Goal: Information Seeking & Learning: Find specific fact

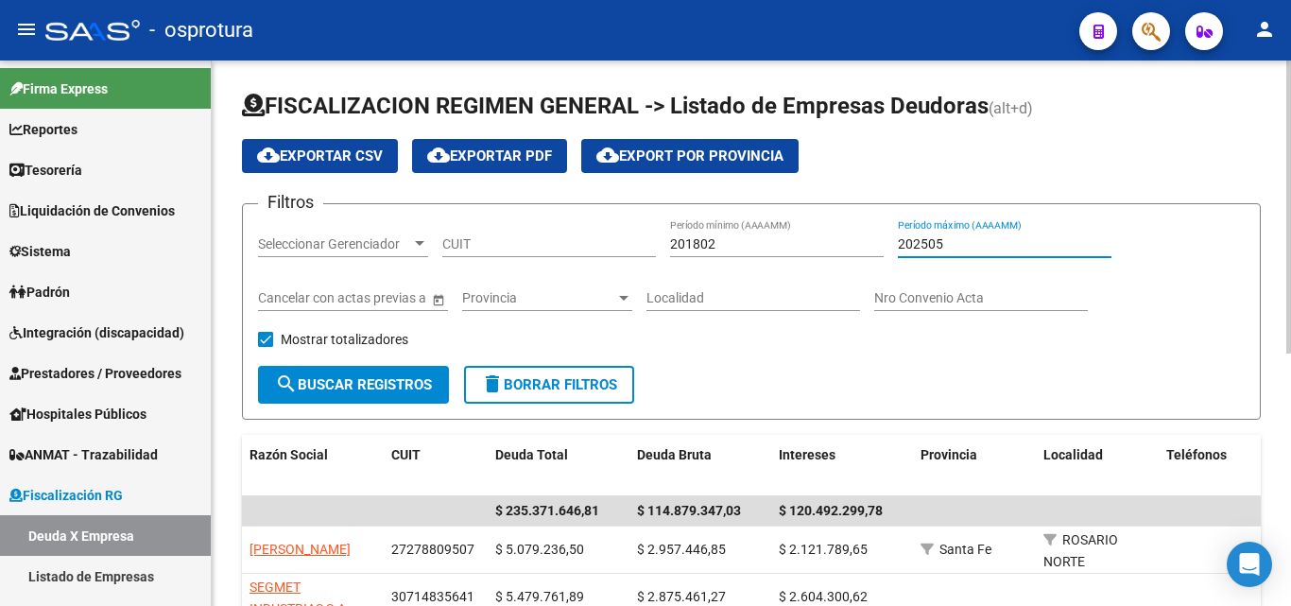
click at [1012, 251] on input "202505" at bounding box center [1005, 244] width 214 height 16
type input "202506"
click at [581, 244] on input "CUIT" at bounding box center [549, 244] width 214 height 16
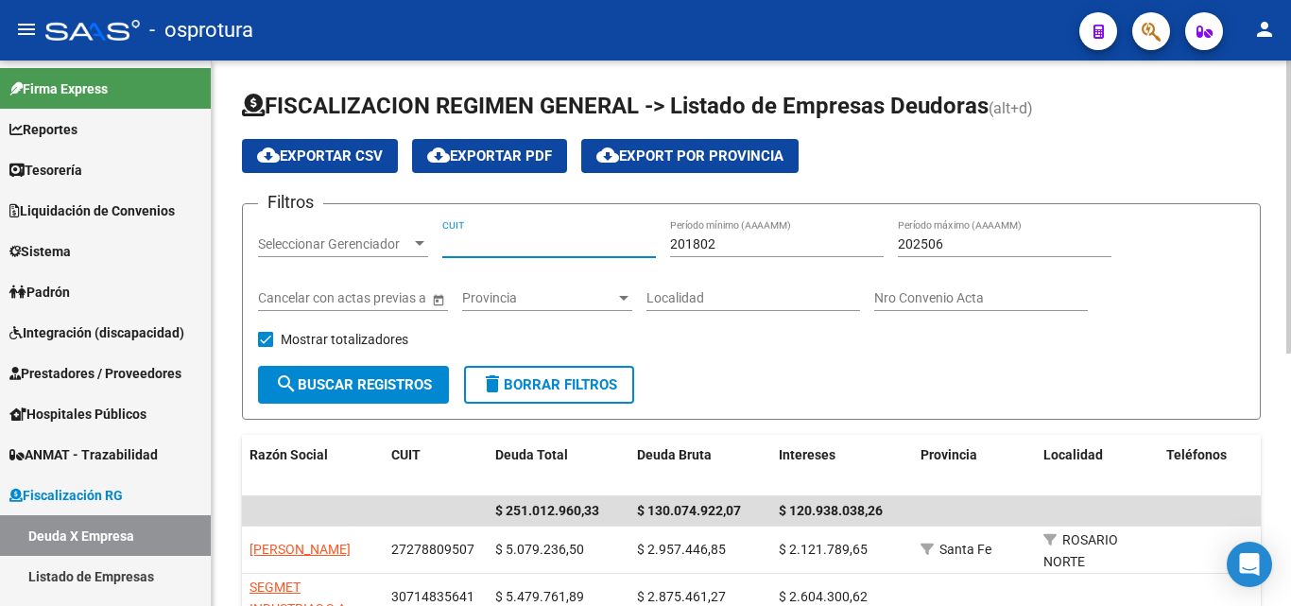
paste input "33-69778177-9"
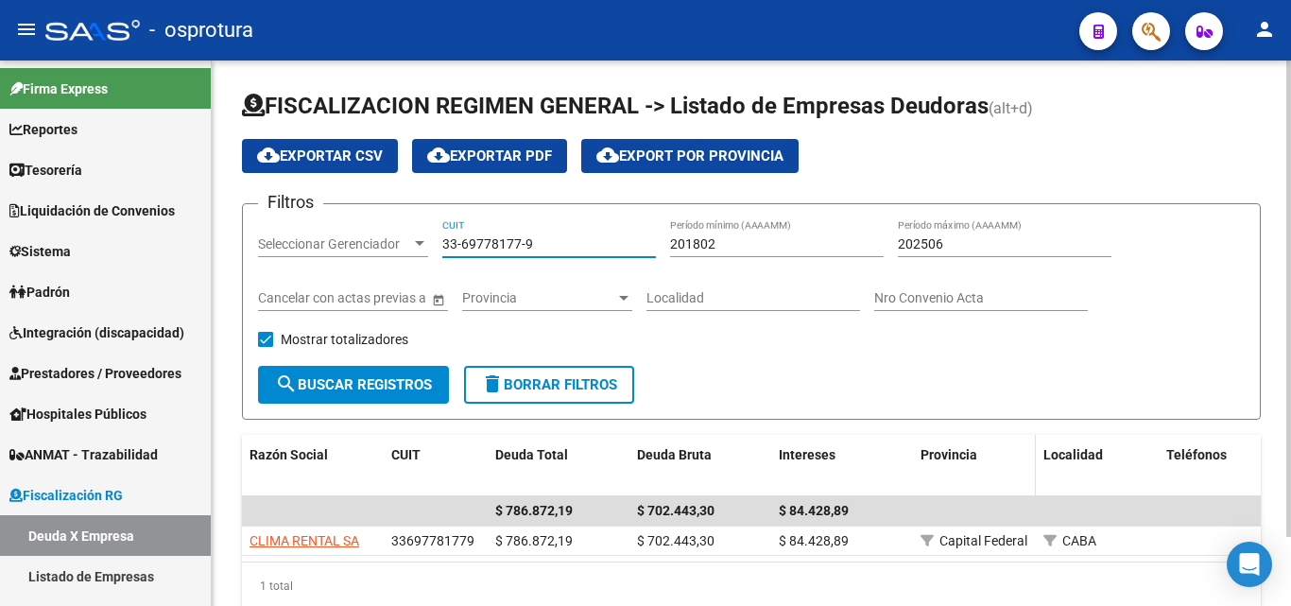
scroll to position [79, 0]
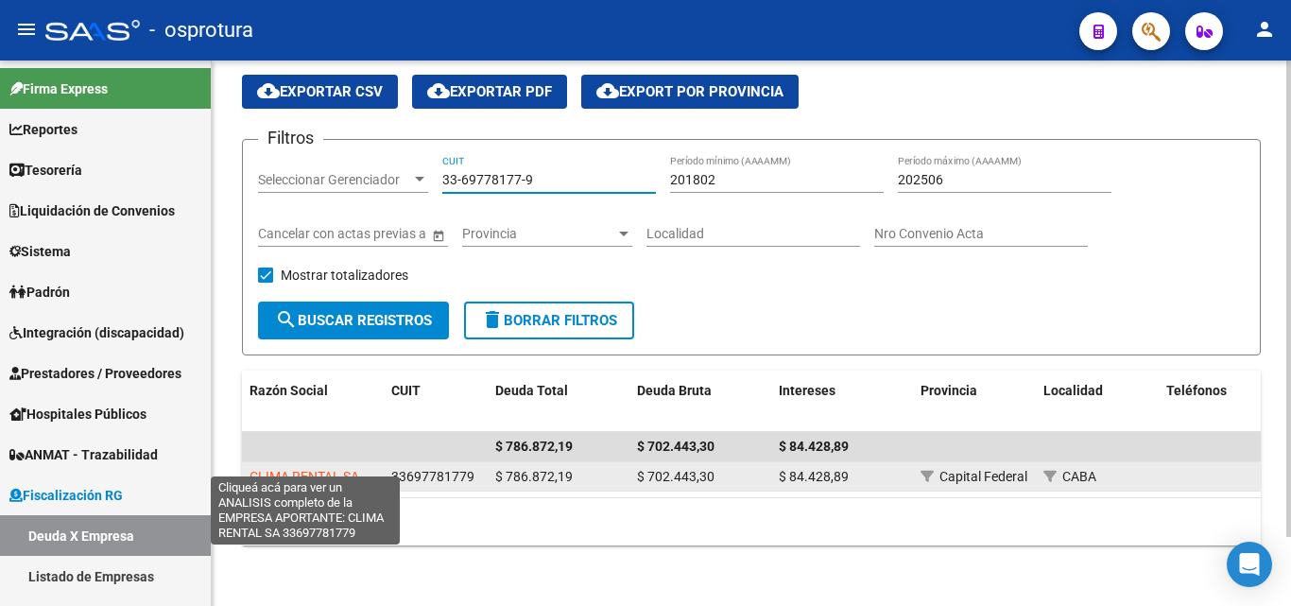
click at [343, 469] on span "CLIMA RENTAL SA" at bounding box center [305, 476] width 110 height 15
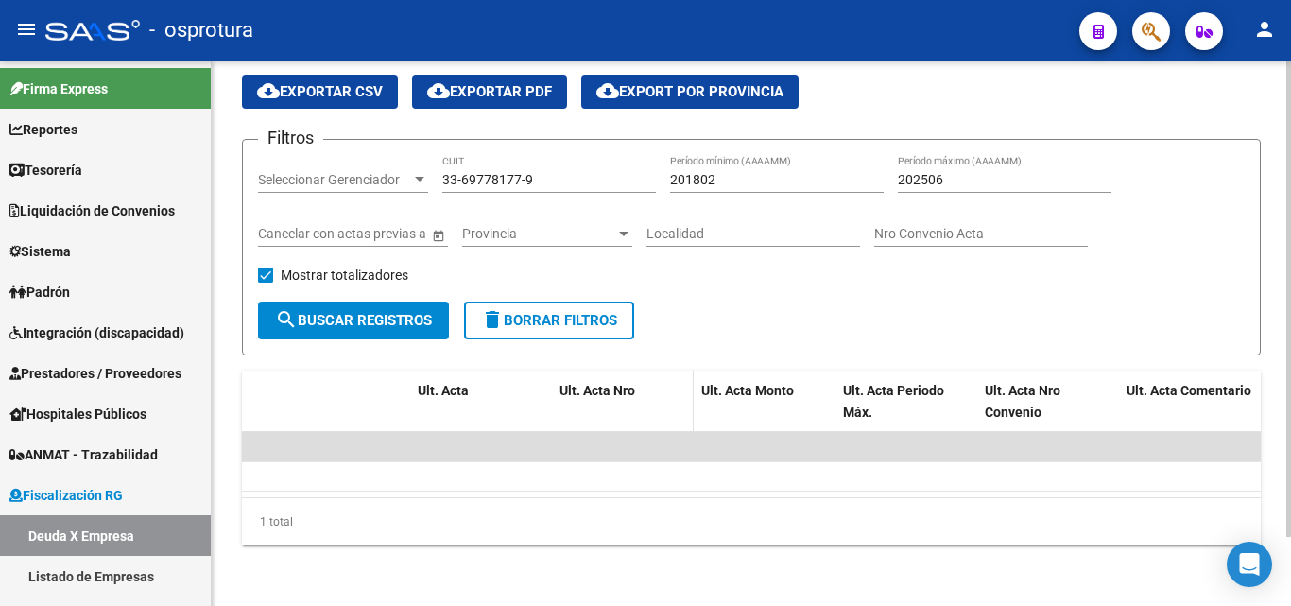
scroll to position [0, 0]
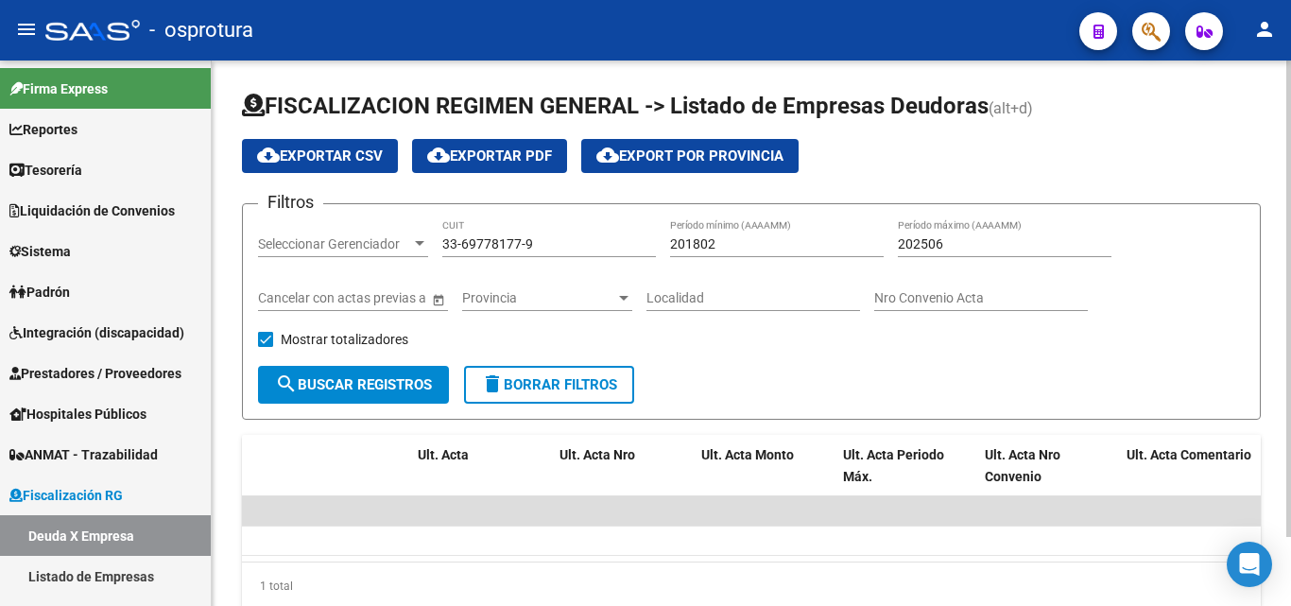
click at [958, 244] on input "202506" at bounding box center [1005, 244] width 214 height 16
click at [562, 245] on input "33-69778177-9" at bounding box center [549, 244] width 214 height 16
type input "33-69778177"
click at [566, 238] on input "33-69778177" at bounding box center [549, 244] width 214 height 16
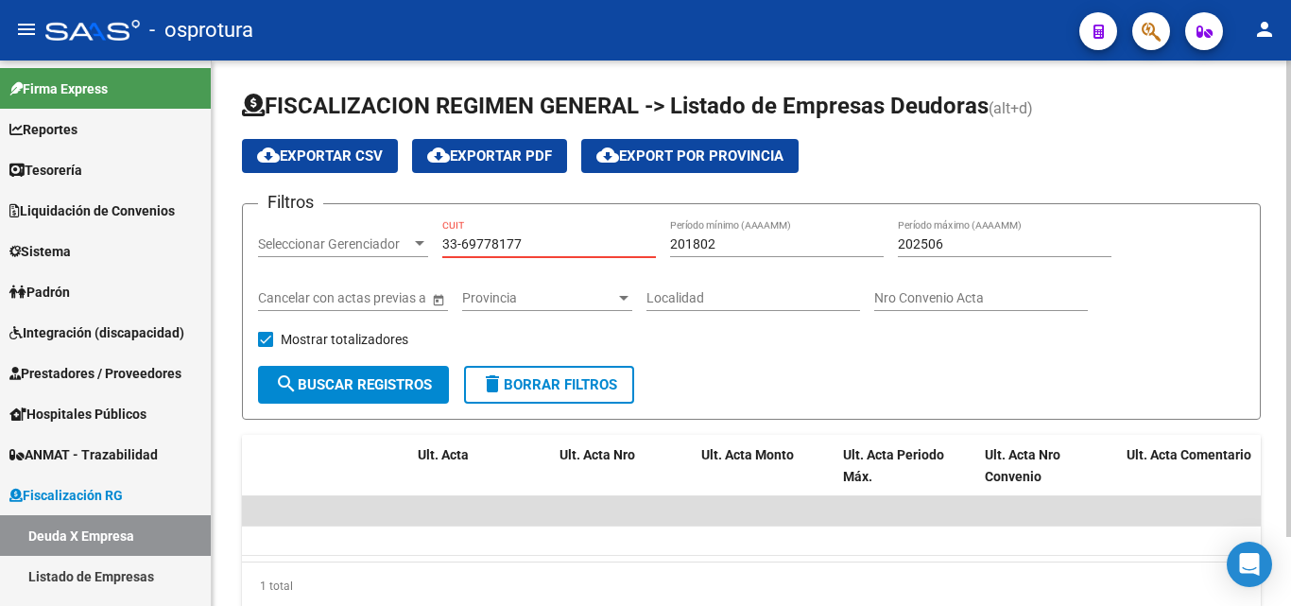
click at [566, 238] on input "33-69778177" at bounding box center [549, 244] width 214 height 16
click at [1020, 242] on input "202506" at bounding box center [1005, 244] width 214 height 16
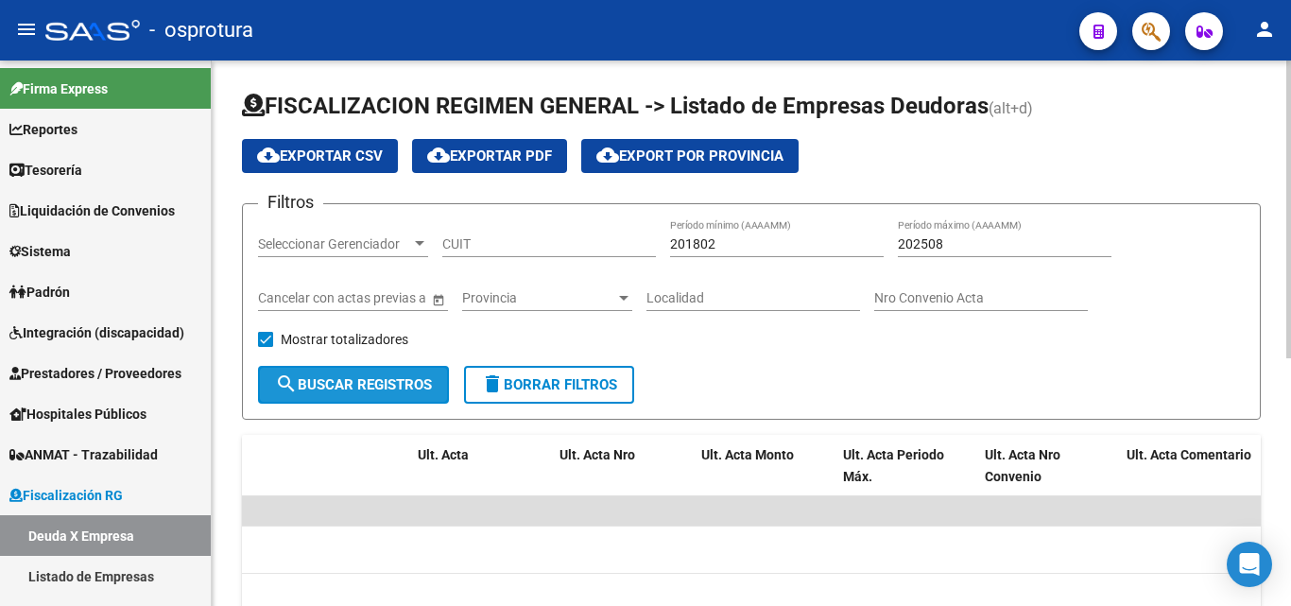
click at [319, 389] on span "search Buscar Registros" at bounding box center [353, 384] width 157 height 17
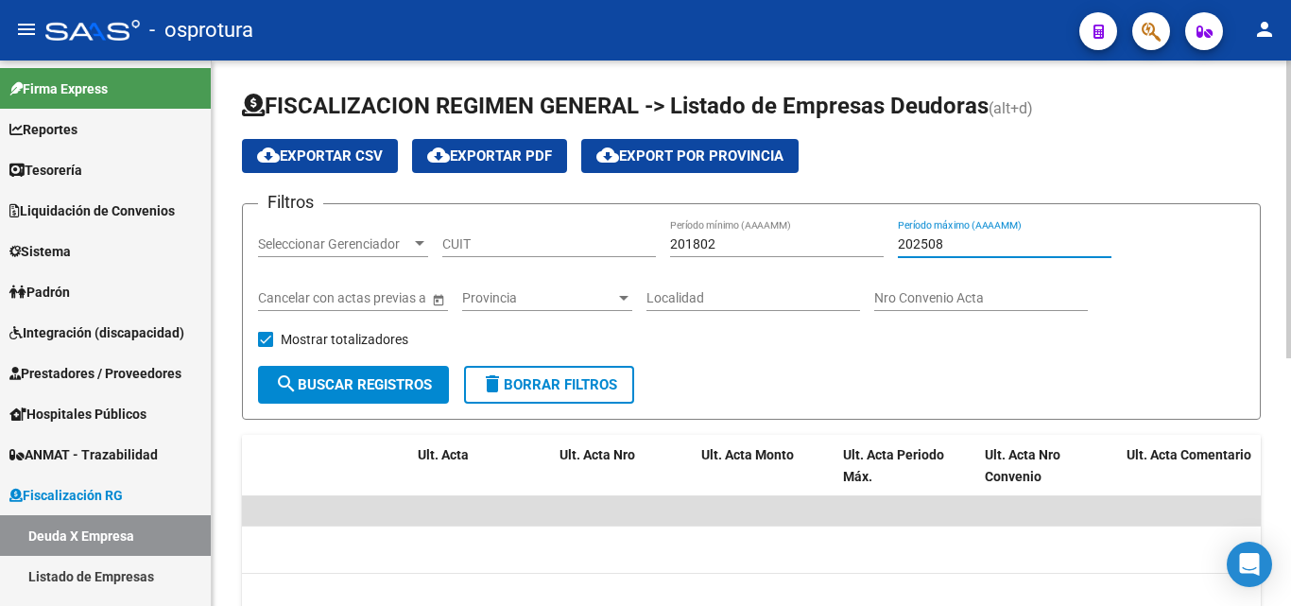
click at [987, 247] on input "202508" at bounding box center [1005, 244] width 214 height 16
click at [544, 381] on span "delete Borrar Filtros" at bounding box center [549, 384] width 136 height 17
click at [992, 237] on input "202505" at bounding box center [1005, 244] width 214 height 16
click at [1008, 236] on input "202508" at bounding box center [1005, 244] width 214 height 16
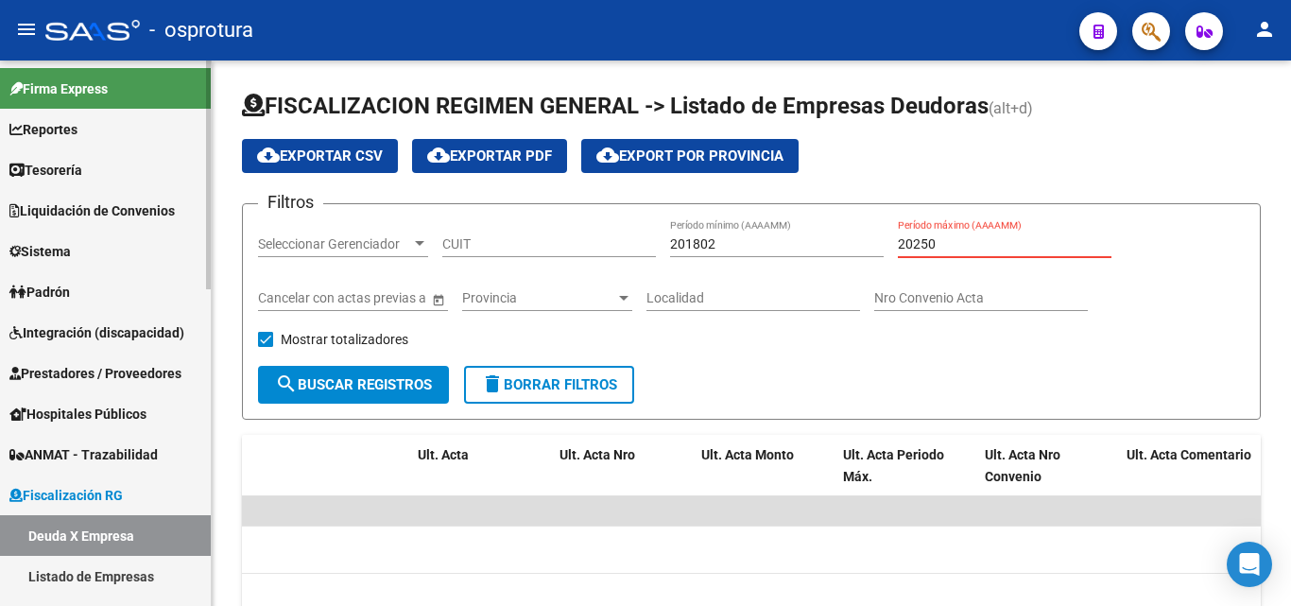
click at [90, 532] on link "Deuda X Empresa" at bounding box center [105, 535] width 211 height 41
click at [84, 530] on link "Deuda X Empresa" at bounding box center [105, 535] width 211 height 41
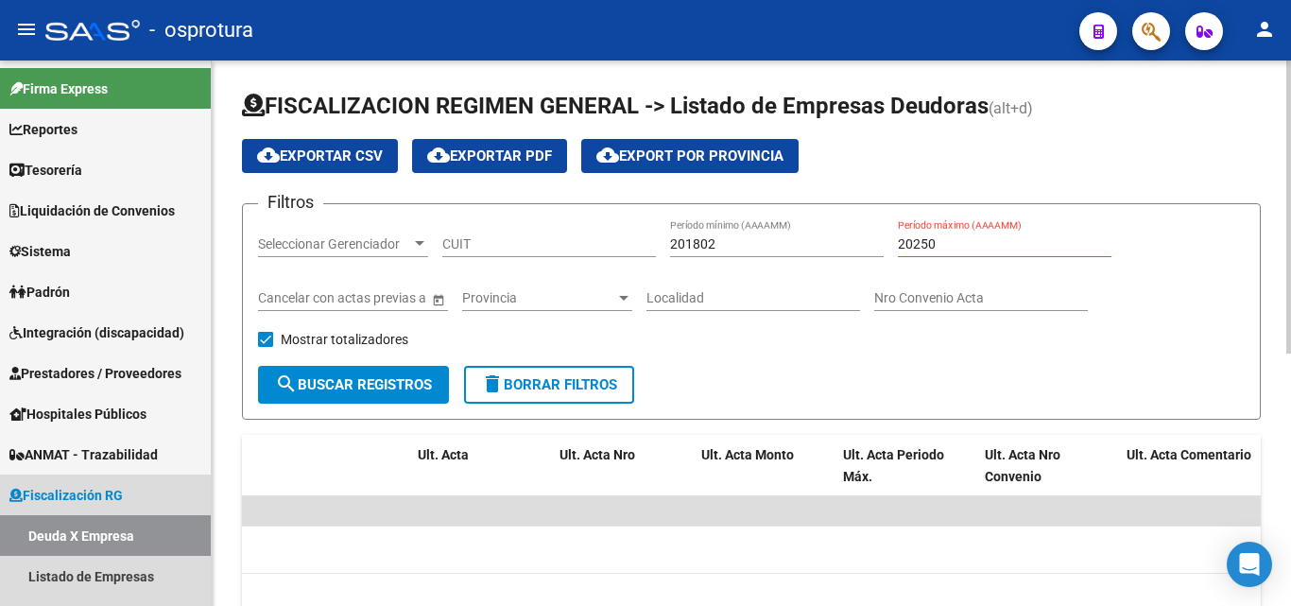
drag, startPoint x: 84, startPoint y: 530, endPoint x: 850, endPoint y: 419, distance: 773.7
click at [85, 529] on link "Deuda X Empresa" at bounding box center [105, 535] width 211 height 41
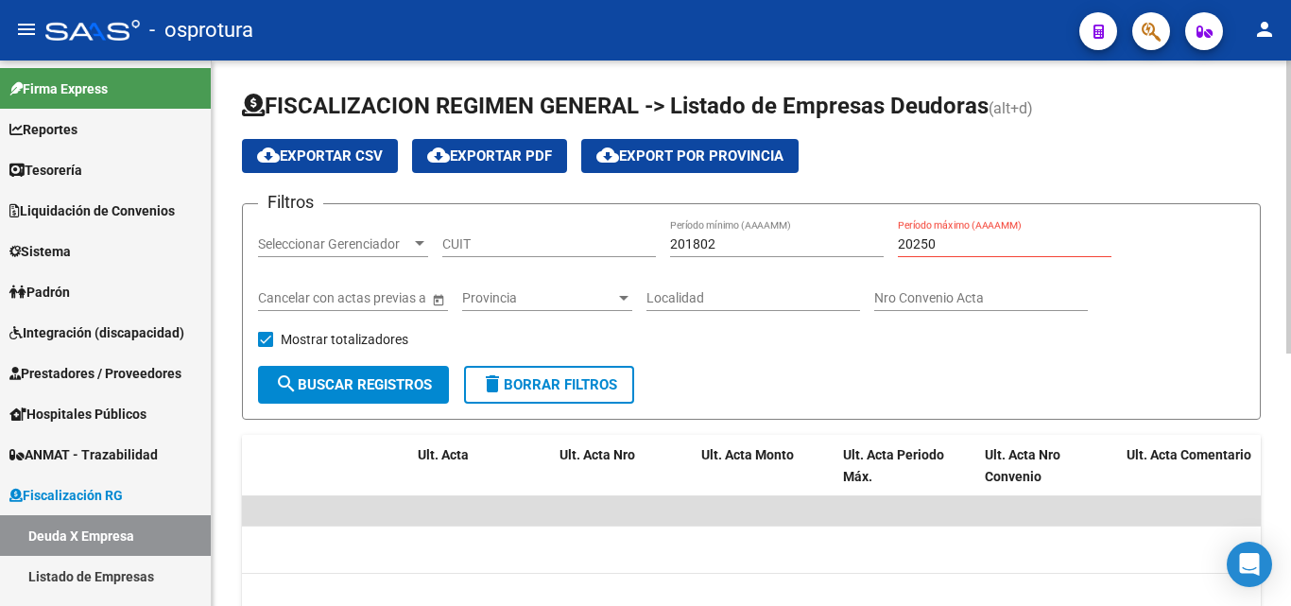
click at [978, 243] on input "20250" at bounding box center [1005, 244] width 214 height 16
type input "202507"
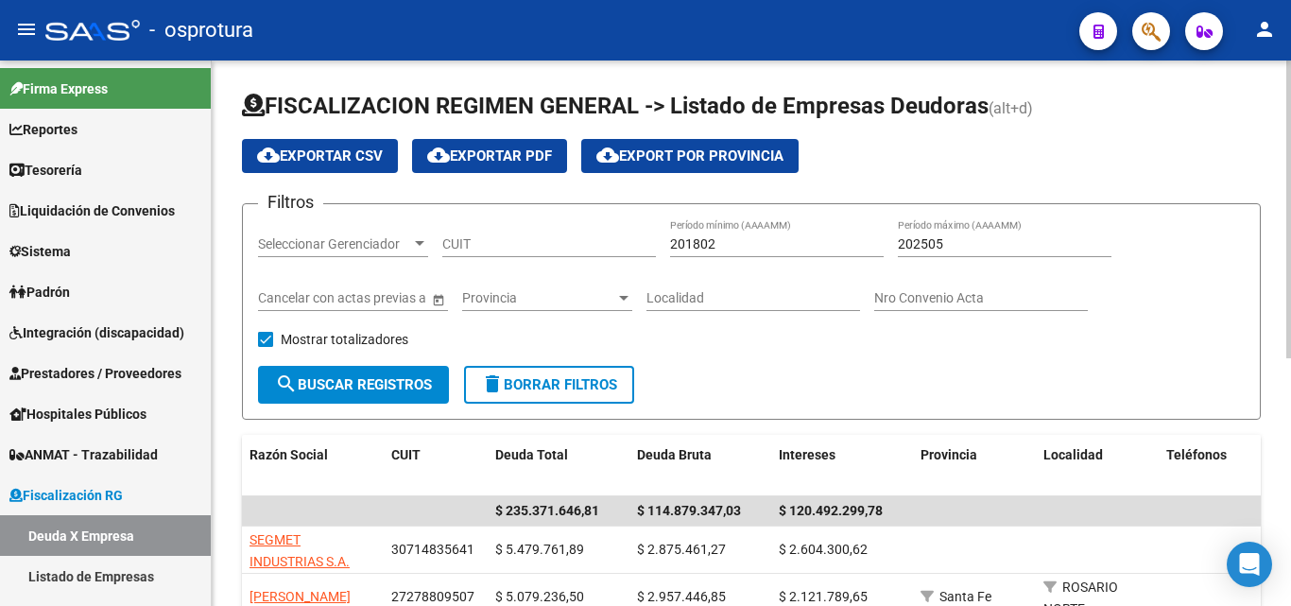
click at [990, 250] on input "202505" at bounding box center [1005, 244] width 214 height 16
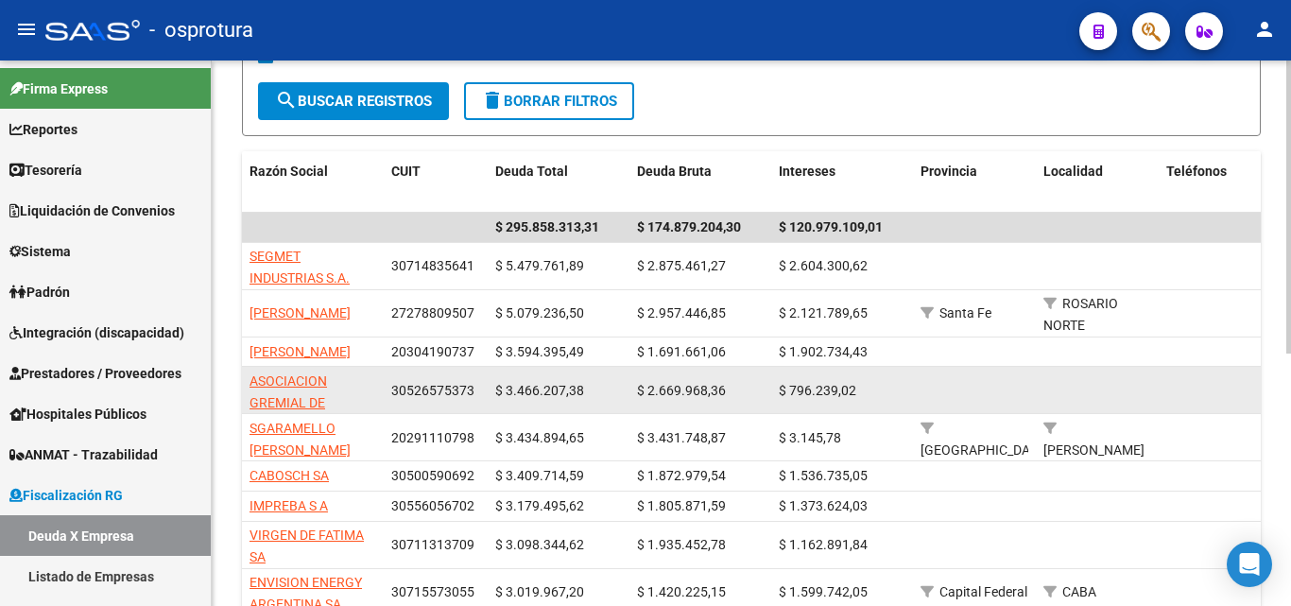
scroll to position [95, 0]
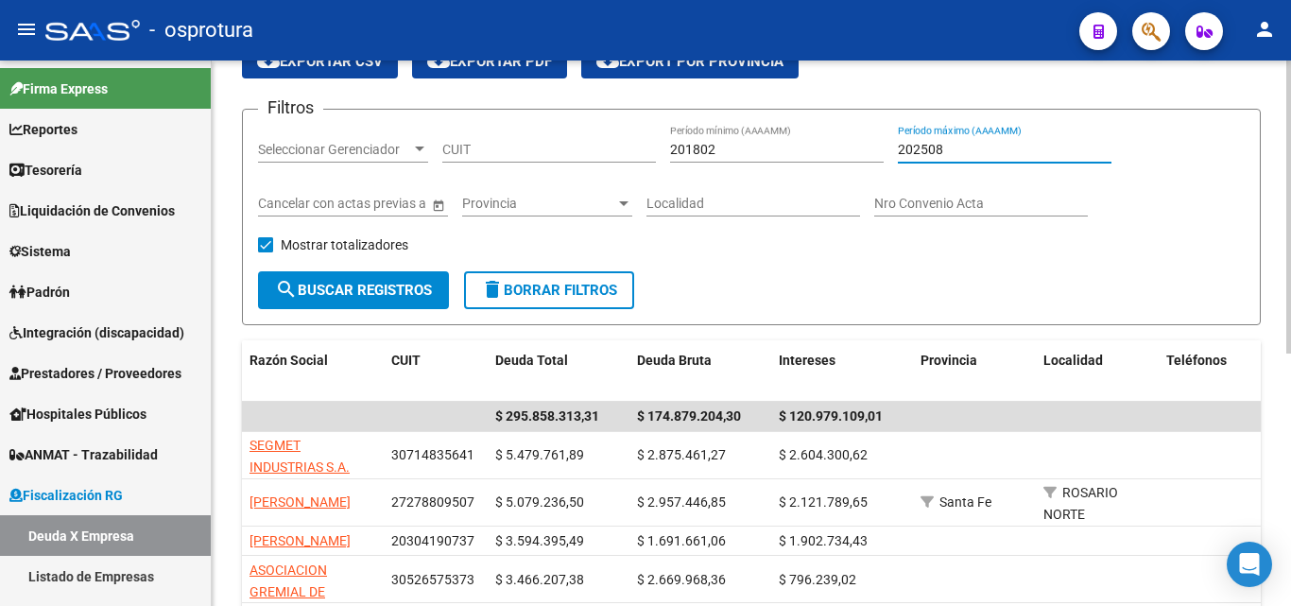
click at [967, 154] on input "202508" at bounding box center [1005, 150] width 214 height 16
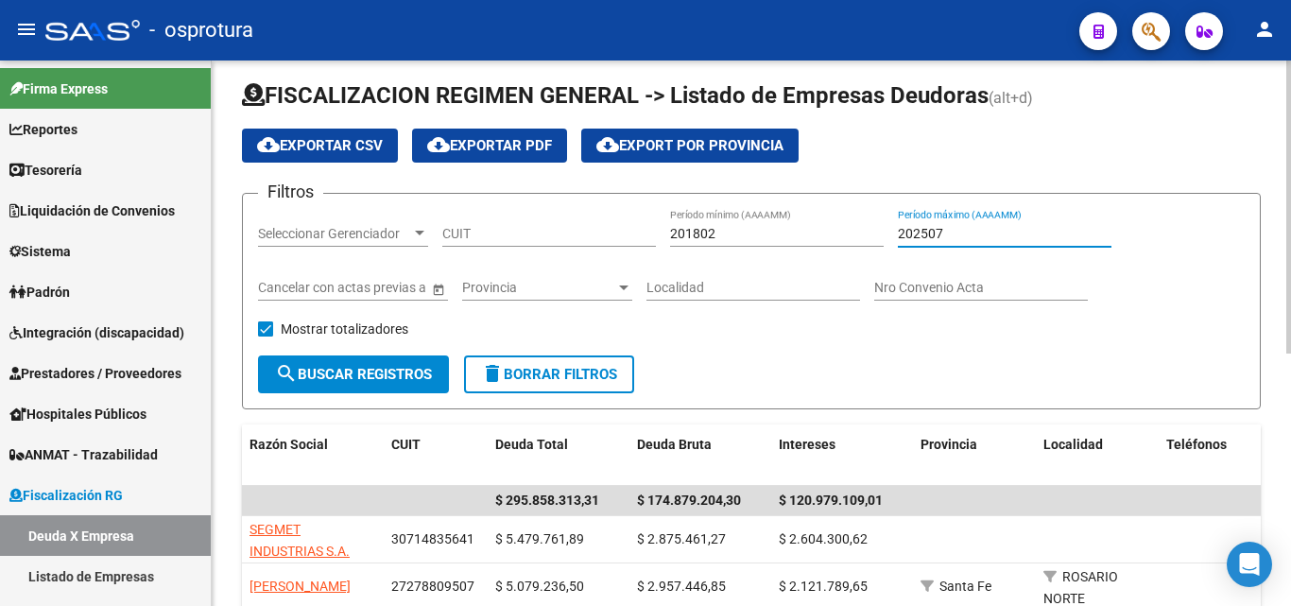
scroll to position [0, 0]
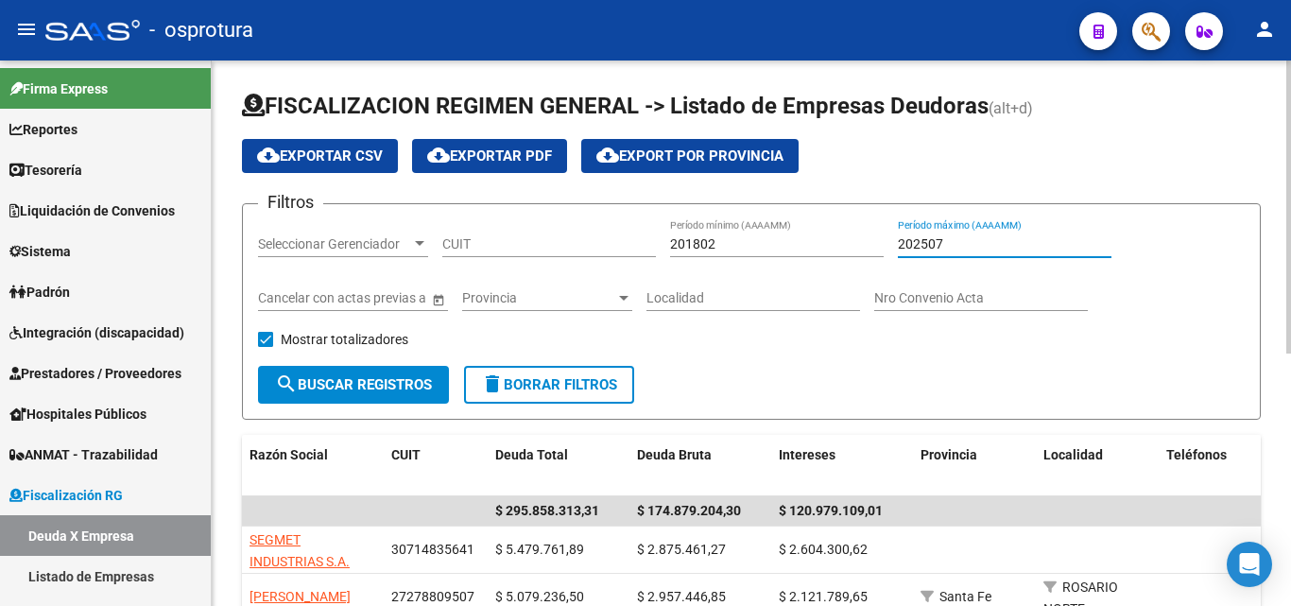
click at [1021, 241] on input "202507" at bounding box center [1005, 244] width 214 height 16
click at [962, 383] on form "Filtros Seleccionar Gerenciador Seleccionar Gerenciador CUIT 201802 Período mín…" at bounding box center [751, 311] width 1019 height 216
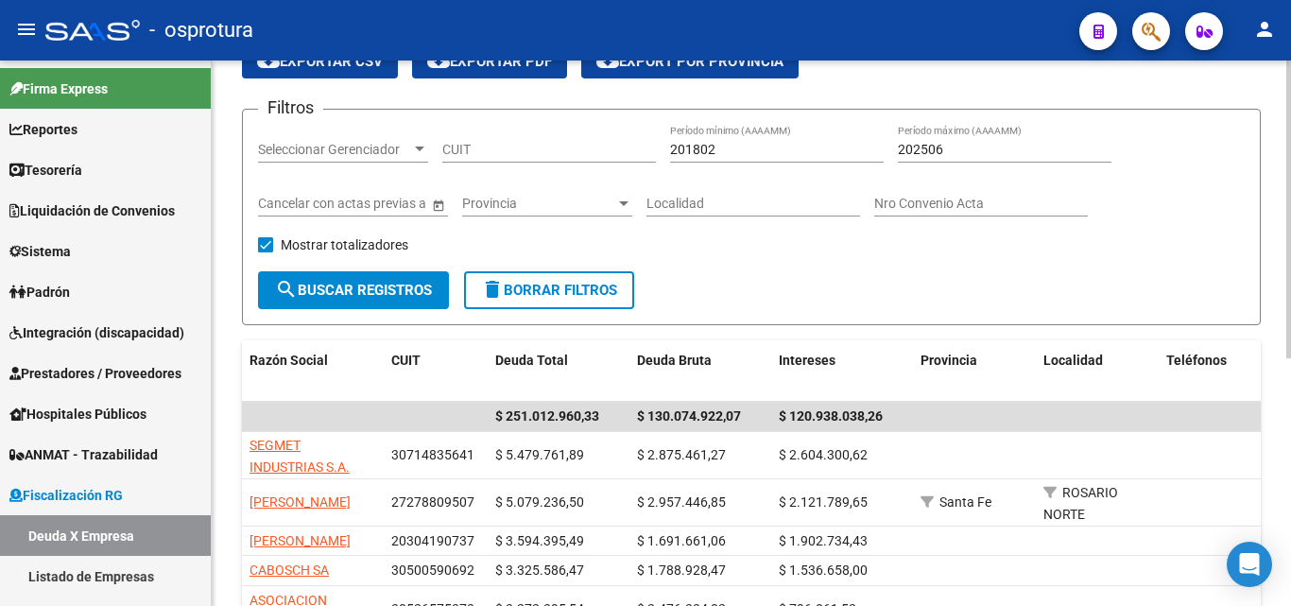
click at [979, 159] on div "202506 Período máximo (AAAAMM)" at bounding box center [1005, 144] width 214 height 38
click at [976, 146] on input "202506" at bounding box center [1005, 150] width 214 height 16
click at [922, 147] on input "202507" at bounding box center [1005, 150] width 214 height 16
type input "202507"
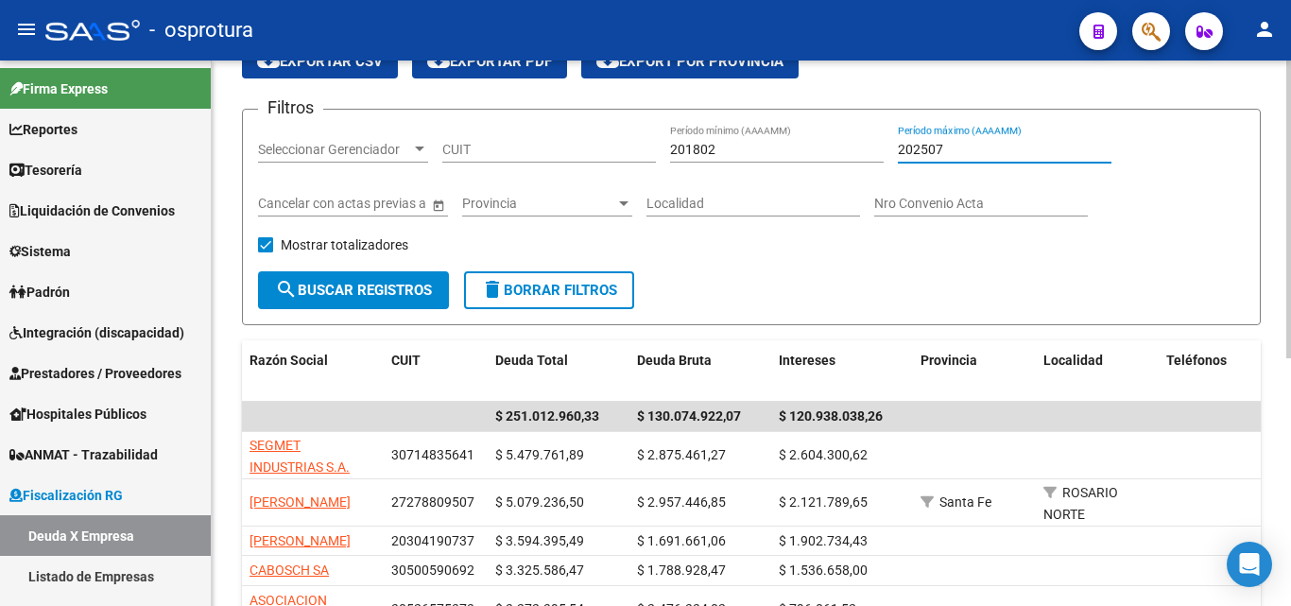
click at [707, 147] on input "201802" at bounding box center [777, 150] width 214 height 16
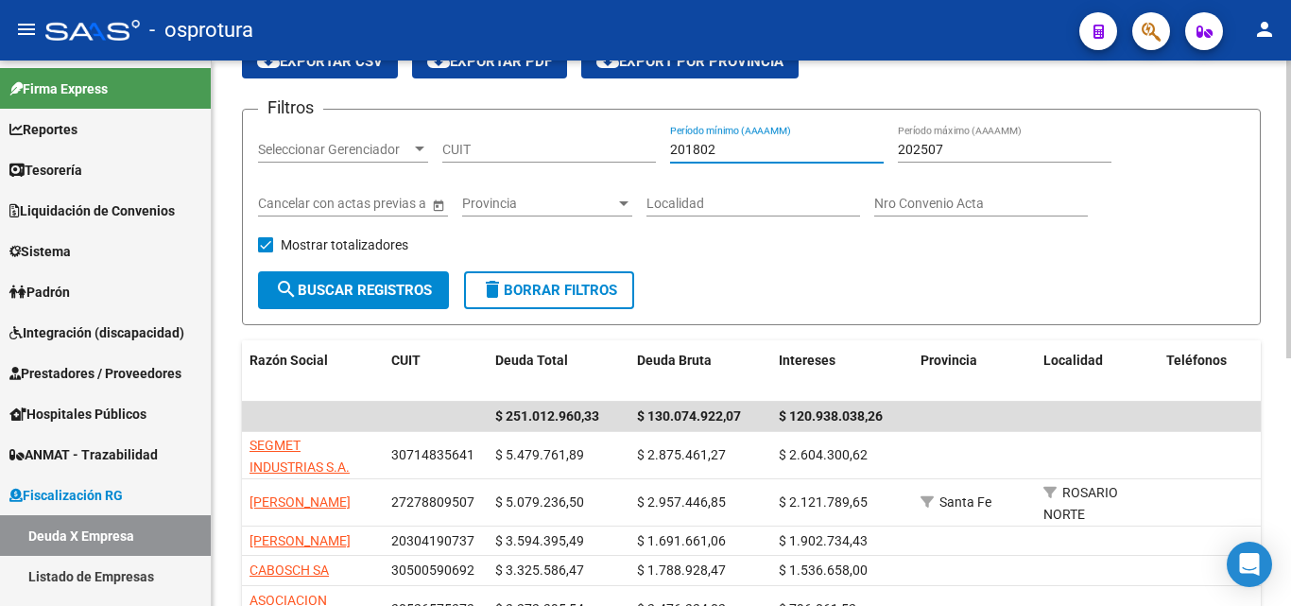
paste input "2507"
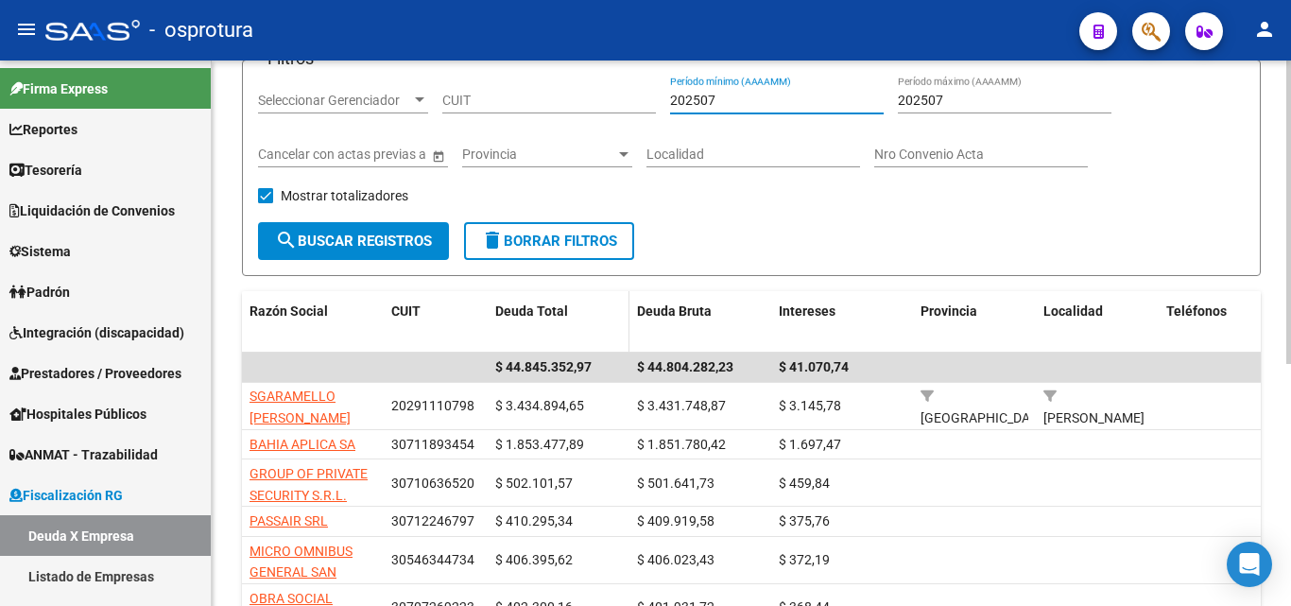
scroll to position [189, 0]
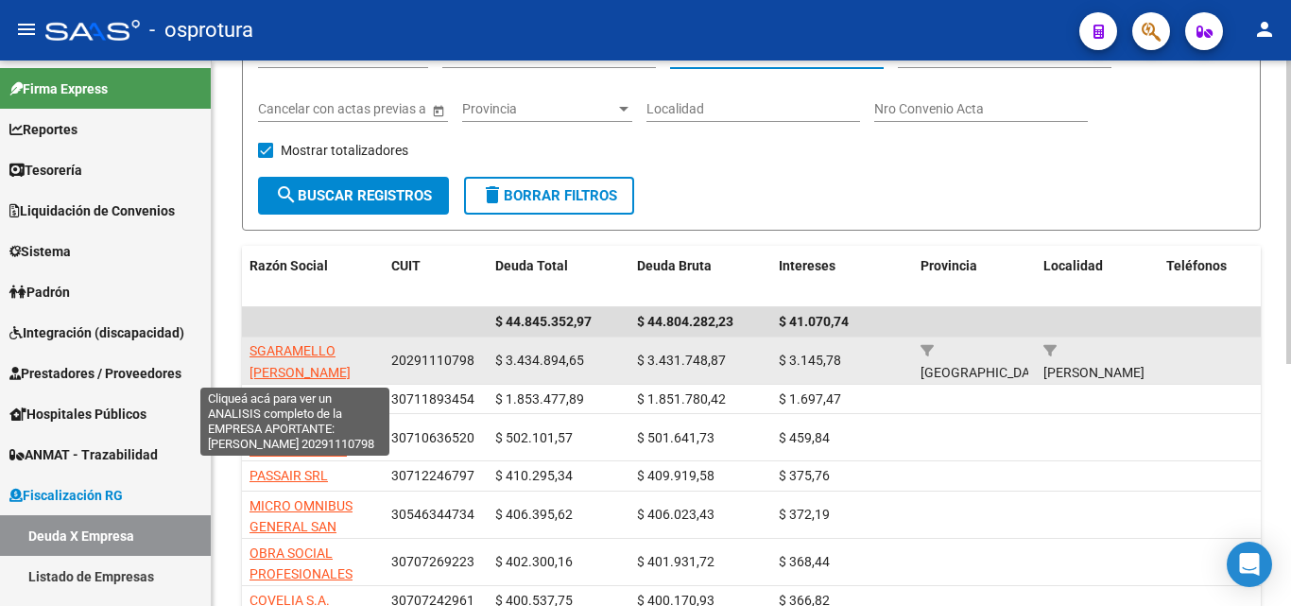
type input "202507"
click at [293, 351] on span "SGARAMELLO [PERSON_NAME]" at bounding box center [300, 361] width 101 height 37
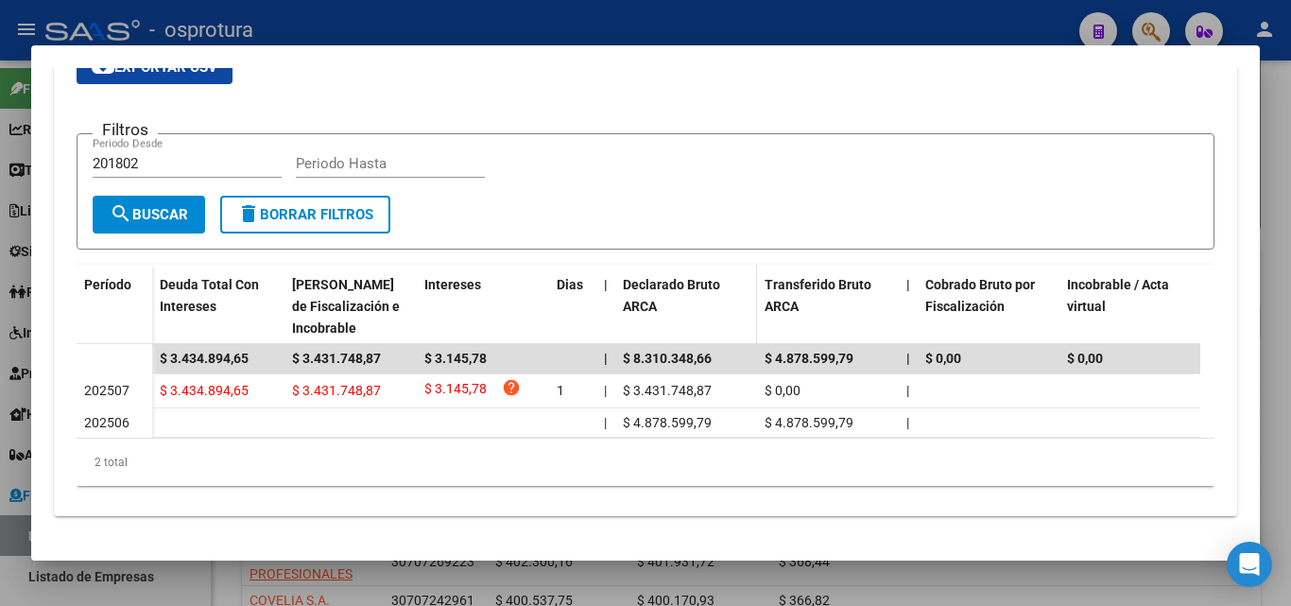
scroll to position [314, 0]
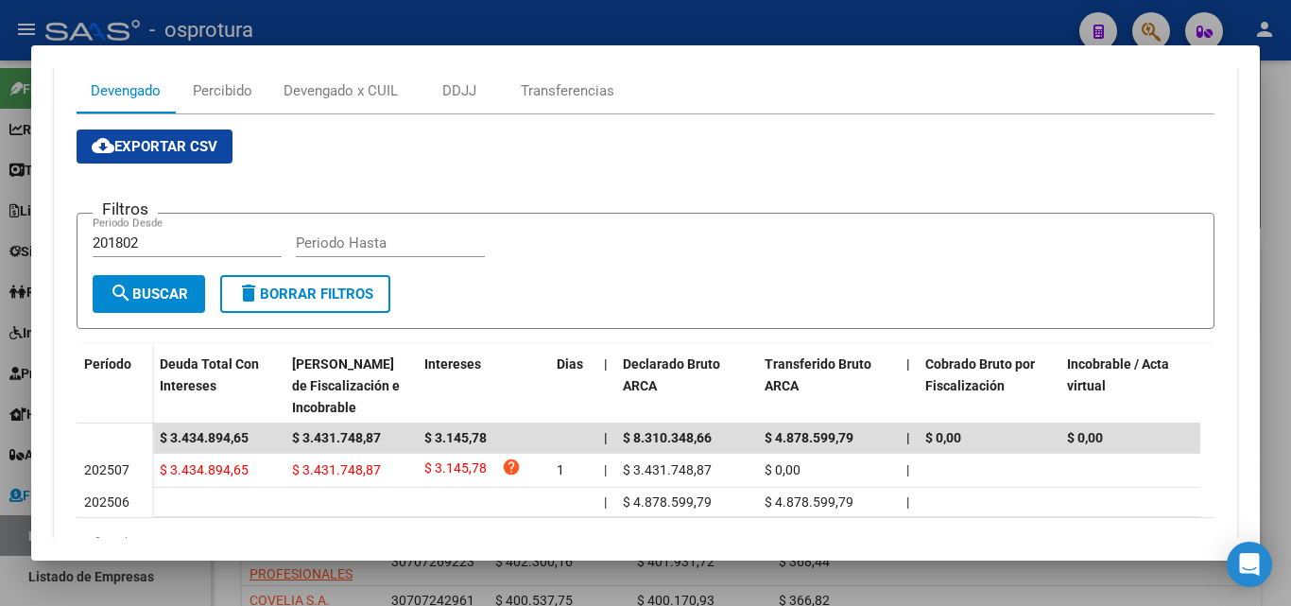
click at [791, 38] on div at bounding box center [645, 303] width 1291 height 606
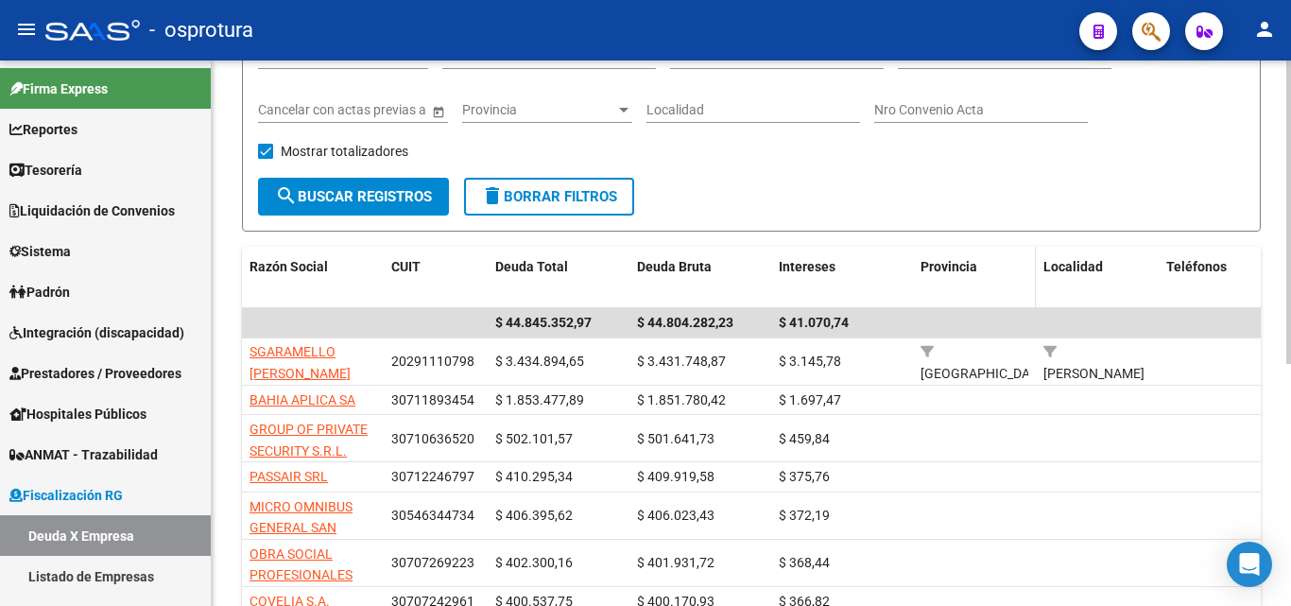
scroll to position [189, 0]
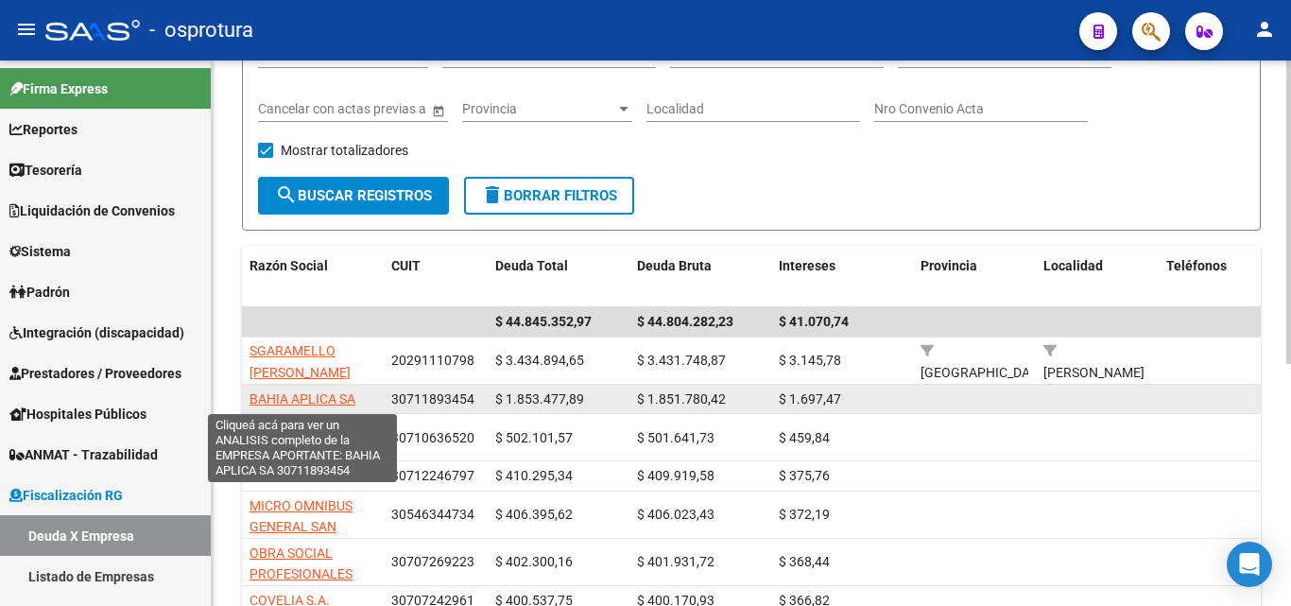
click at [314, 396] on span "BAHIA APLICA SA" at bounding box center [303, 398] width 106 height 15
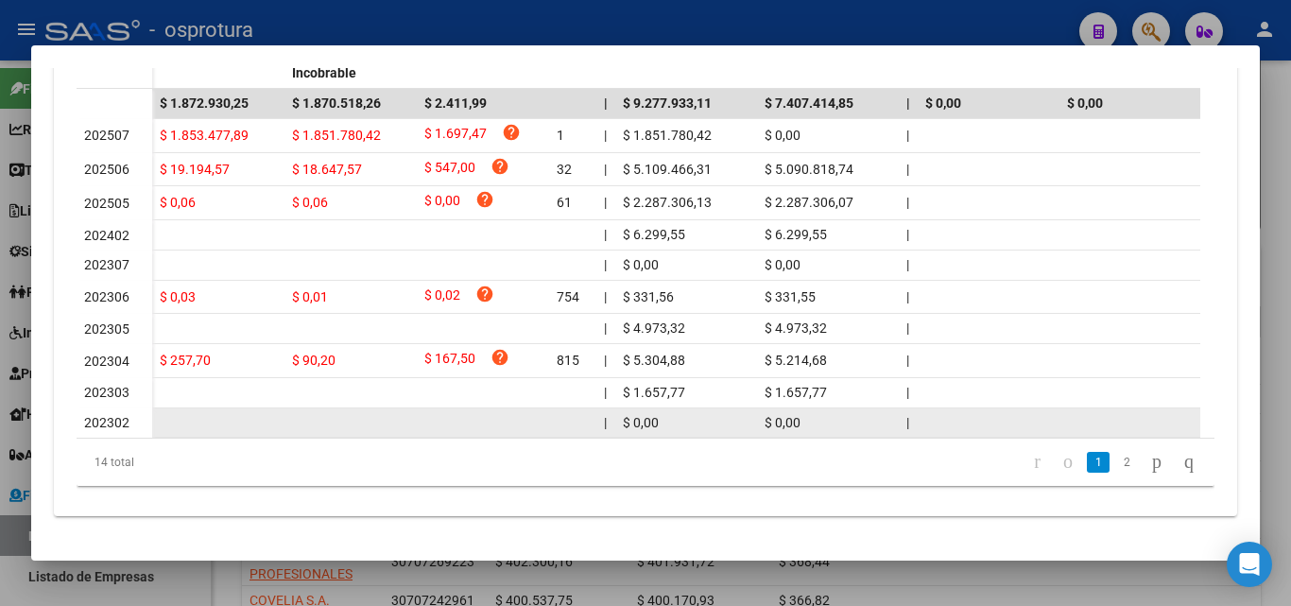
scroll to position [667, 0]
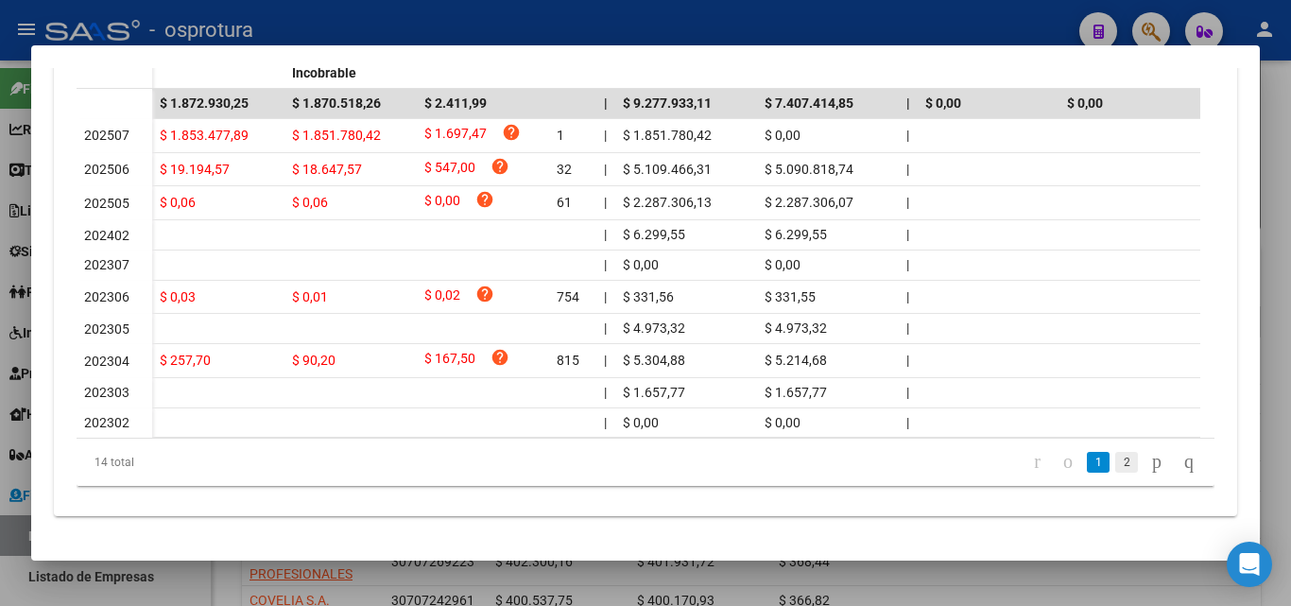
click at [1115, 469] on link "2" at bounding box center [1126, 462] width 23 height 21
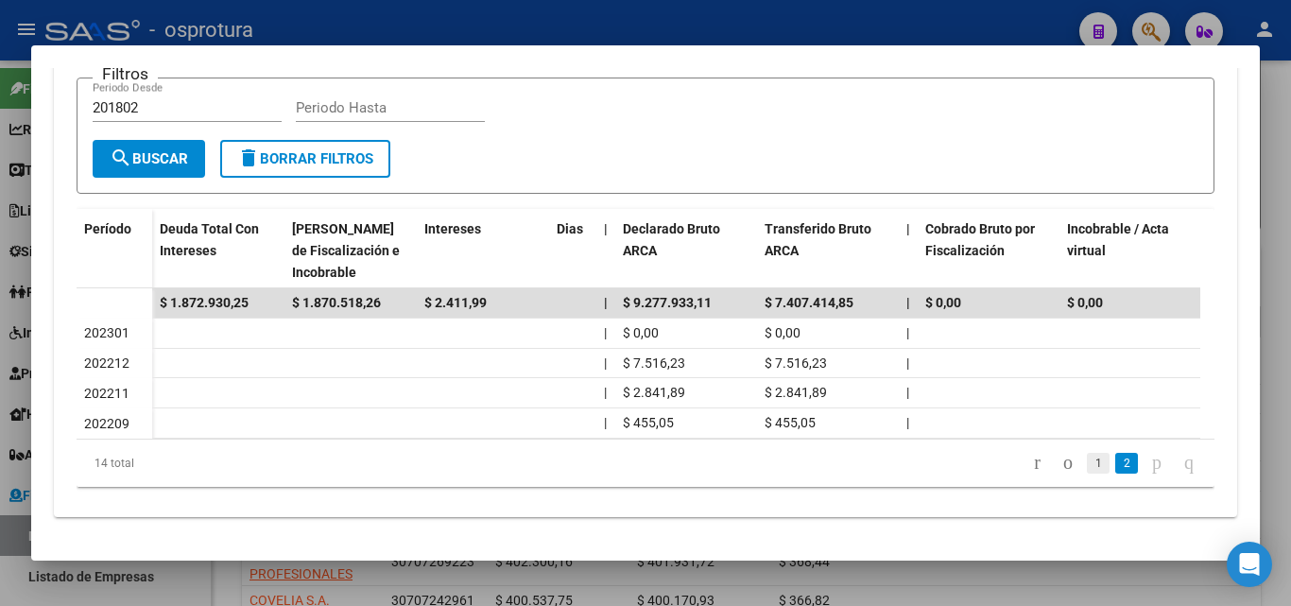
scroll to position [463, 0]
click at [1087, 461] on link "1" at bounding box center [1098, 463] width 23 height 21
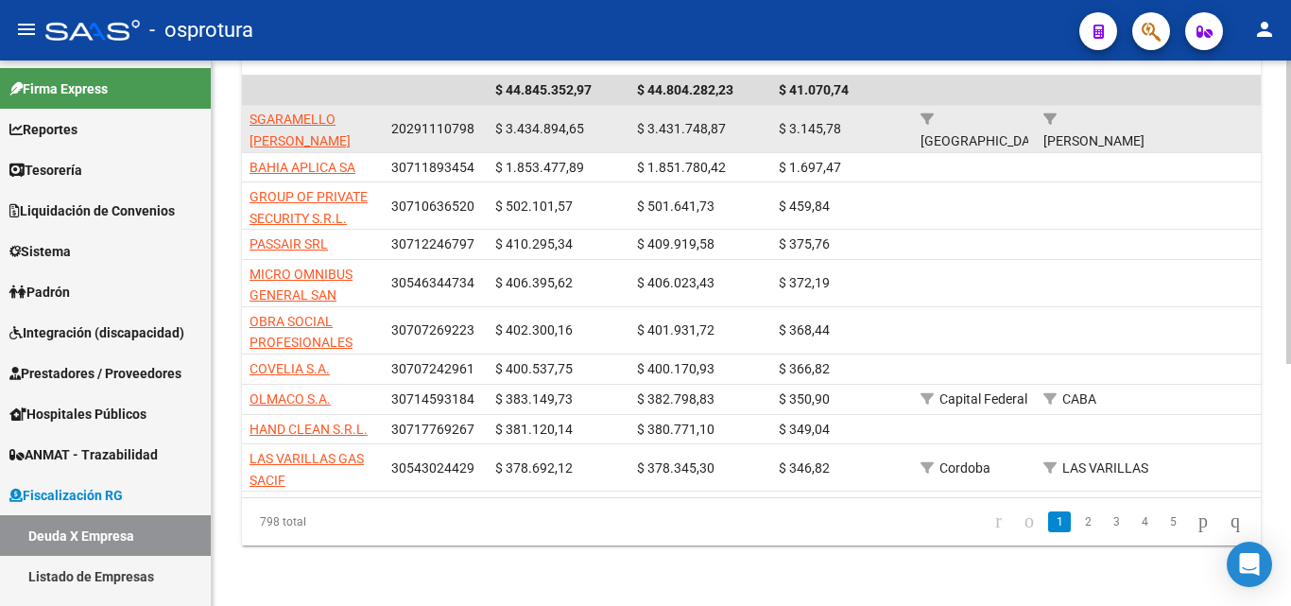
scroll to position [436, 0]
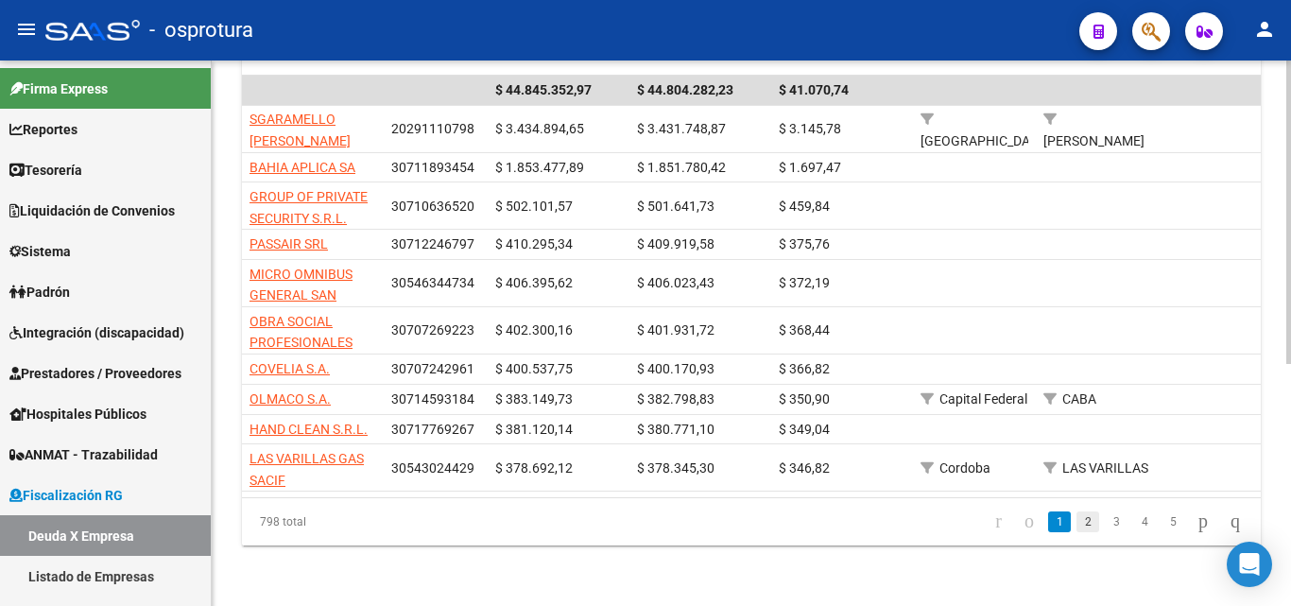
click at [1077, 526] on link "2" at bounding box center [1088, 521] width 23 height 21
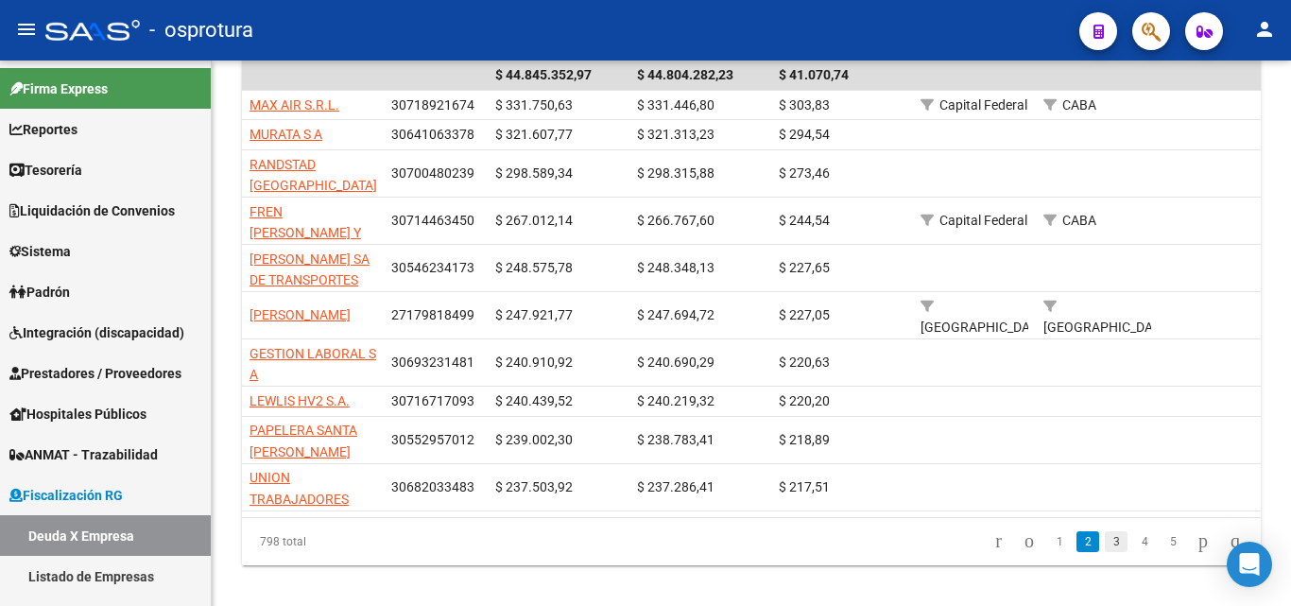
click at [1105, 552] on link "3" at bounding box center [1116, 541] width 23 height 21
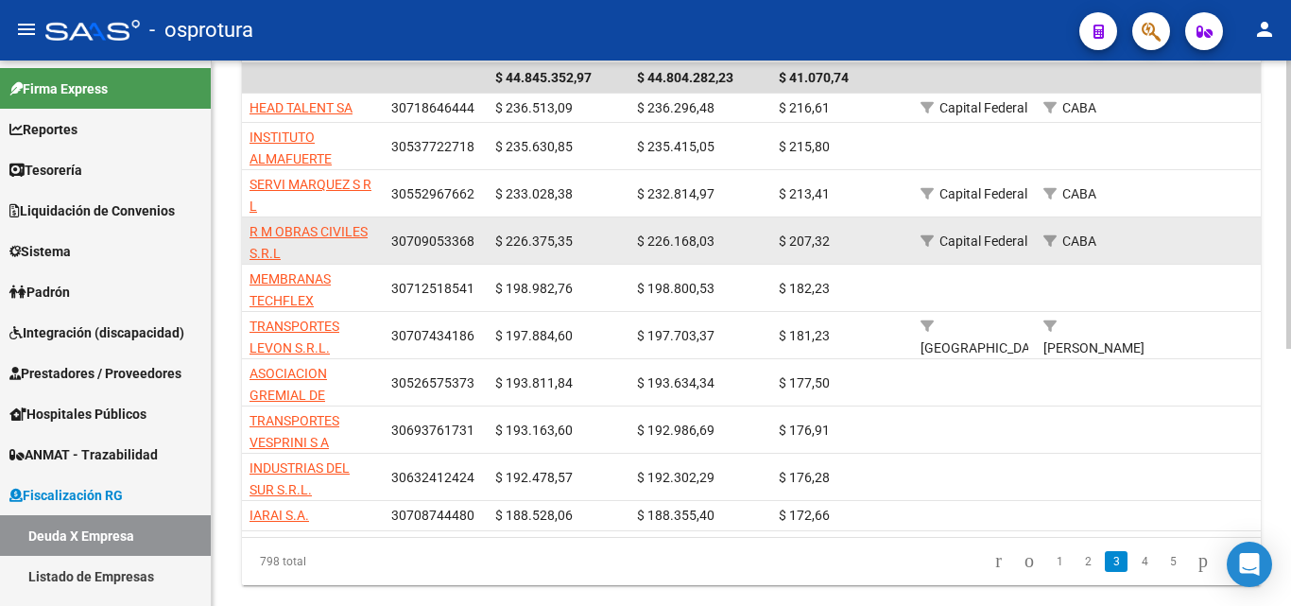
scroll to position [488, 0]
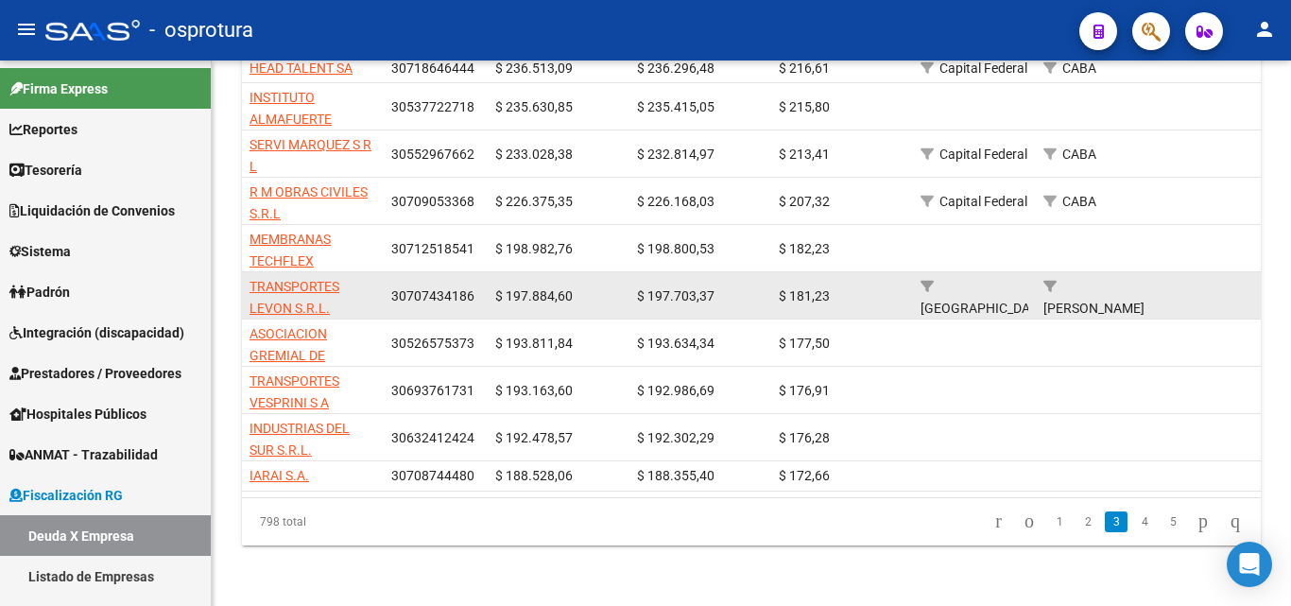
drag, startPoint x: 1049, startPoint y: 522, endPoint x: 498, endPoint y: 295, distance: 595.9
click at [1048, 522] on link "1" at bounding box center [1059, 521] width 23 height 21
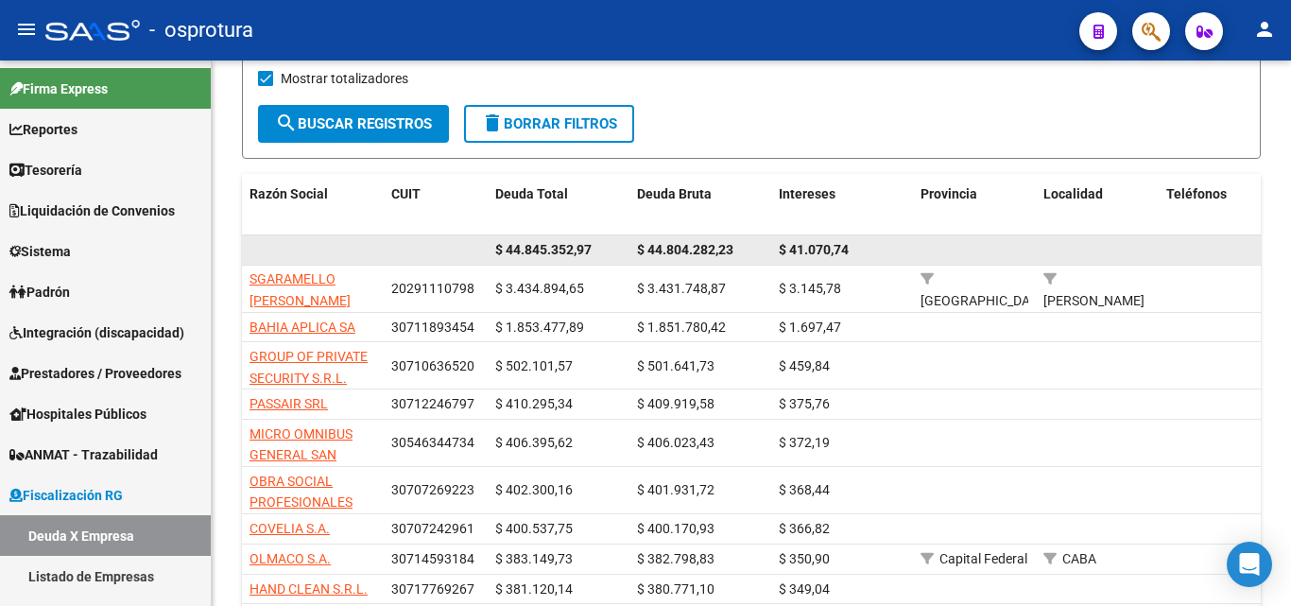
scroll to position [247, 0]
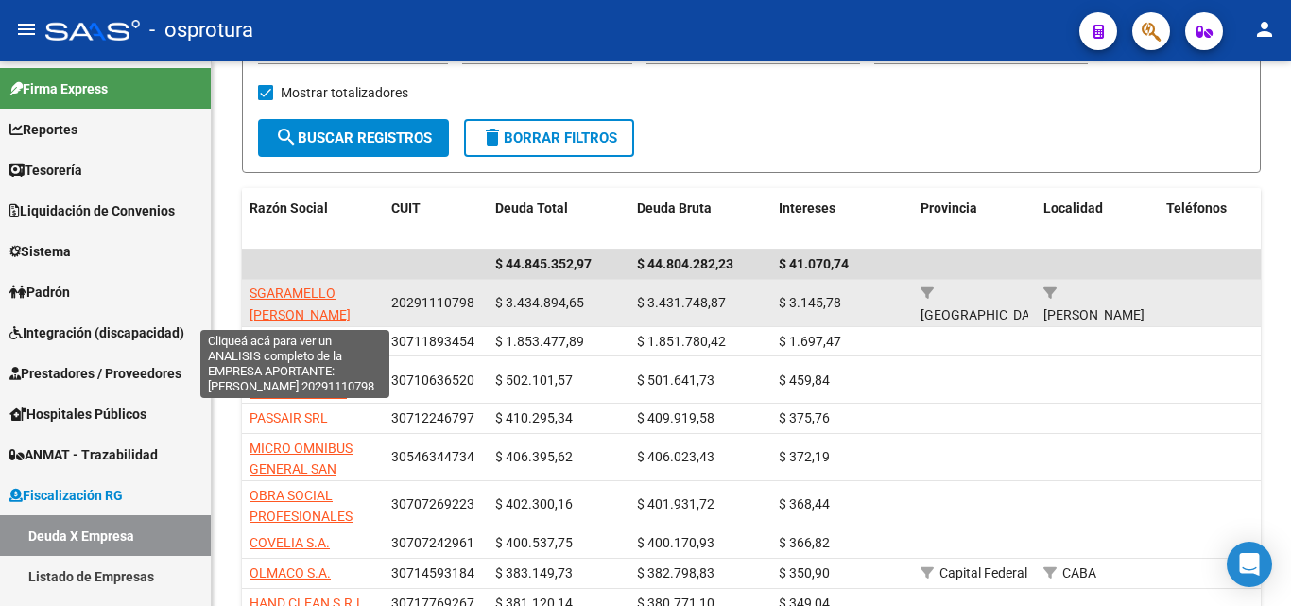
click at [313, 298] on span "SGARAMELLO [PERSON_NAME]" at bounding box center [300, 303] width 101 height 37
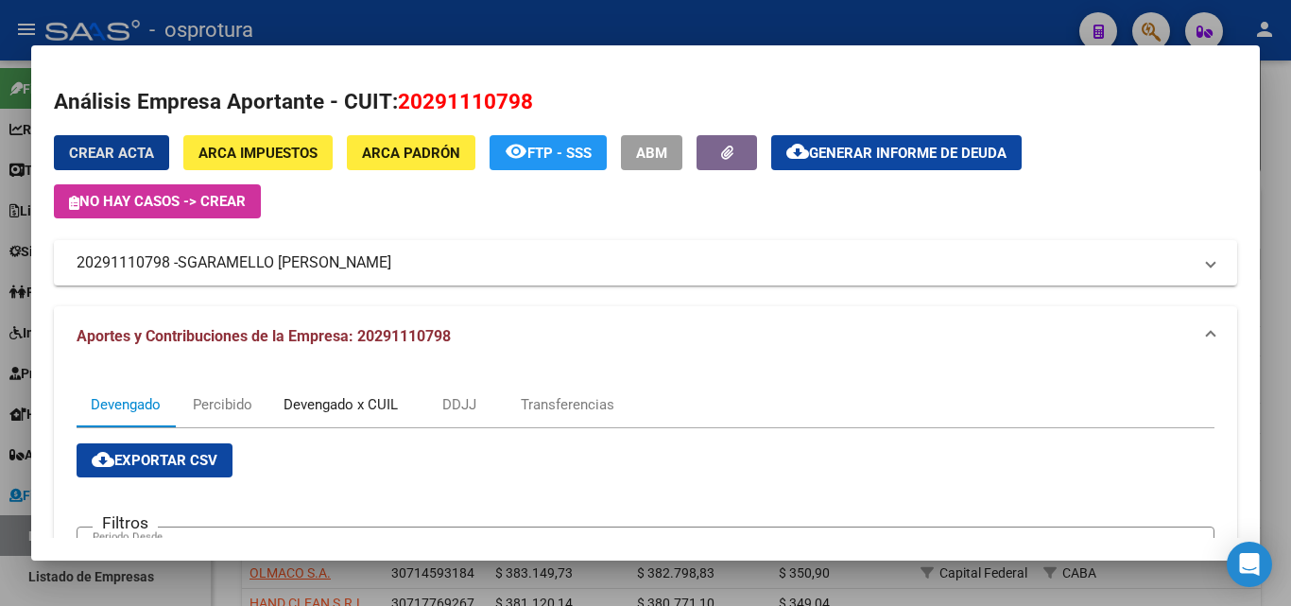
click at [354, 404] on div "Devengado x CUIL" at bounding box center [341, 404] width 114 height 21
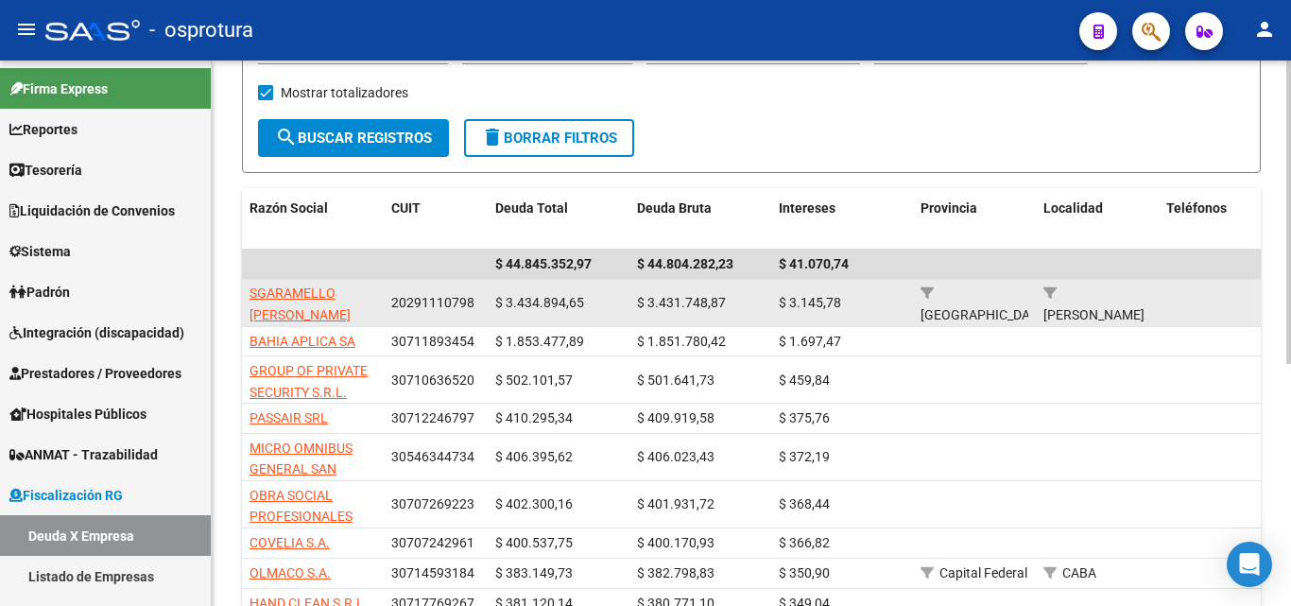
scroll to position [341, 0]
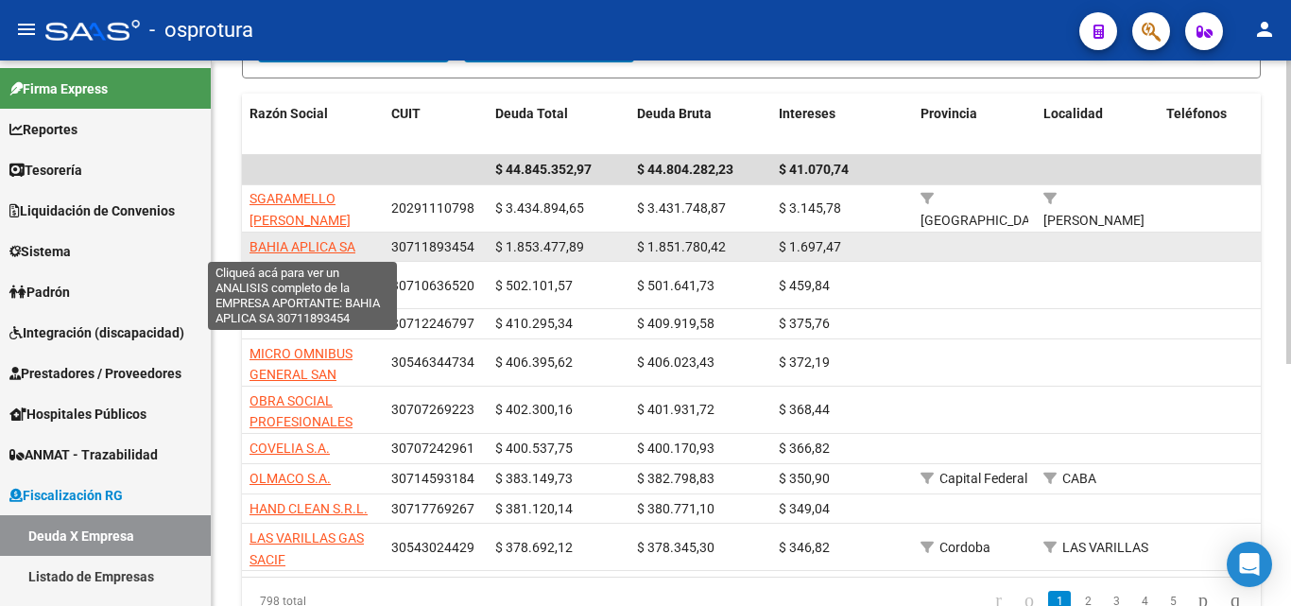
click at [338, 241] on span "BAHIA APLICA SA" at bounding box center [303, 246] width 106 height 15
type textarea "30711893454"
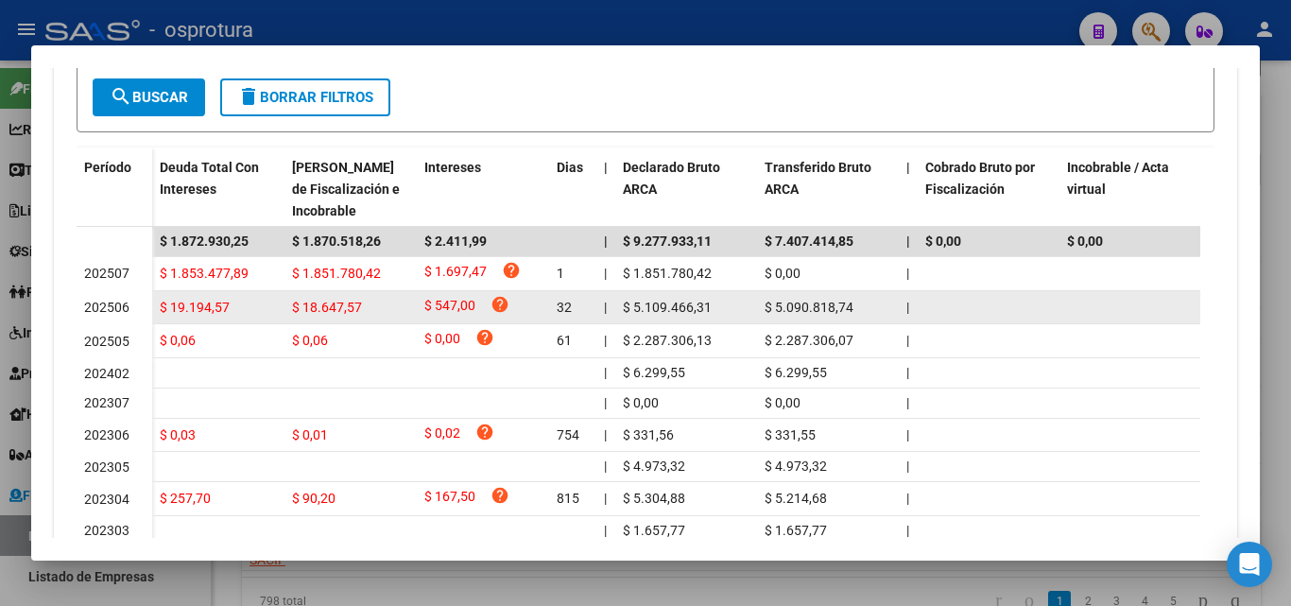
scroll to position [478, 0]
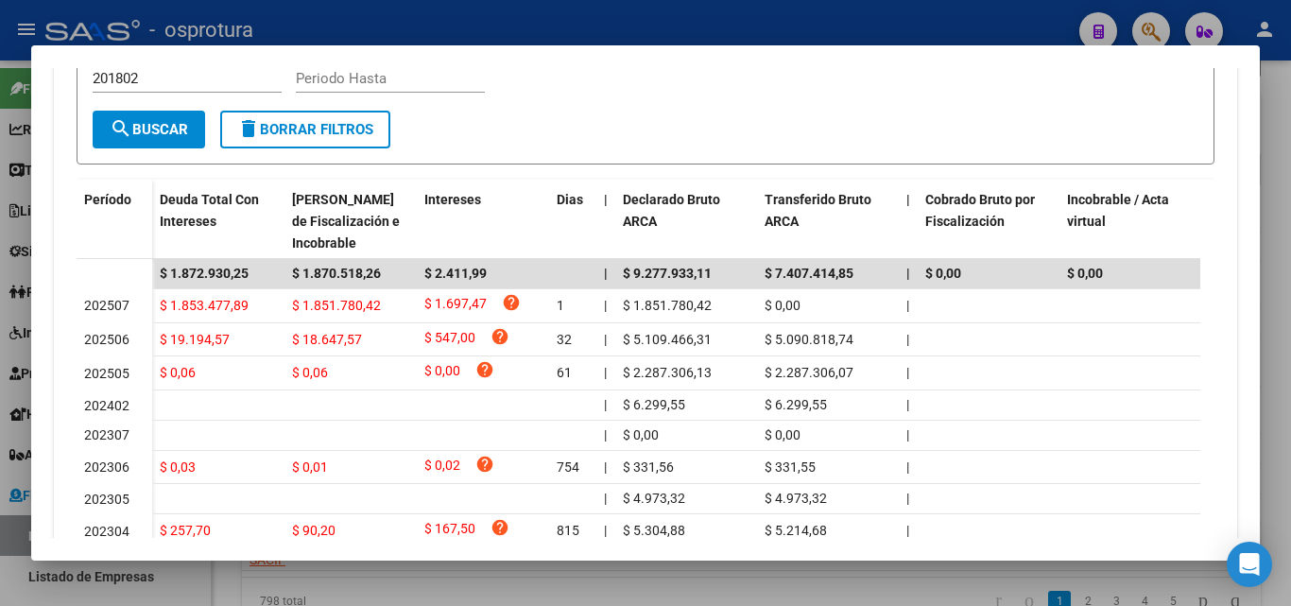
click at [816, 131] on form "Filtros 201802 Periodo Desde Periodo Hasta search Buscar delete Borrar Filtros" at bounding box center [646, 106] width 1138 height 116
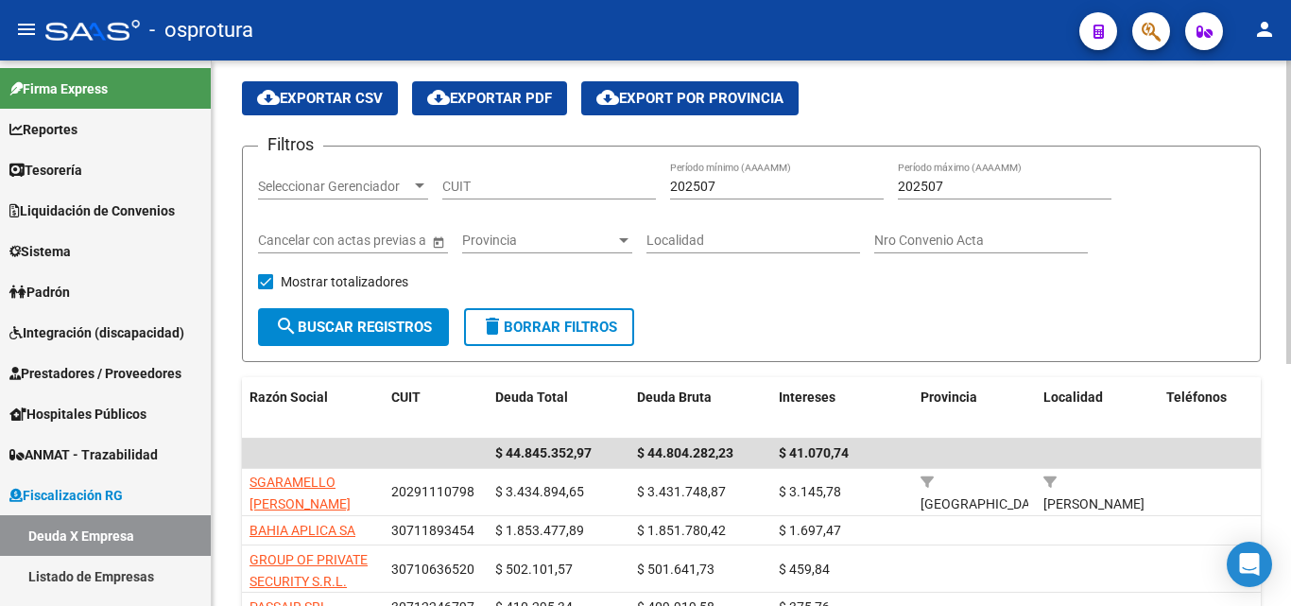
scroll to position [0, 0]
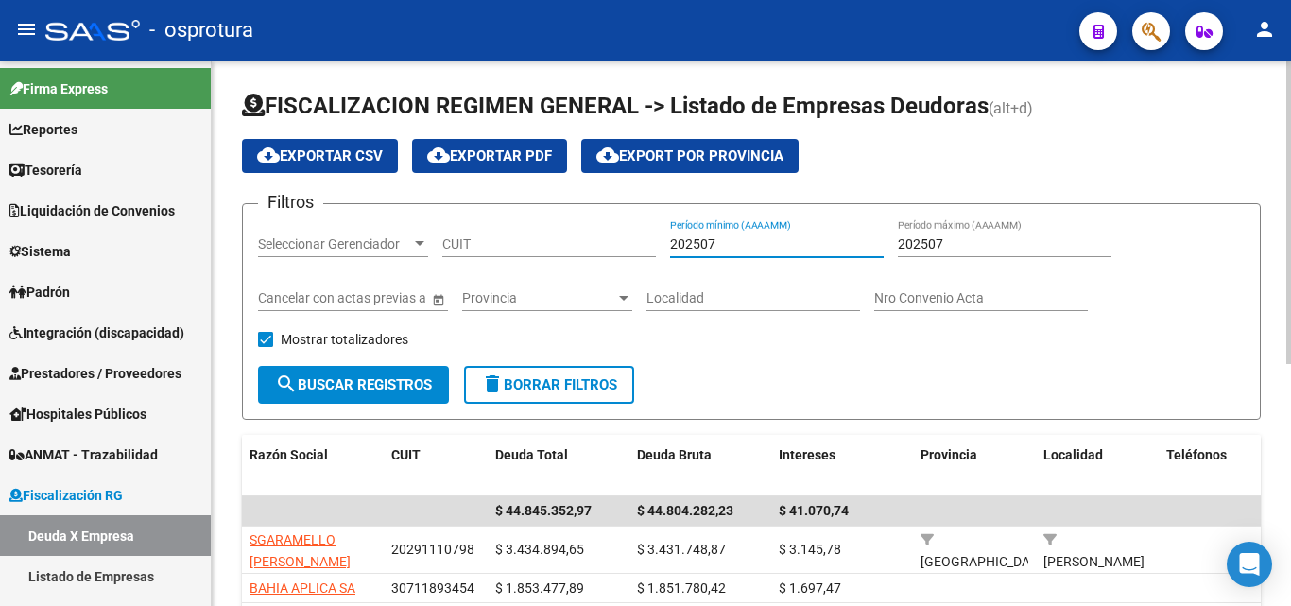
click at [763, 250] on input "202507" at bounding box center [777, 244] width 214 height 16
type input "202506"
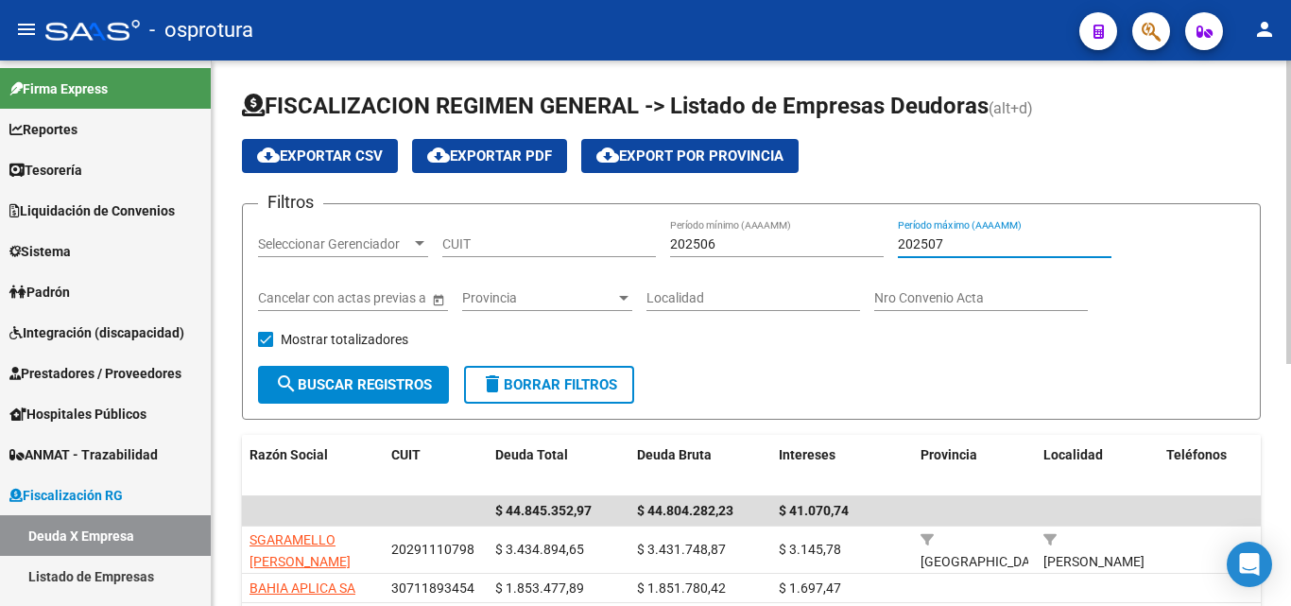
click at [958, 250] on input "202507" at bounding box center [1005, 244] width 214 height 16
click at [1016, 229] on div "202507 Período máximo (AAAAMM)" at bounding box center [1005, 238] width 214 height 38
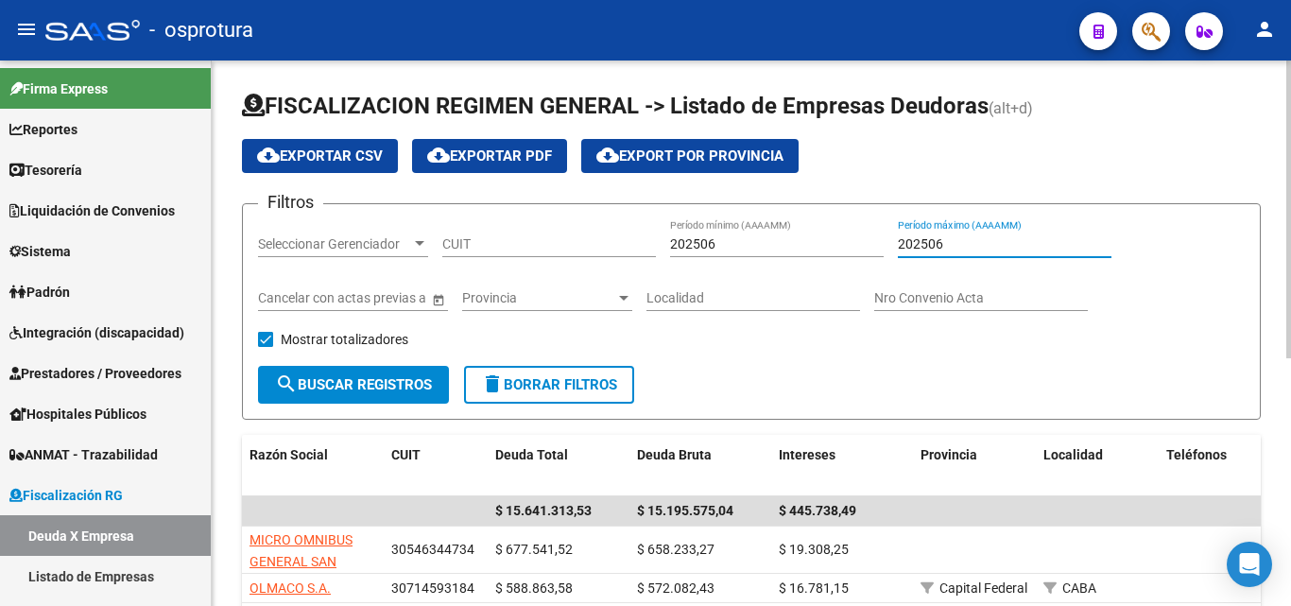
type input "202506"
click at [958, 365] on form "Filtros Seleccionar Gerenciador Seleccionar Gerenciador CUIT 202506 Período mín…" at bounding box center [751, 311] width 1019 height 216
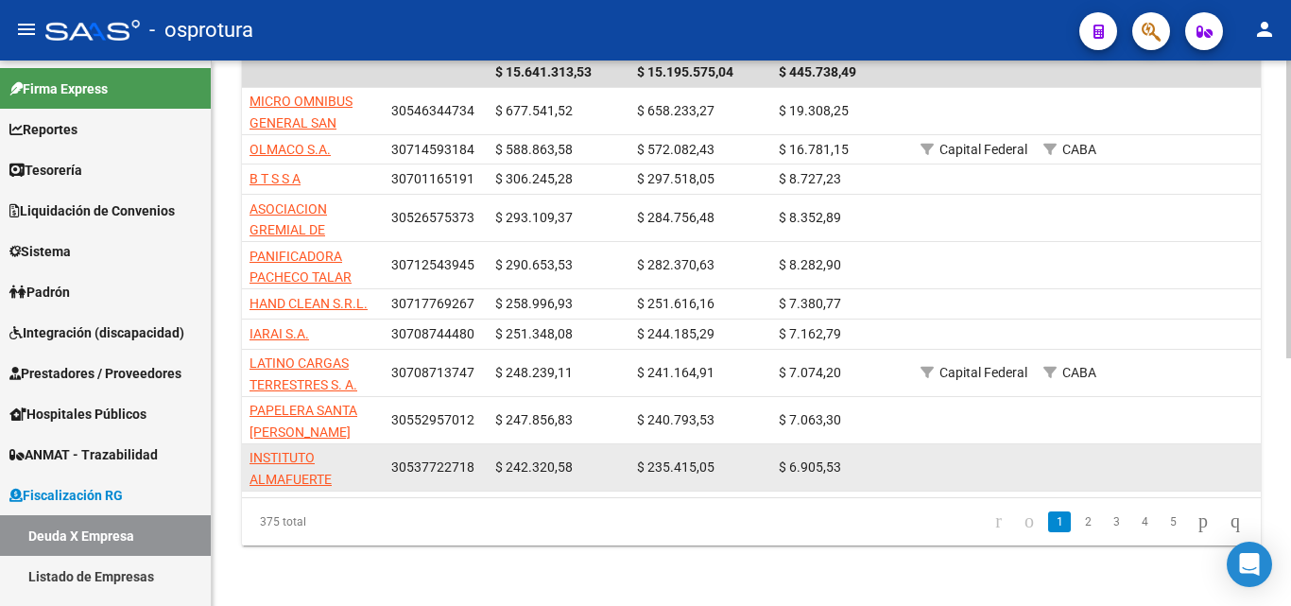
scroll to position [265, 0]
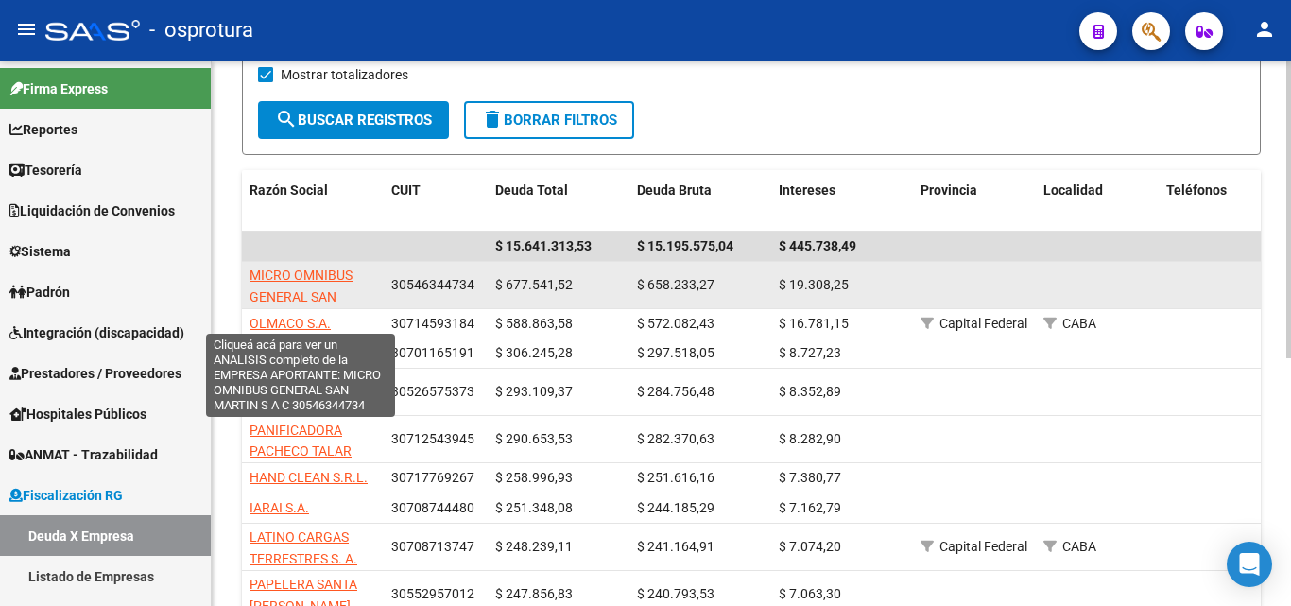
click at [328, 278] on span "MICRO OMNIBUS GENERAL SAN MARTIN S A C" at bounding box center [301, 296] width 103 height 59
type textarea "30546344734"
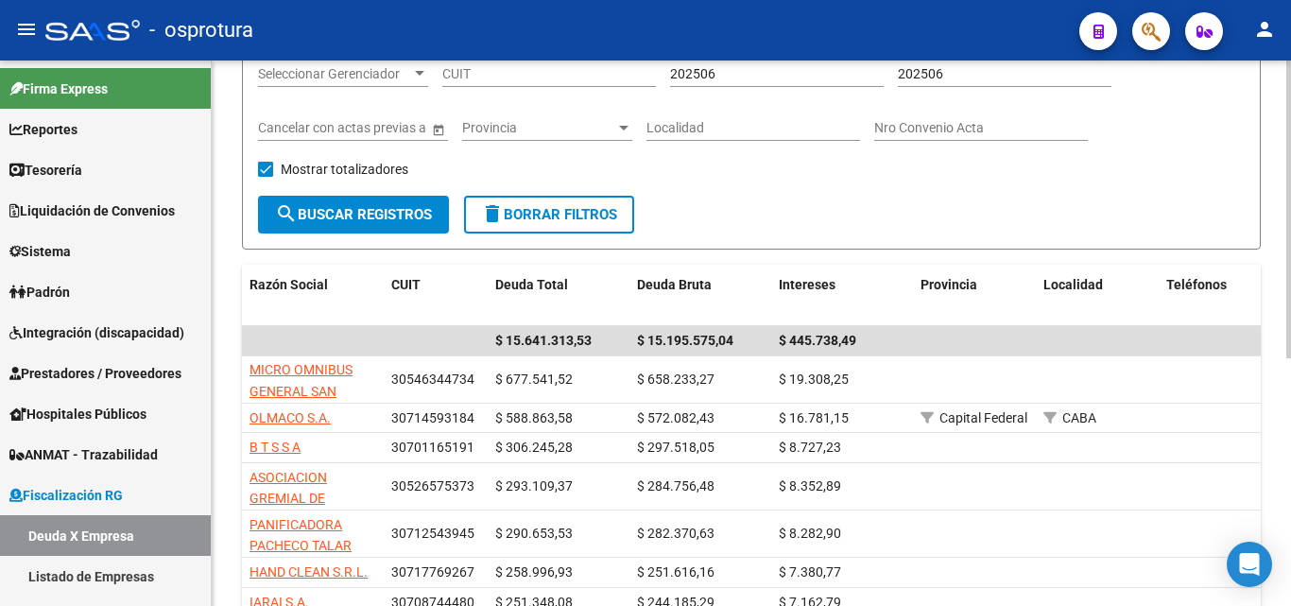
scroll to position [76, 0]
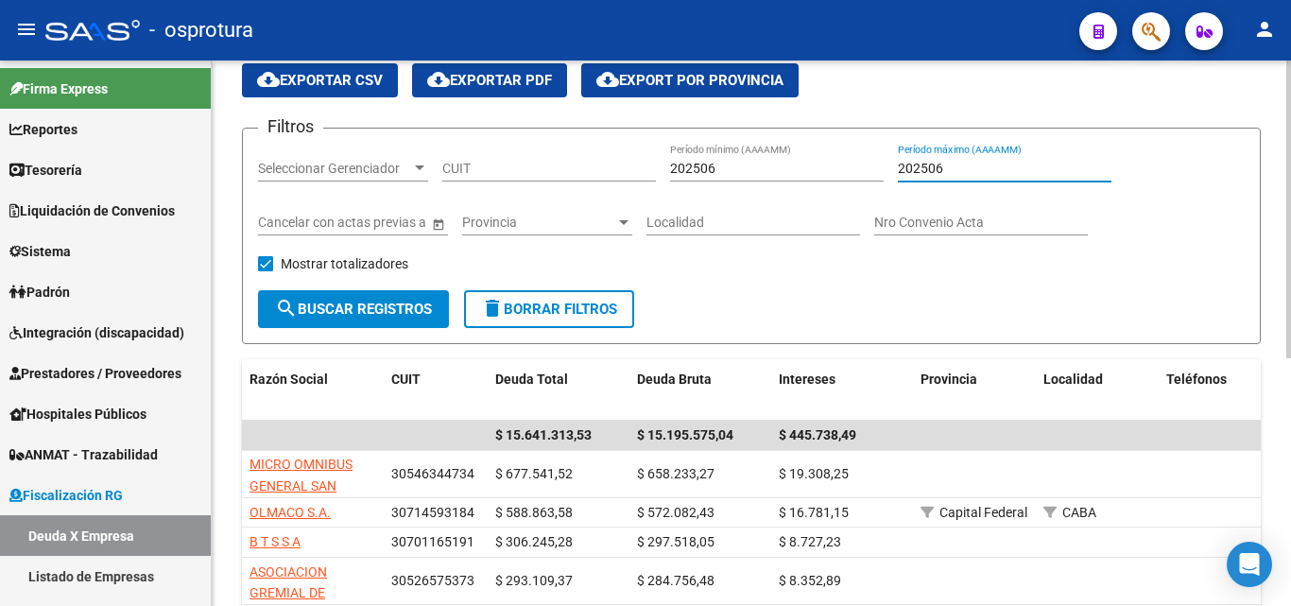
click at [1002, 167] on input "202506" at bounding box center [1005, 169] width 214 height 16
type input "2"
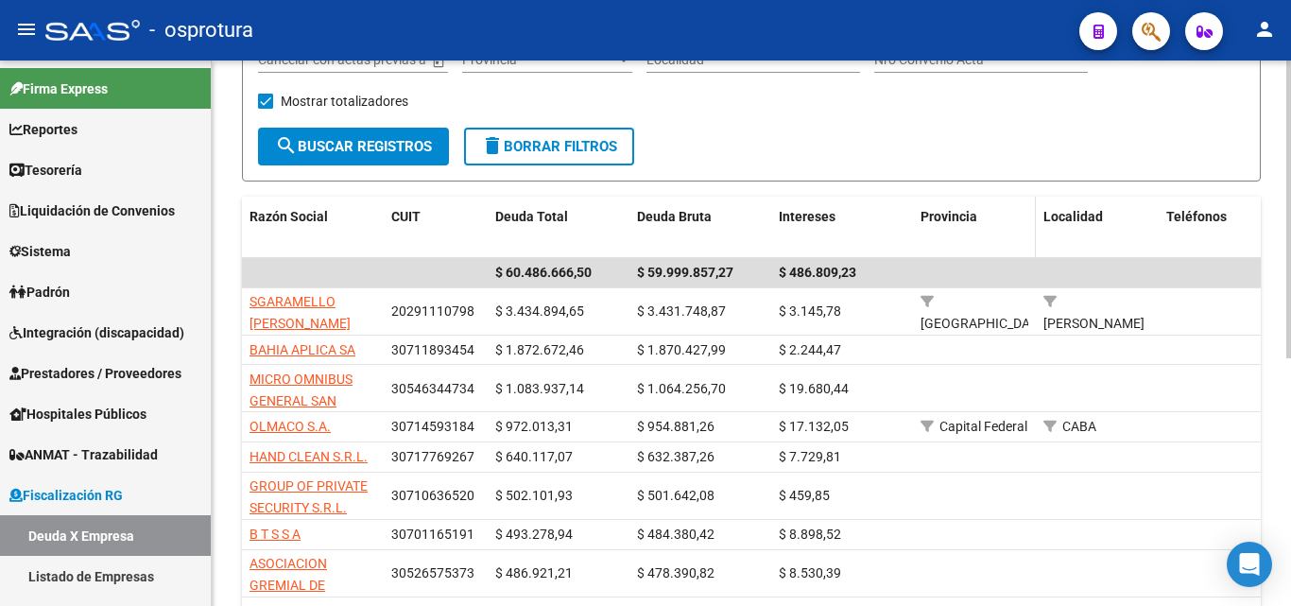
scroll to position [359, 0]
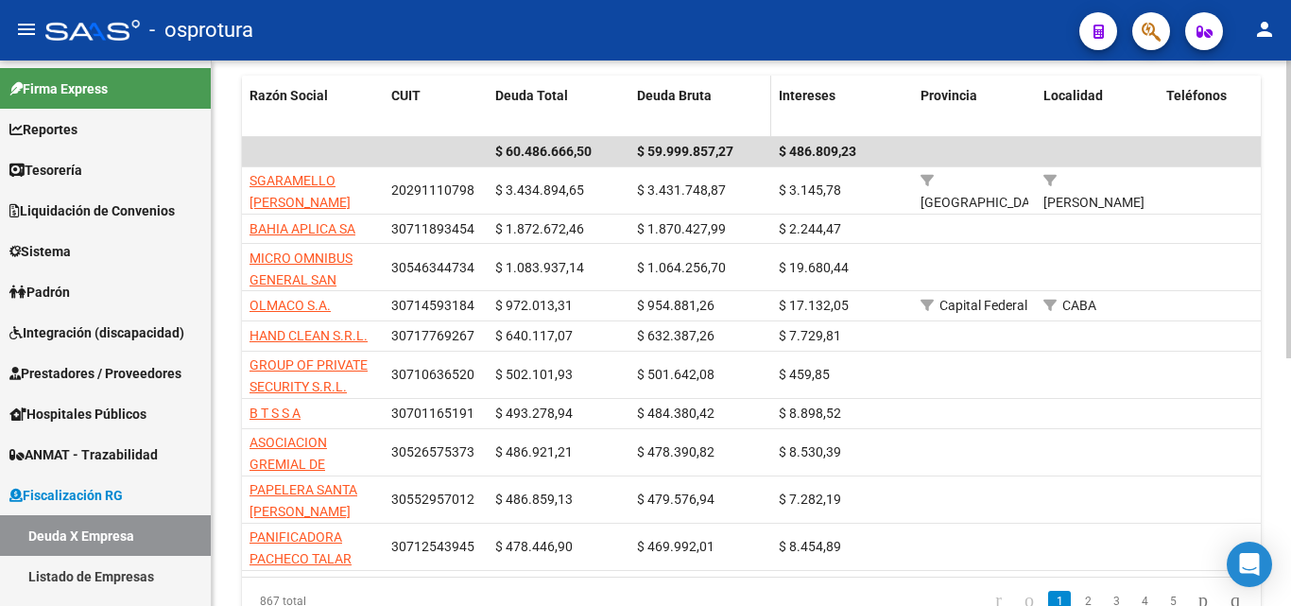
click at [733, 111] on datatable-header-cell "Deuda Bruta" at bounding box center [701, 107] width 142 height 62
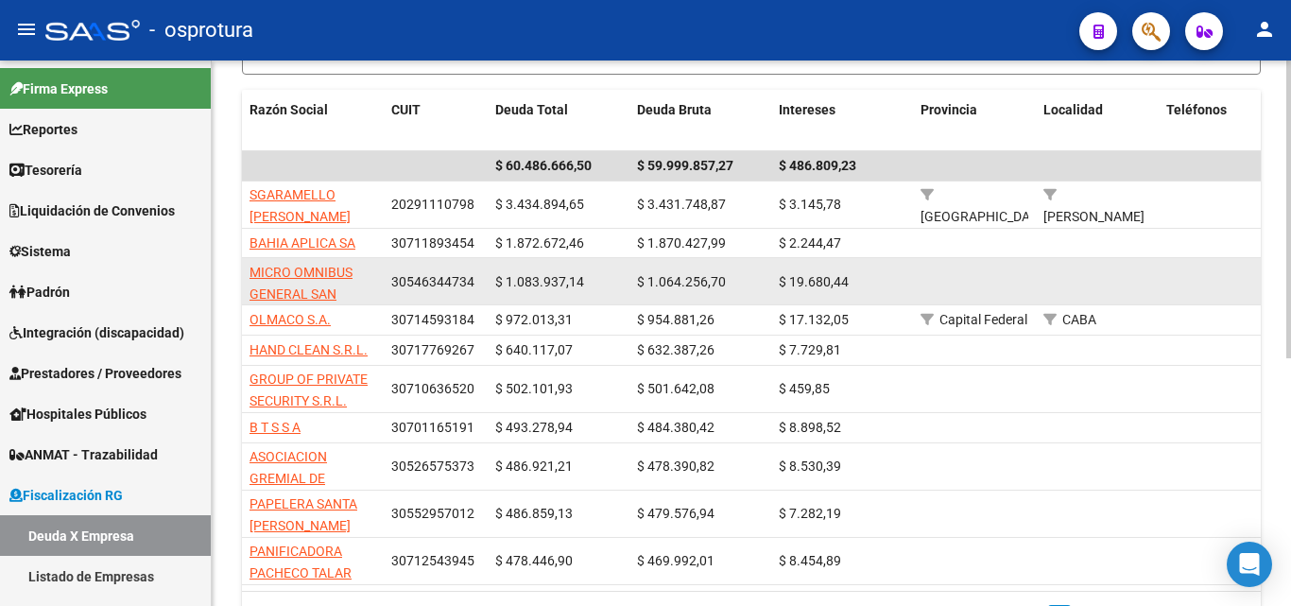
scroll to position [454, 0]
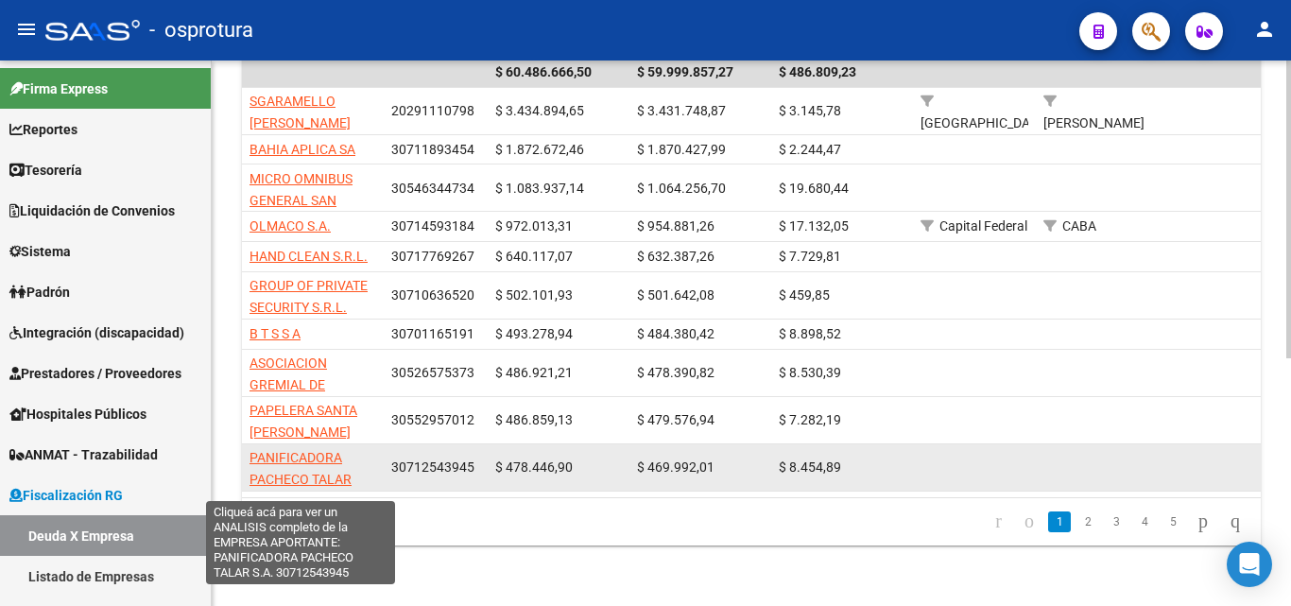
click at [324, 450] on span "PANIFICADORA PACHECO TALAR S.A." at bounding box center [301, 479] width 102 height 59
type textarea "30712543945"
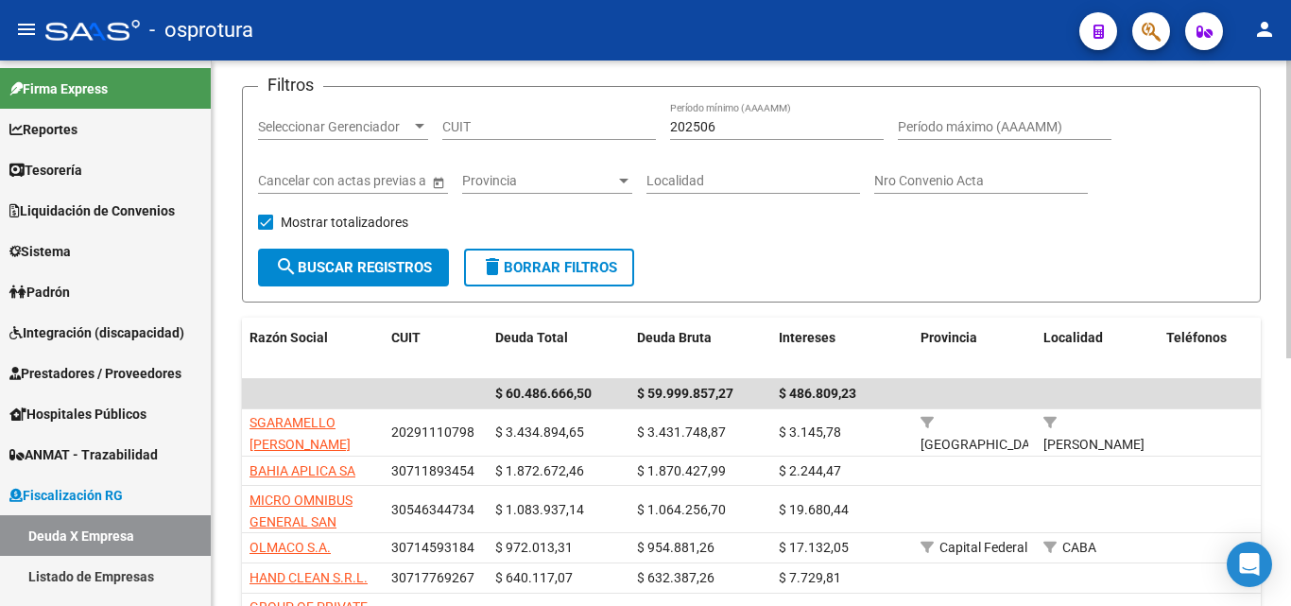
scroll to position [76, 0]
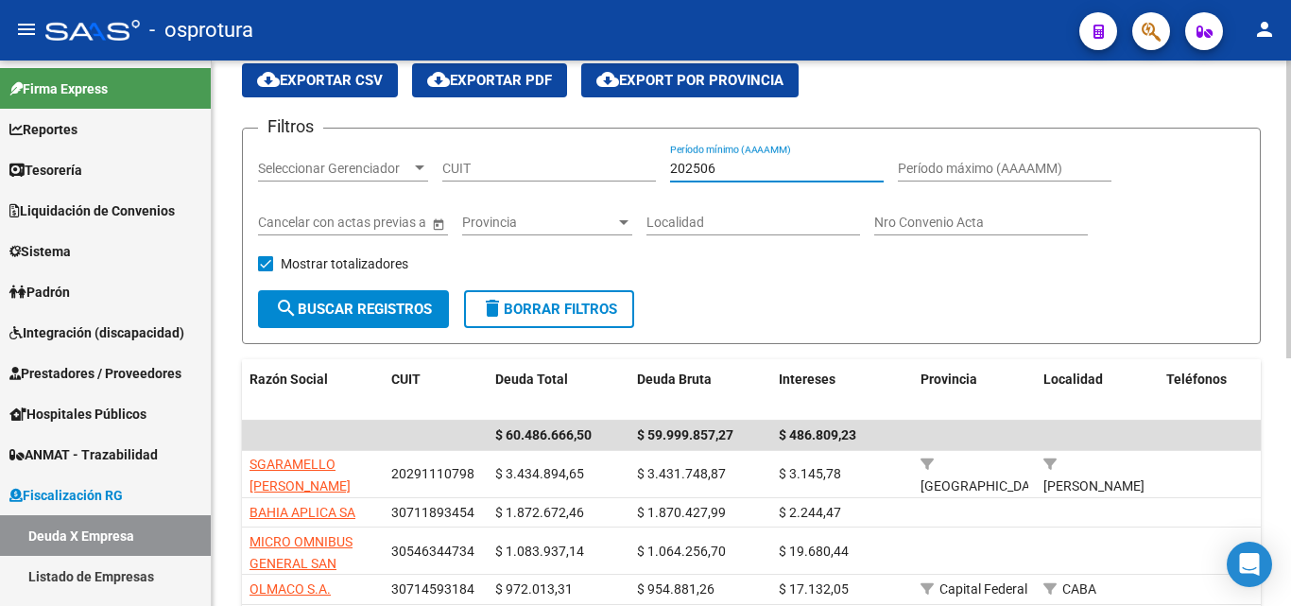
click at [795, 165] on input "202506" at bounding box center [777, 169] width 214 height 16
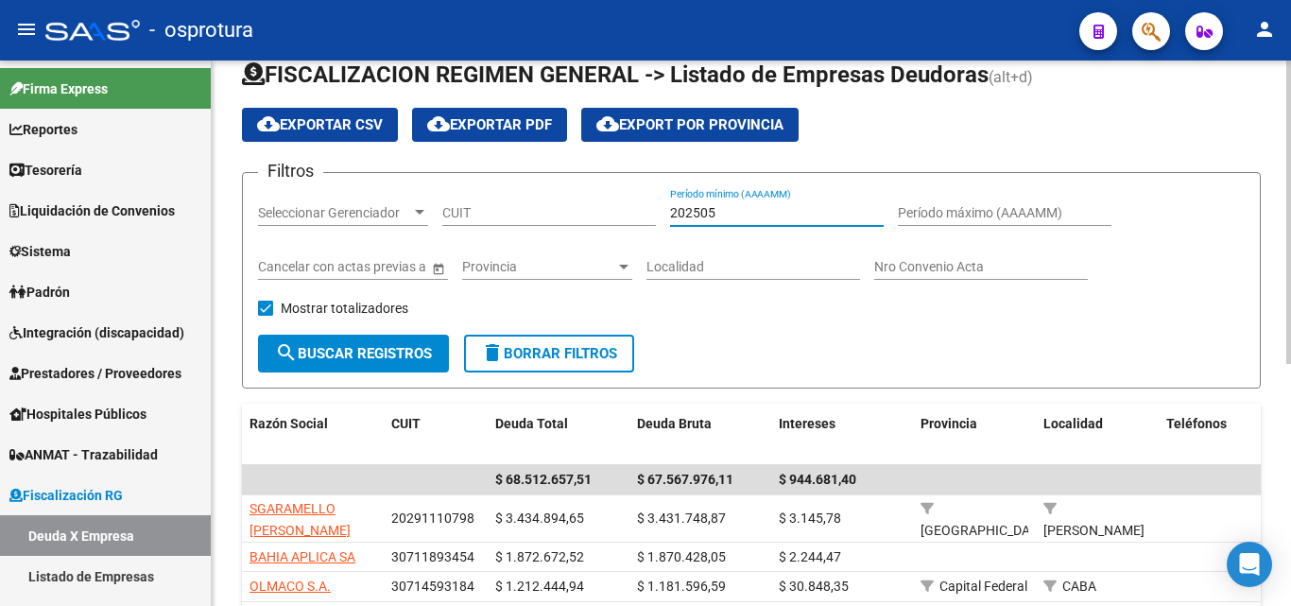
scroll to position [0, 0]
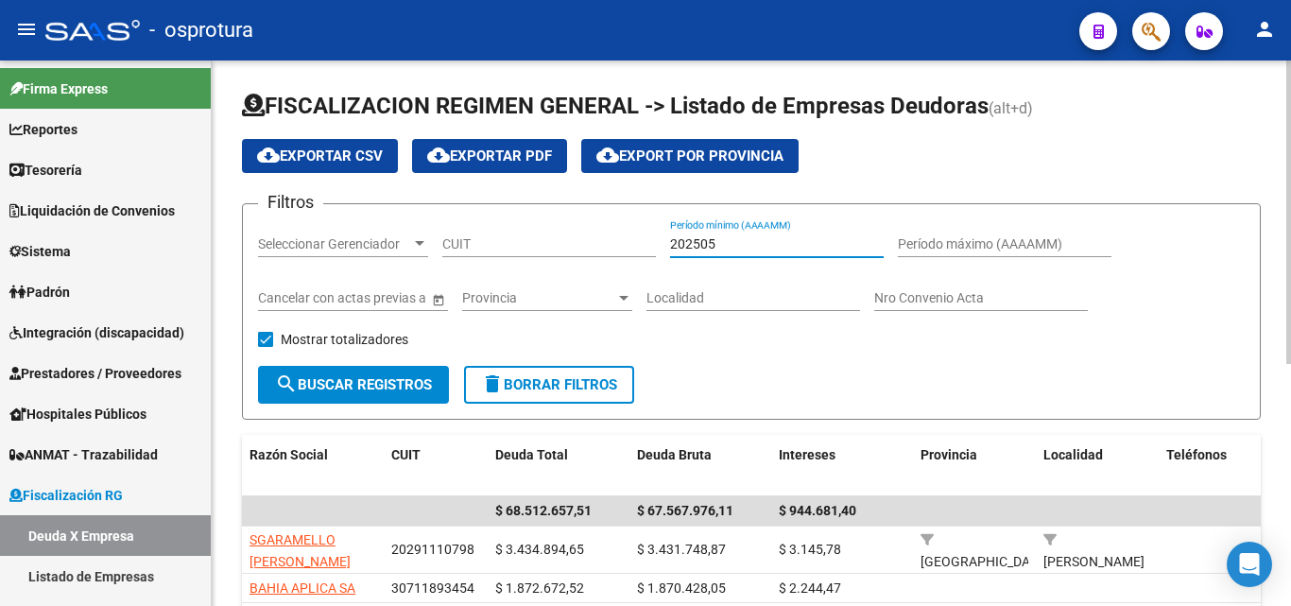
type input "202505"
click at [332, 153] on span "cloud_download Exportar CSV" at bounding box center [320, 155] width 126 height 17
click at [503, 249] on input "CUIT" at bounding box center [549, 244] width 214 height 16
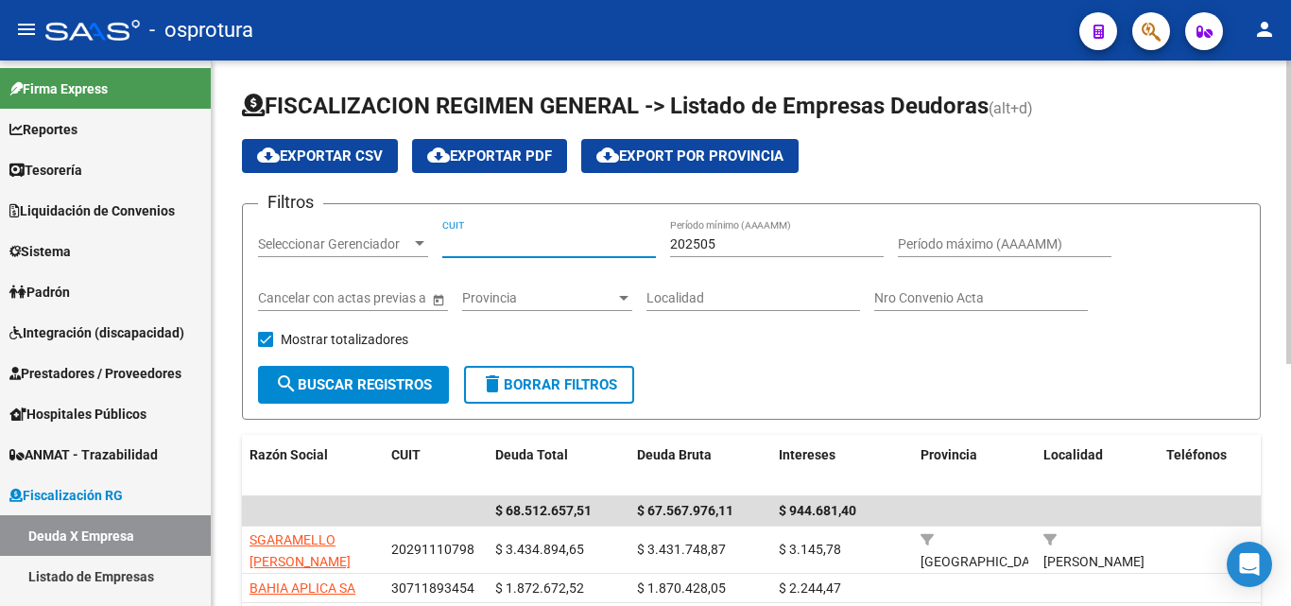
paste input "33-70782281-9"
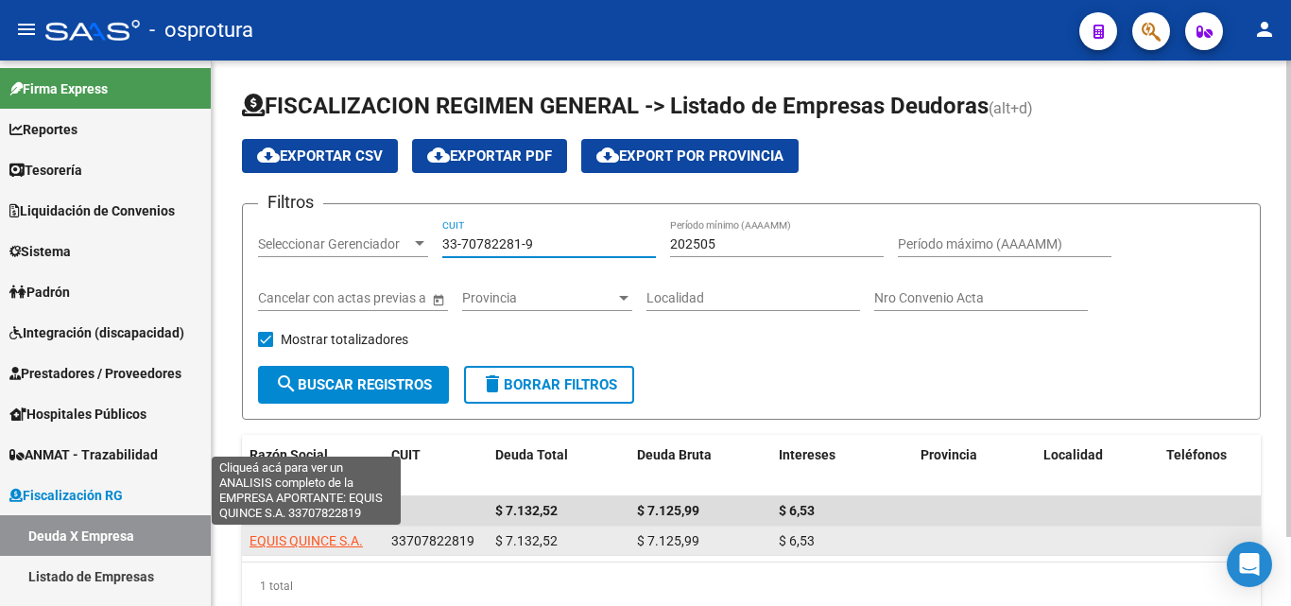
type input "33-70782281-9"
click at [319, 538] on span "EQUIS QUINCE S.A." at bounding box center [306, 540] width 113 height 15
type textarea "33707822819"
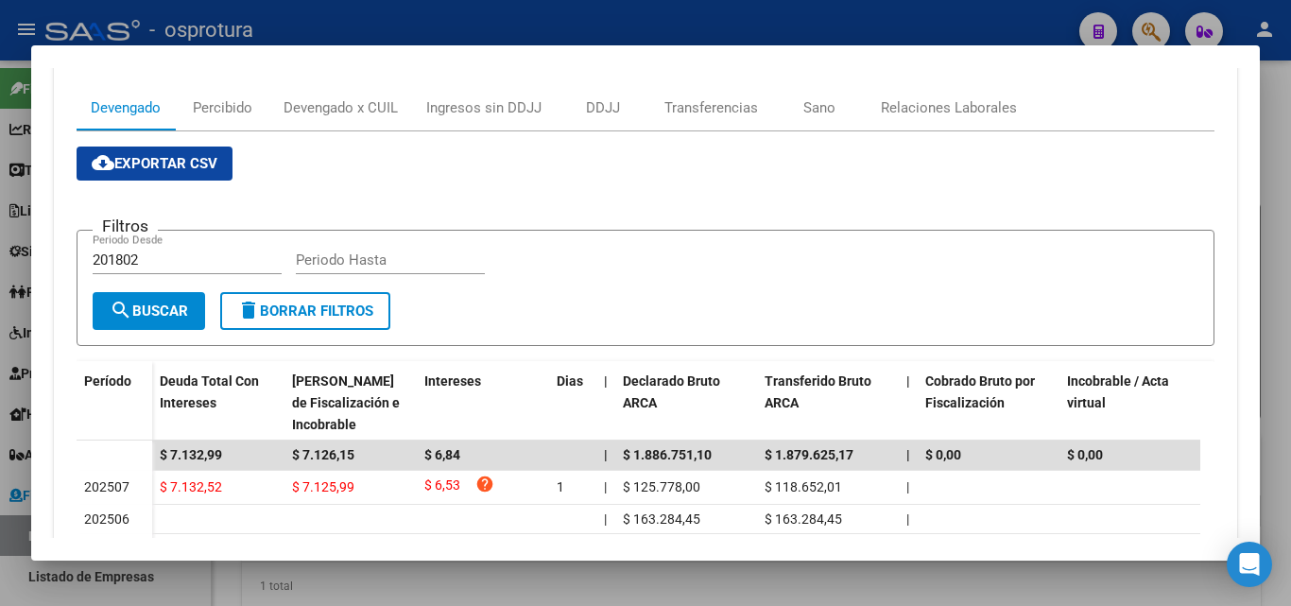
scroll to position [270, 0]
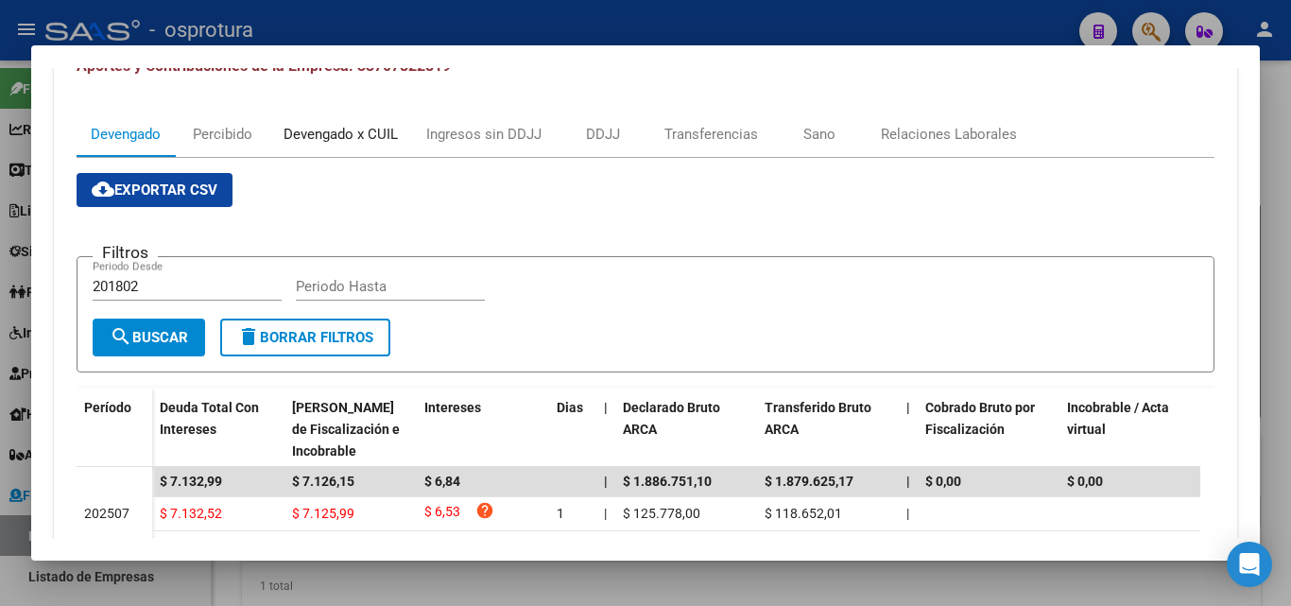
click at [311, 140] on div "Devengado x CUIL" at bounding box center [341, 134] width 114 height 21
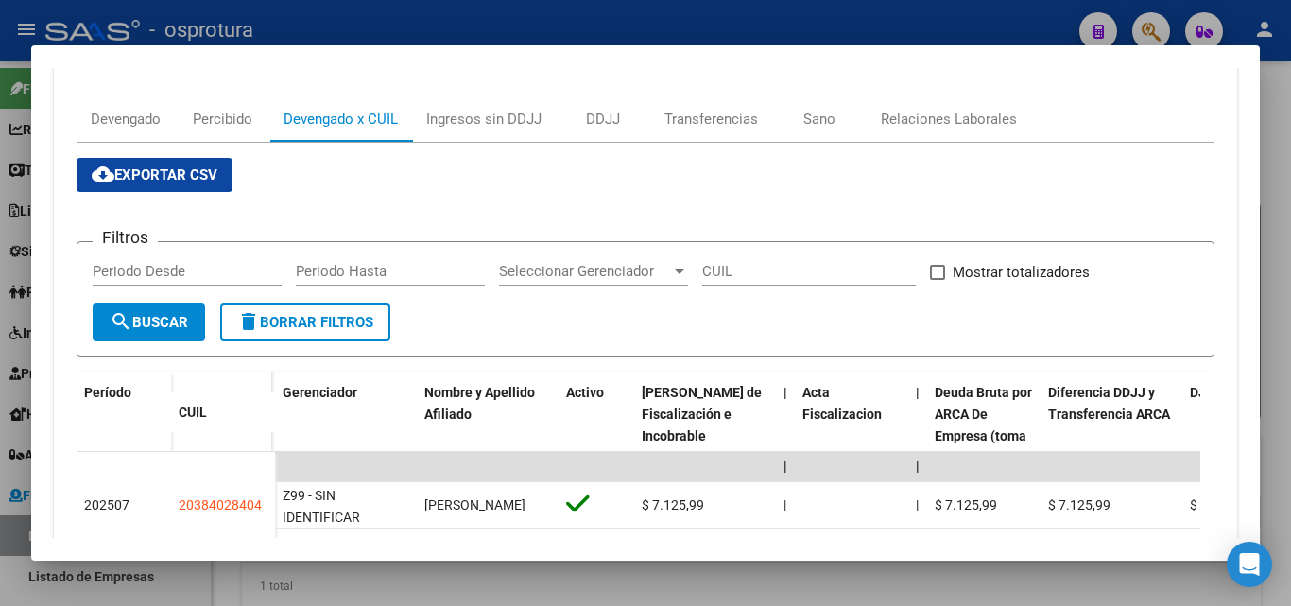
scroll to position [284, 0]
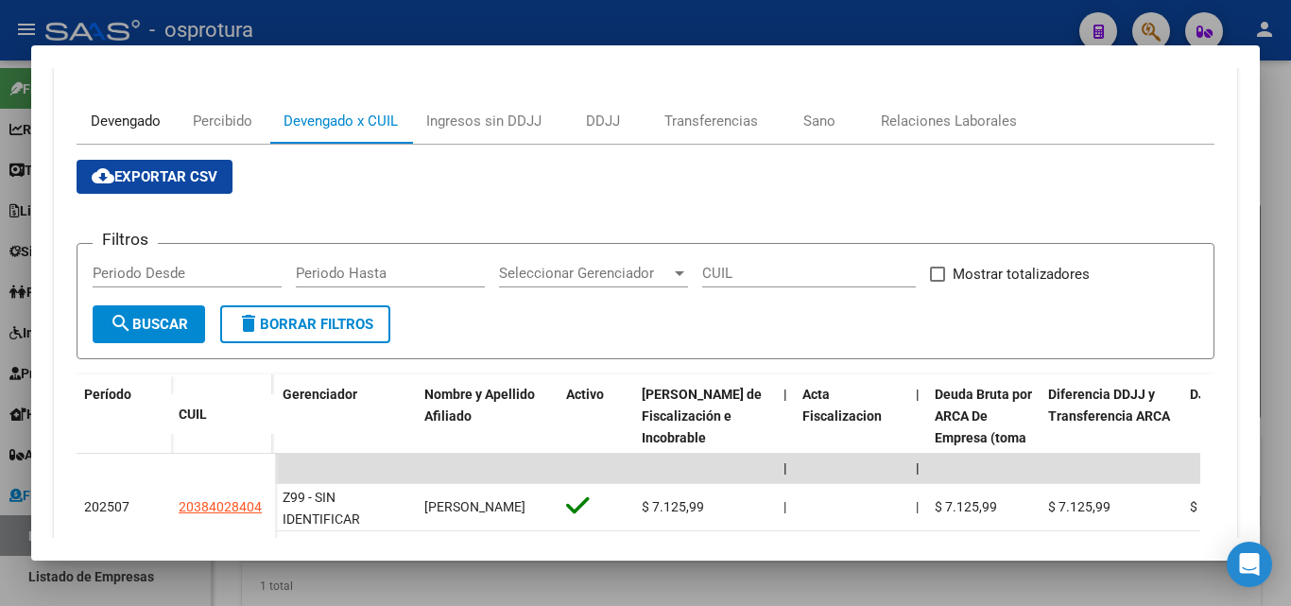
click at [125, 117] on div "Devengado" at bounding box center [126, 121] width 70 height 21
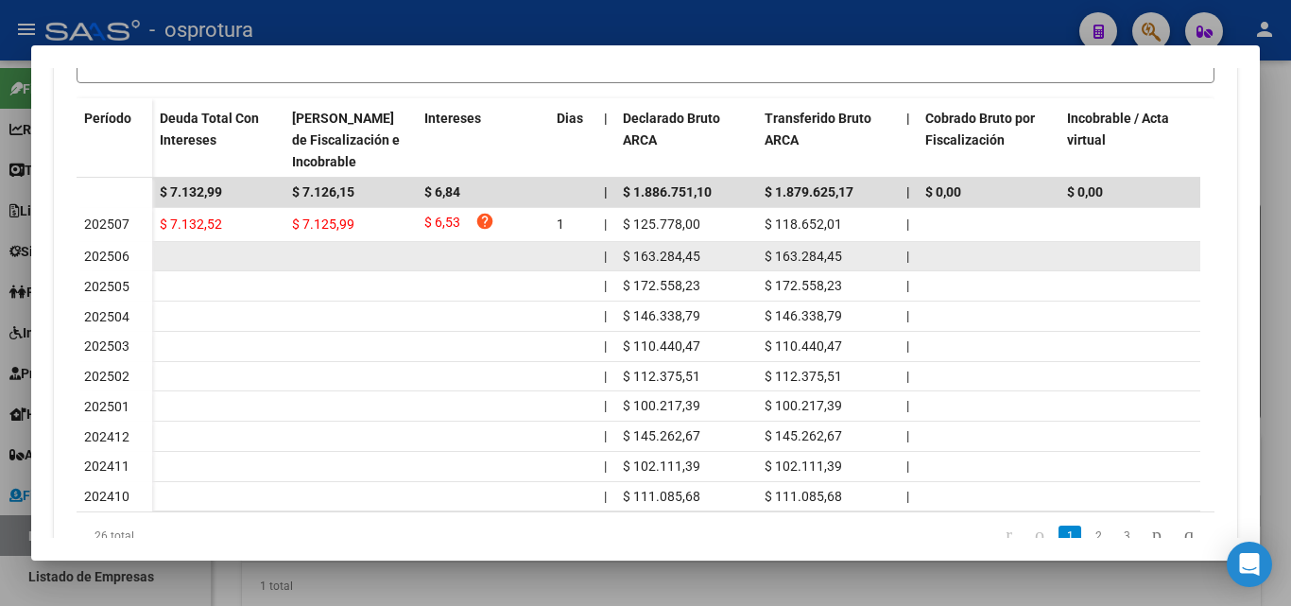
scroll to position [567, 0]
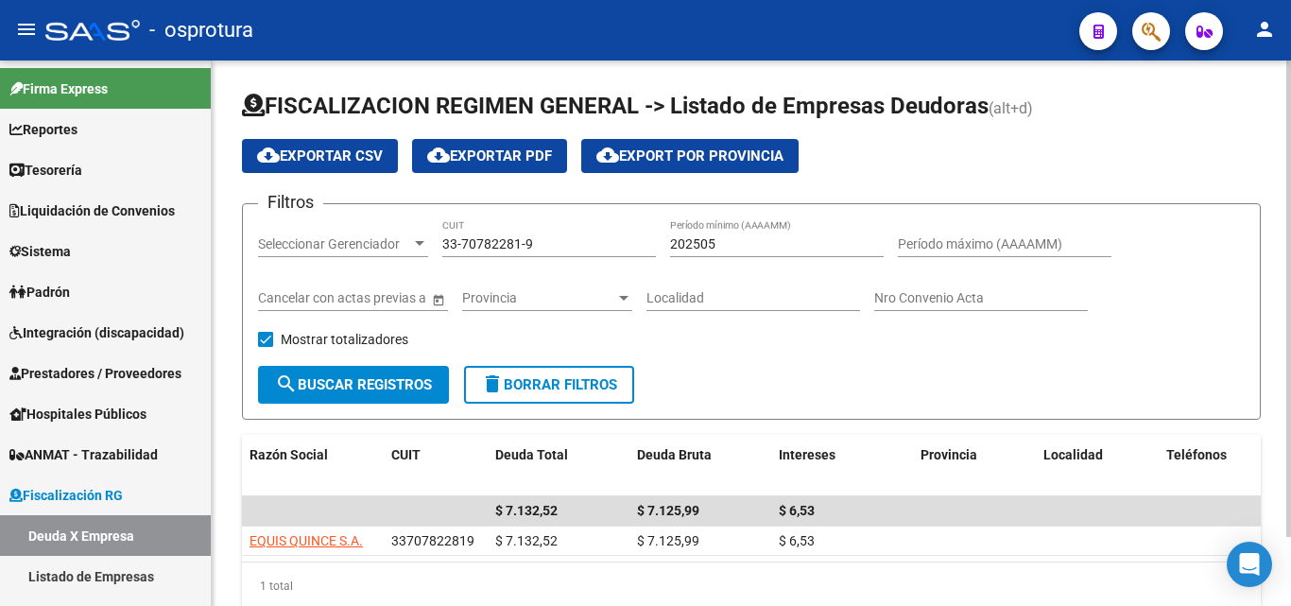
click at [541, 236] on input "33-70782281-9" at bounding box center [549, 244] width 214 height 16
paste input "0-70700667-2"
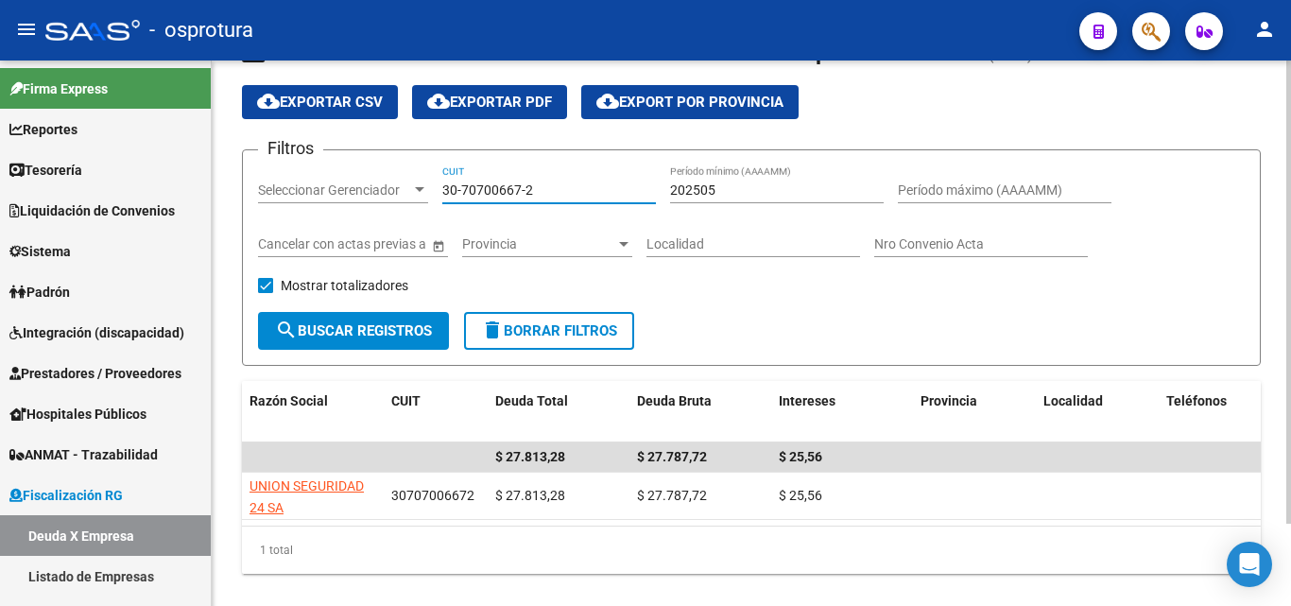
scroll to position [97, 0]
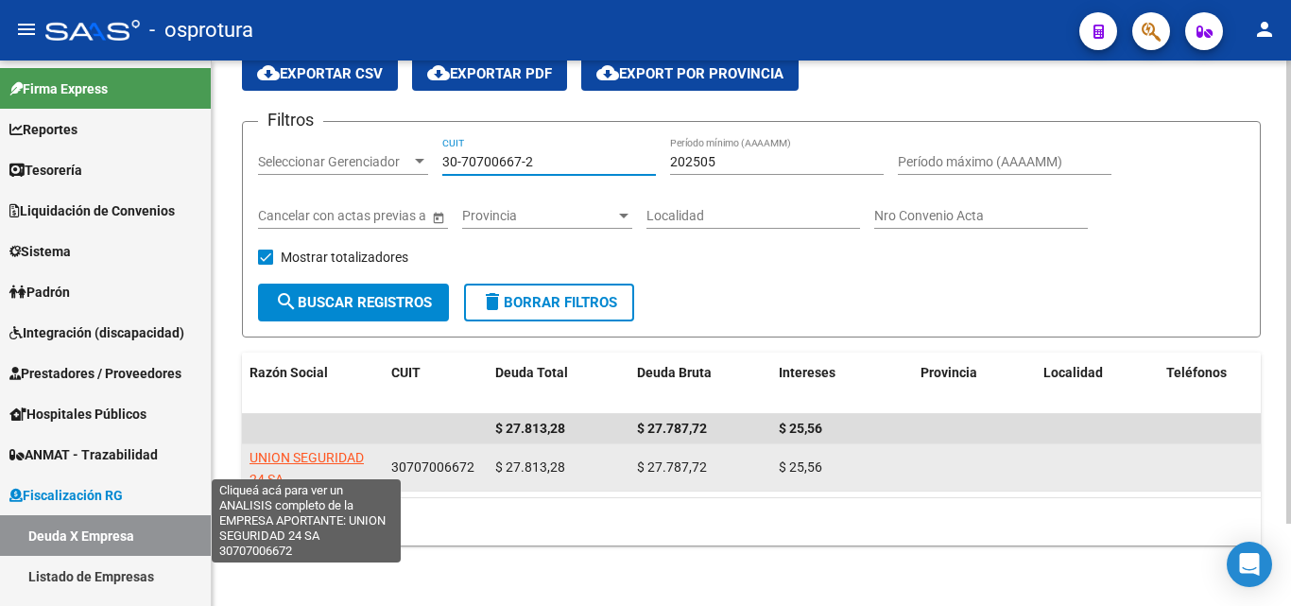
type input "30-70700667-2"
click at [318, 450] on span "UNION SEGURIDAD 24 SA" at bounding box center [307, 468] width 114 height 37
type textarea "30707006672"
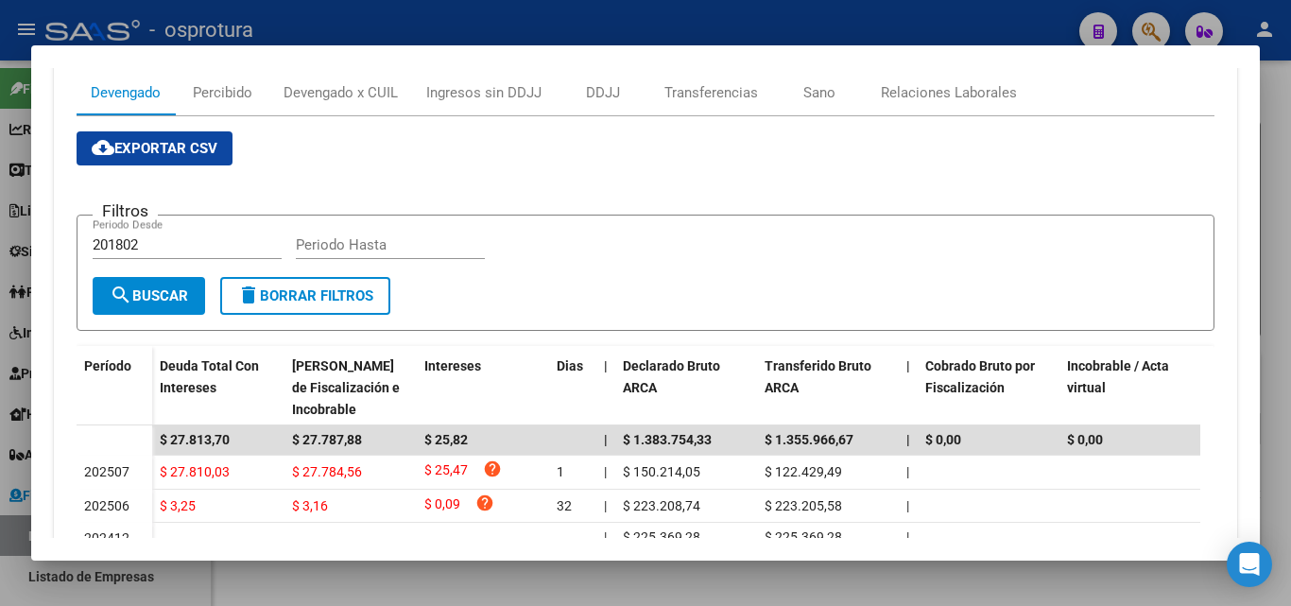
scroll to position [473, 0]
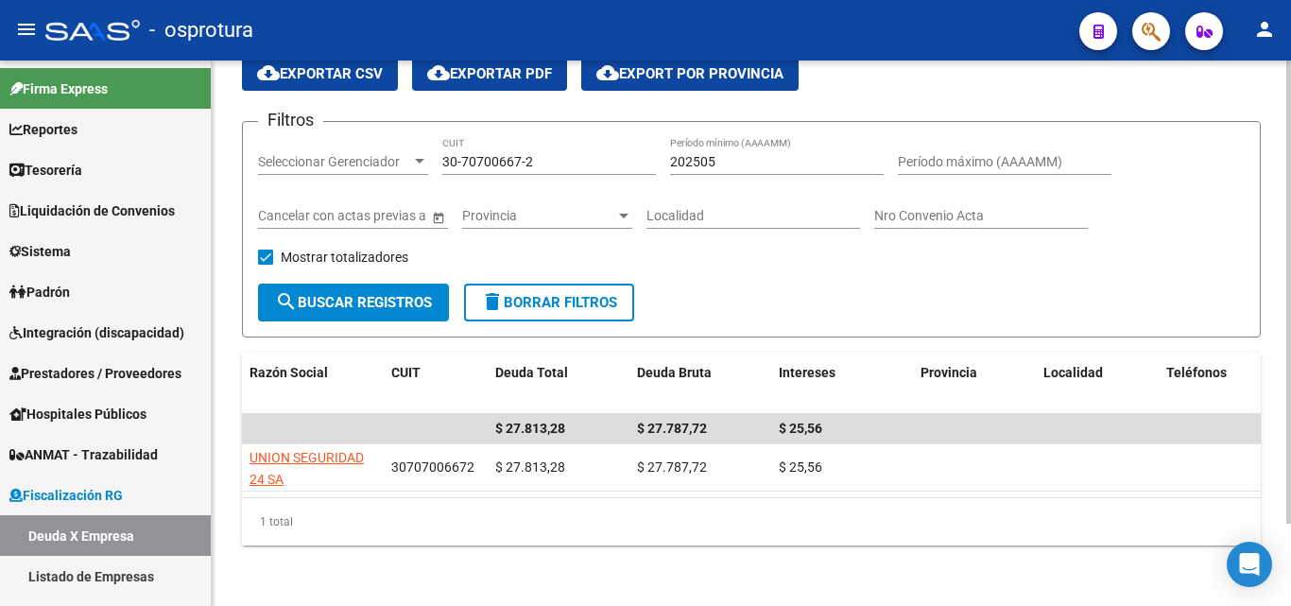
click at [563, 154] on input "30-70700667-2" at bounding box center [549, 162] width 214 height 16
paste input "20-21659871-8"
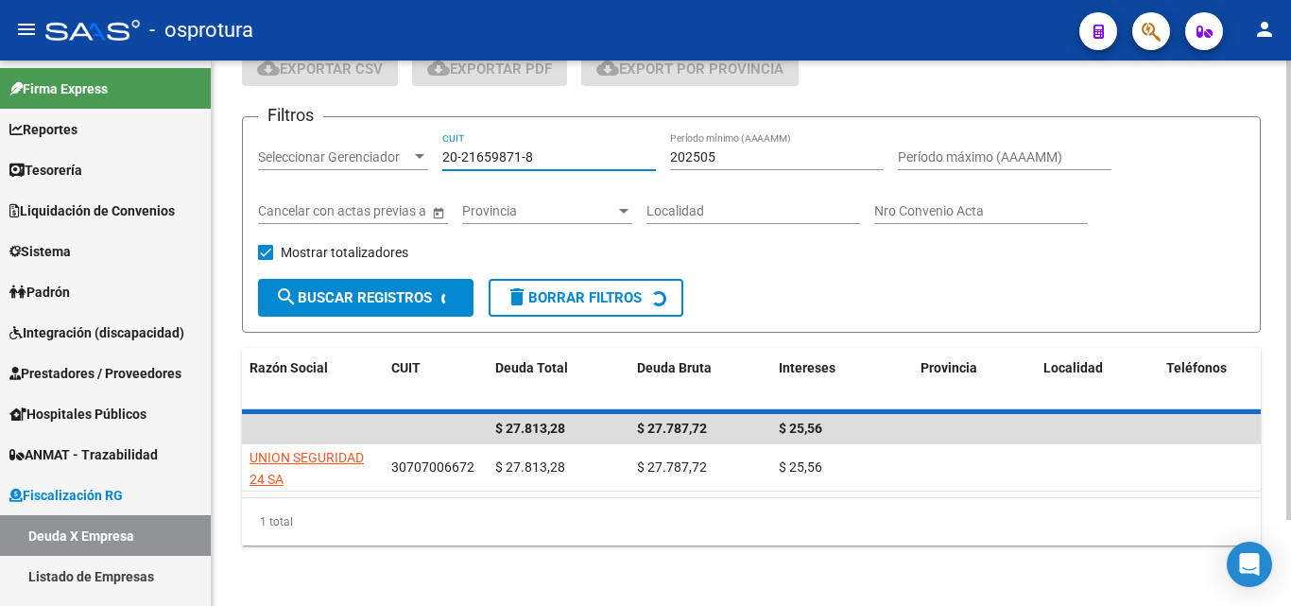
scroll to position [79, 0]
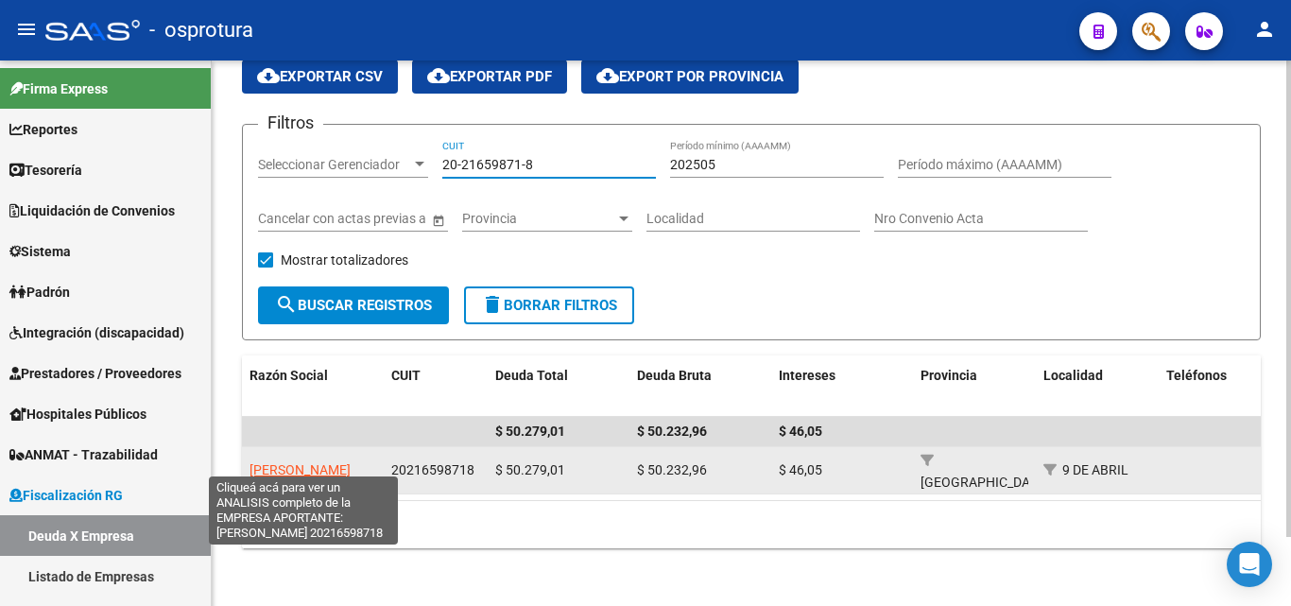
type input "20-21659871-8"
click at [291, 462] on span "[PERSON_NAME]" at bounding box center [300, 469] width 101 height 15
type textarea "20216598718"
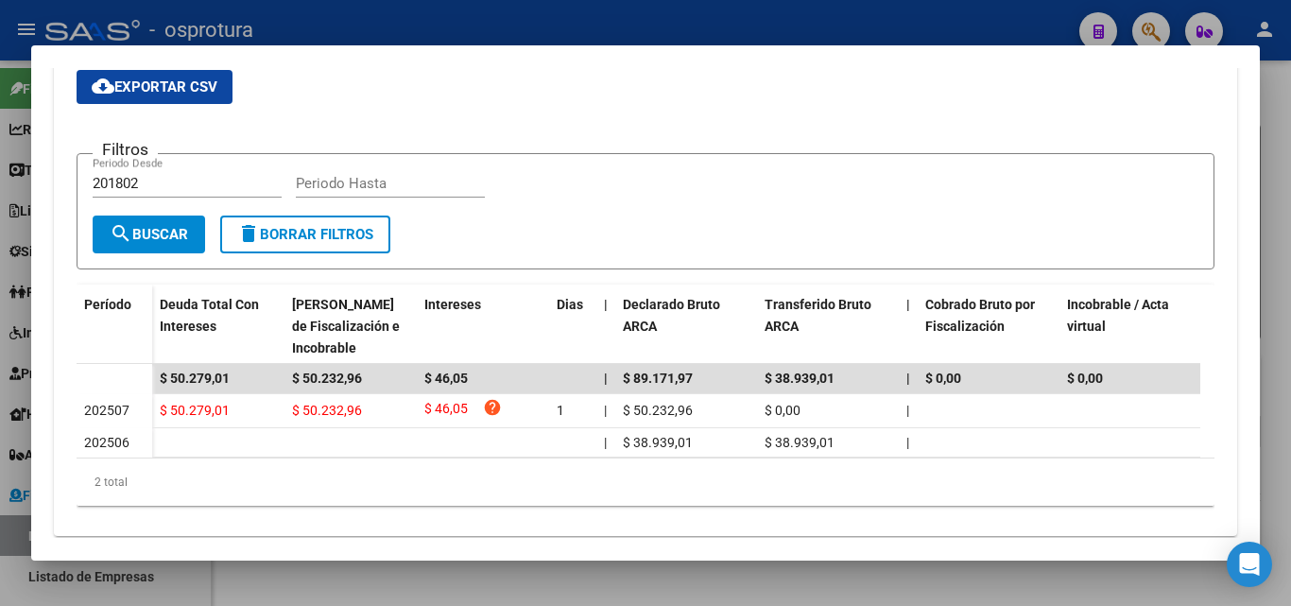
scroll to position [408, 0]
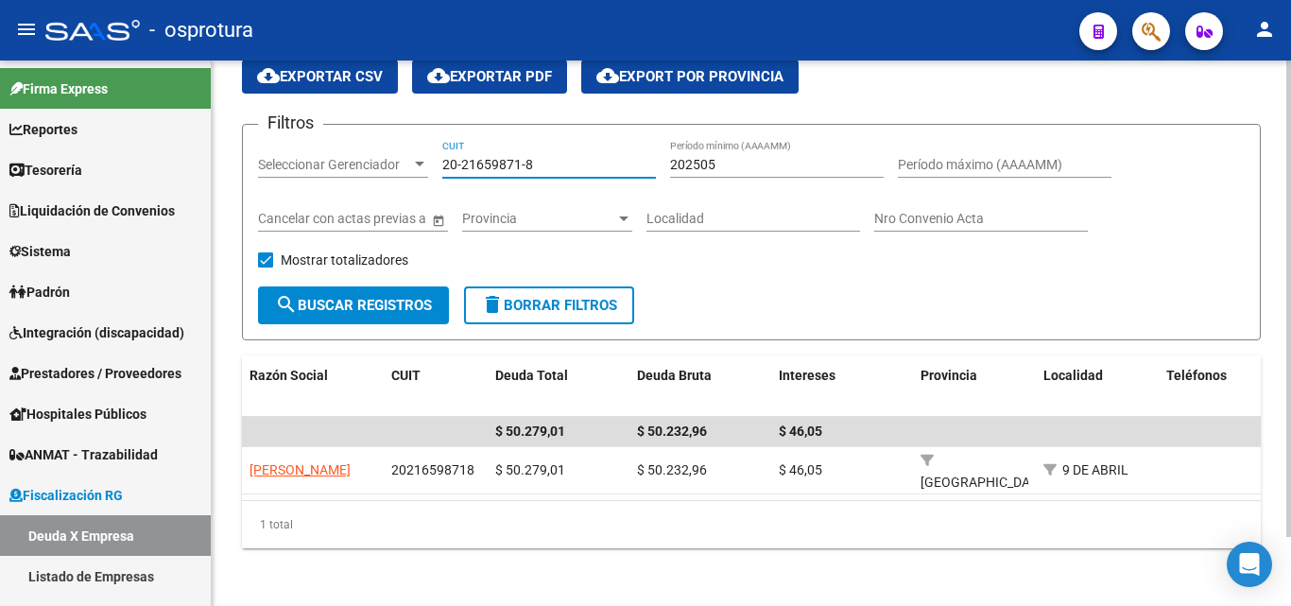
click at [551, 165] on input "20-21659871-8" at bounding box center [549, 165] width 214 height 16
paste input "94275886-4"
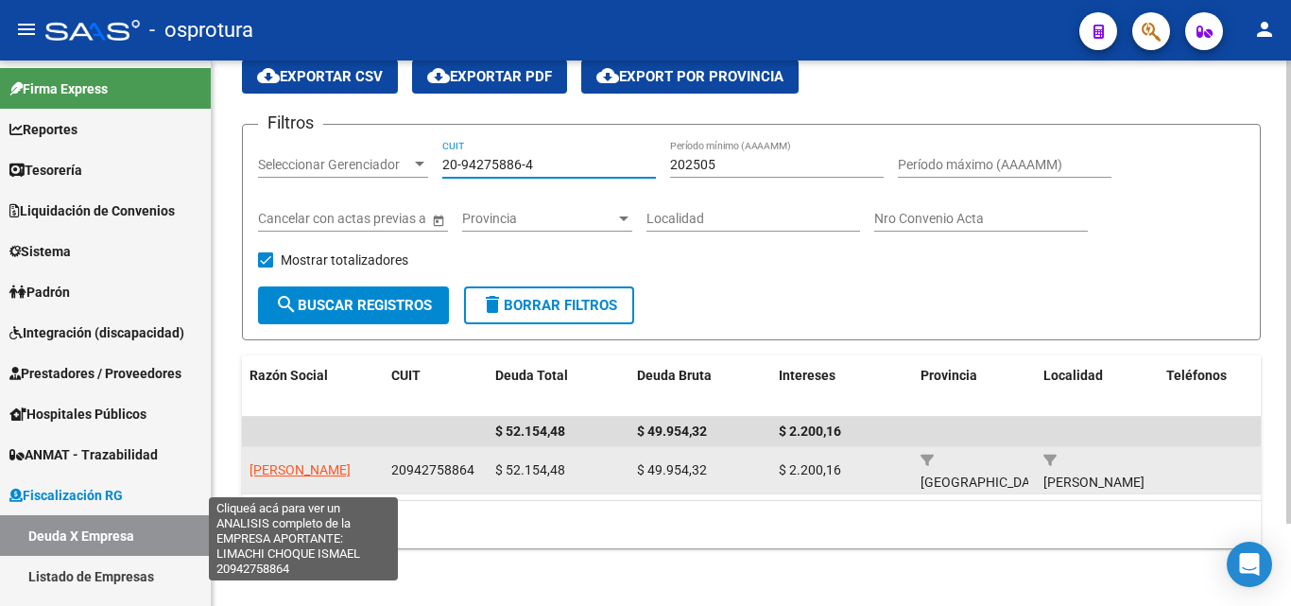
type input "20-94275886-4"
click at [345, 464] on span "[PERSON_NAME]" at bounding box center [300, 469] width 101 height 15
type textarea "20942758864"
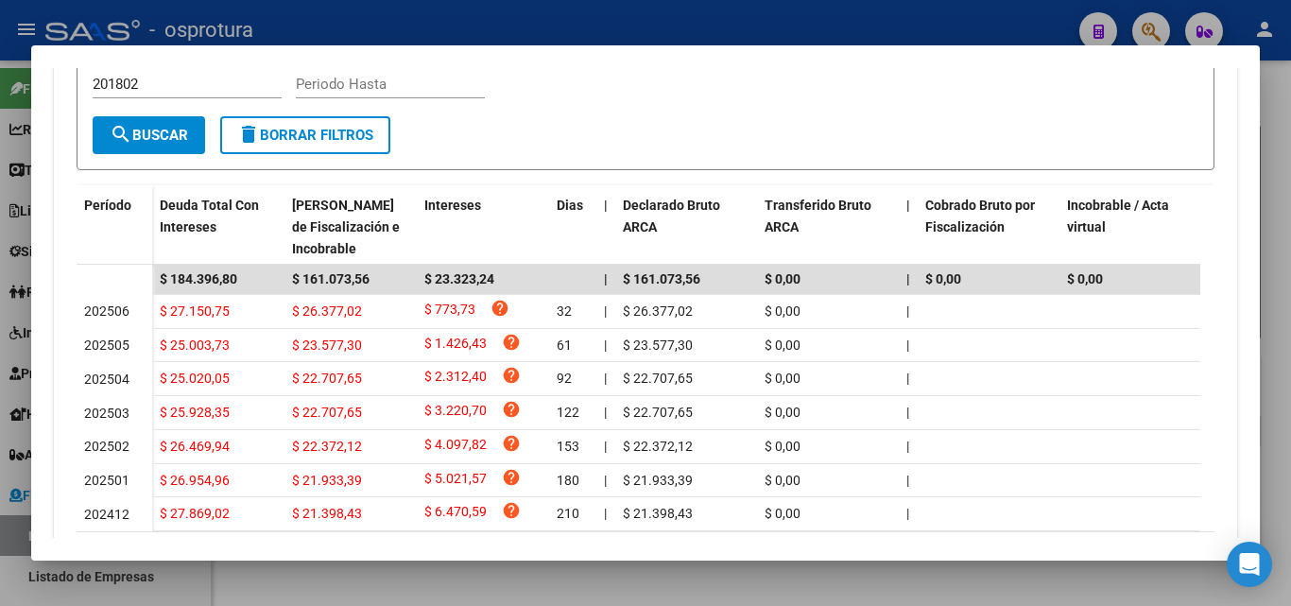
scroll to position [586, 0]
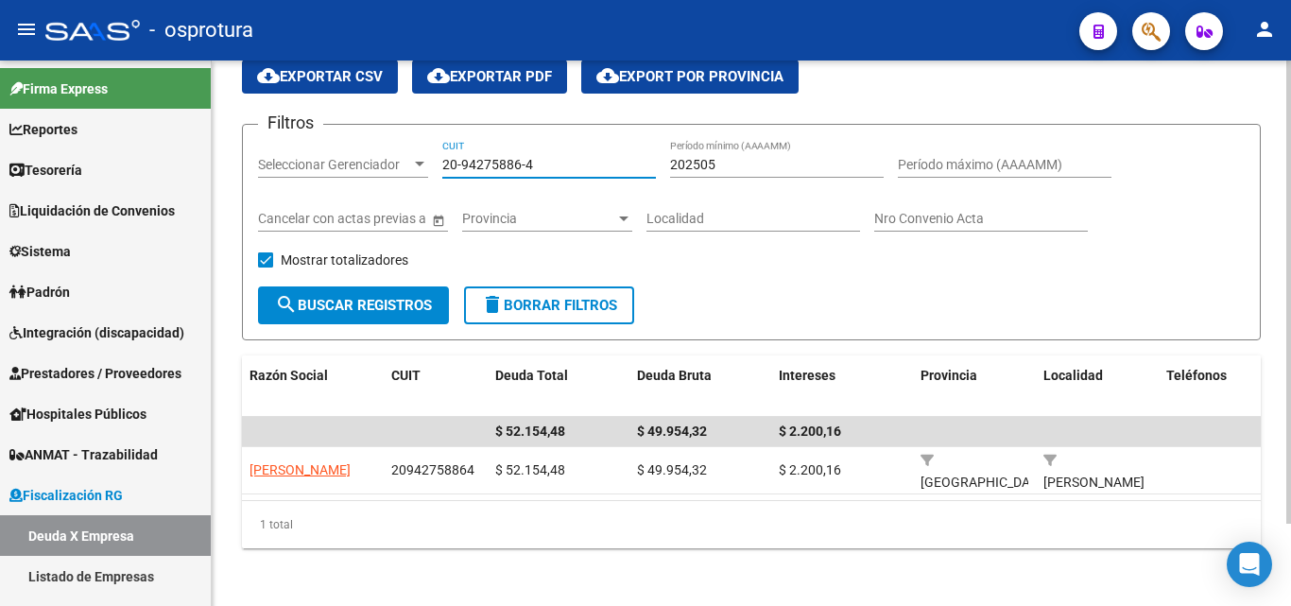
click at [554, 165] on input "20-94275886-4" at bounding box center [549, 165] width 214 height 16
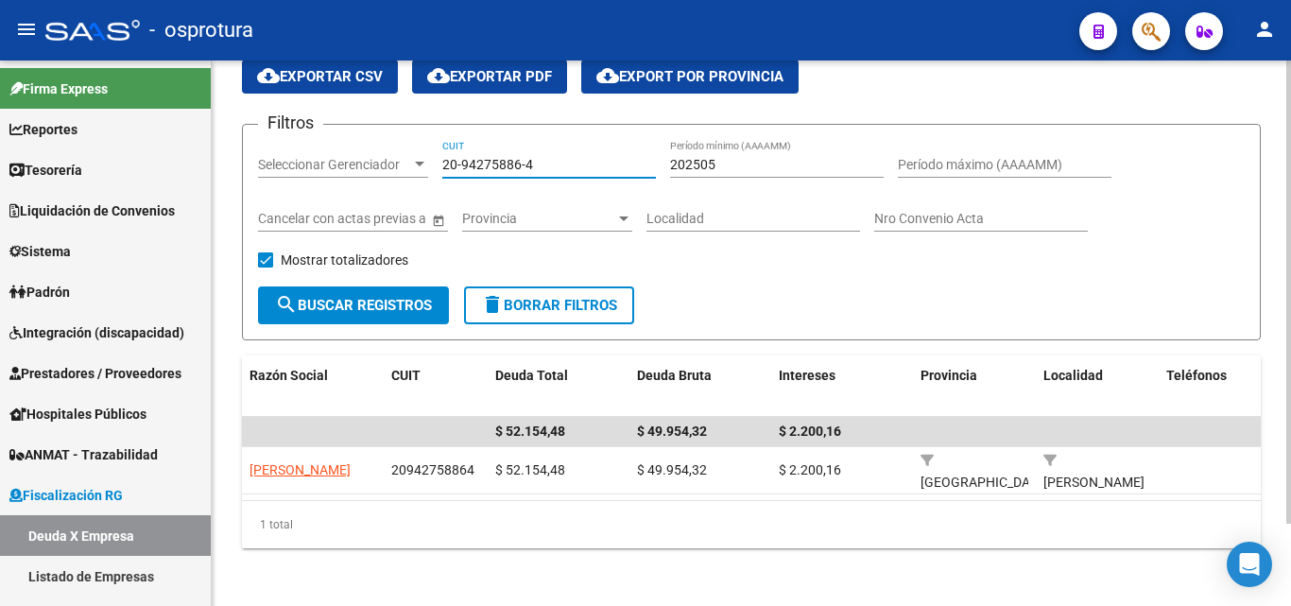
paste input "29111079-8"
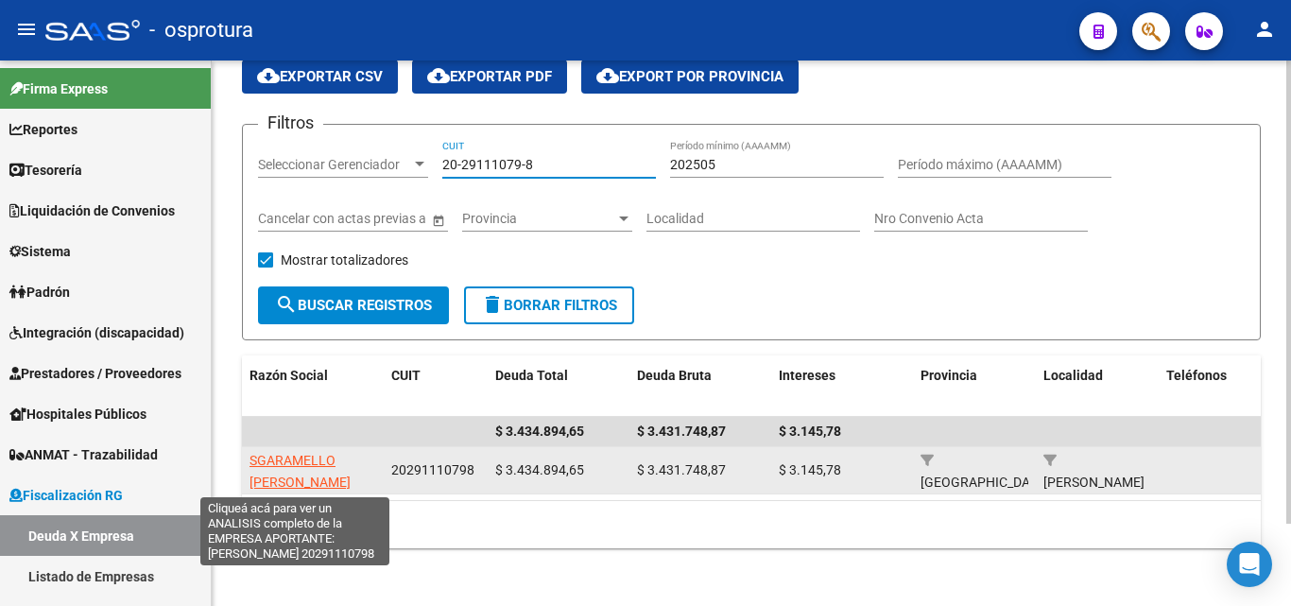
type input "20-29111079-8"
click at [323, 460] on span "SGARAMELLO [PERSON_NAME]" at bounding box center [300, 471] width 101 height 37
type textarea "20291110798"
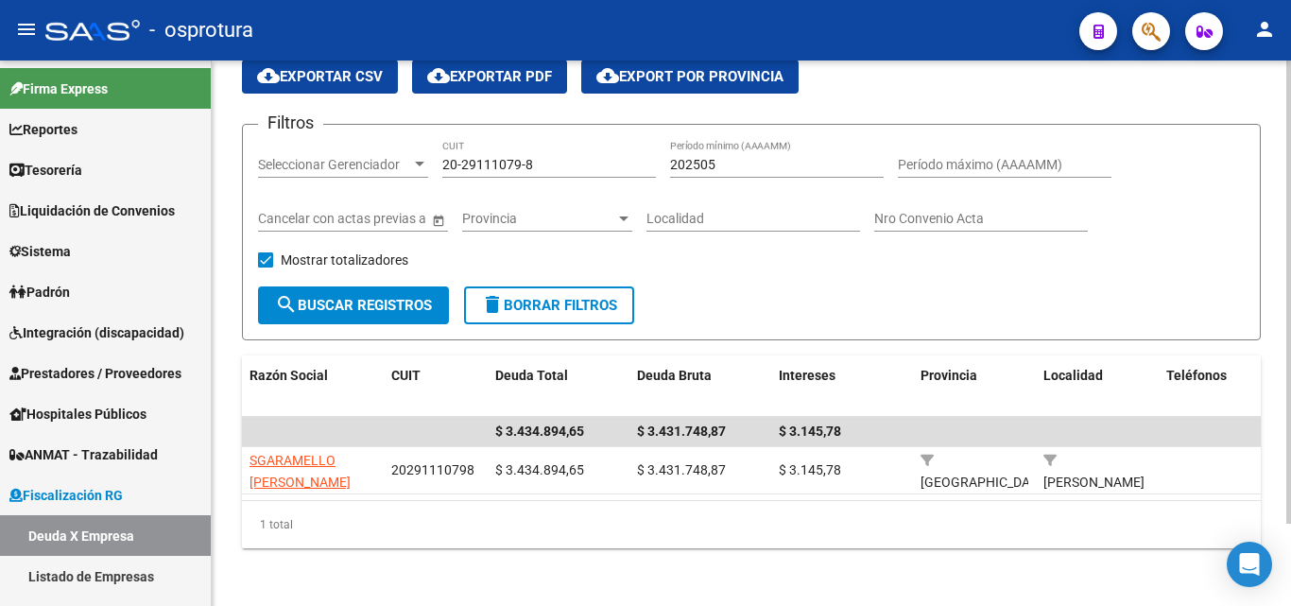
scroll to position [0, 0]
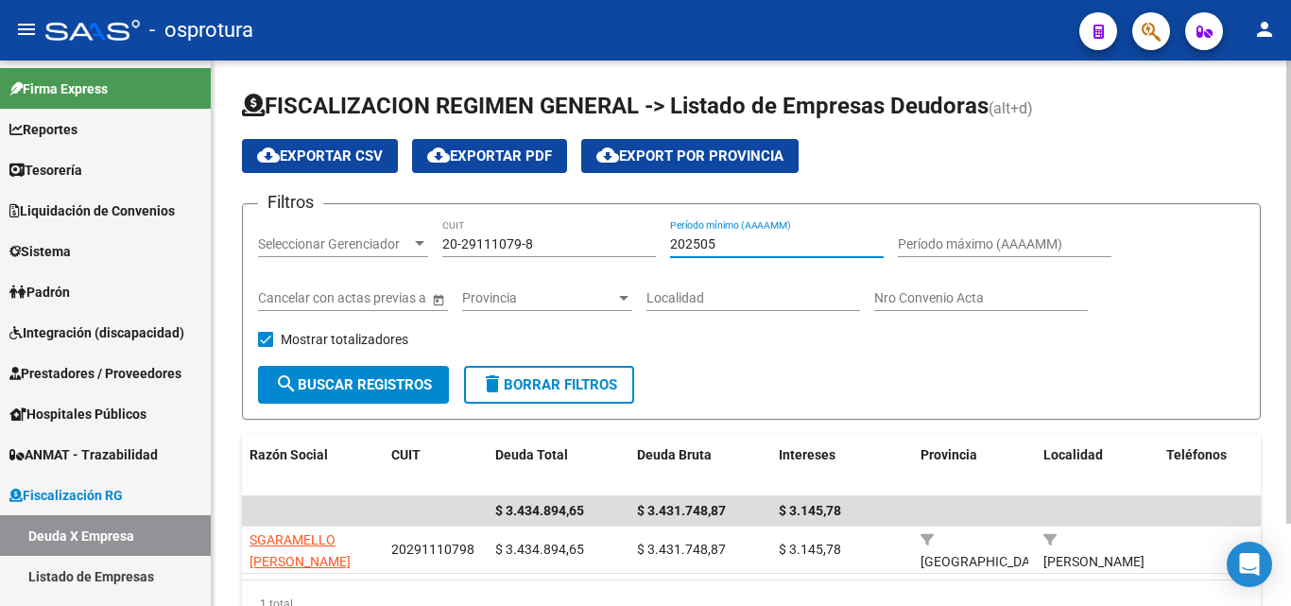
click at [762, 249] on input "202505" at bounding box center [777, 244] width 214 height 16
click at [952, 242] on input "Período máximo (AAAAMM)" at bounding box center [1005, 244] width 214 height 16
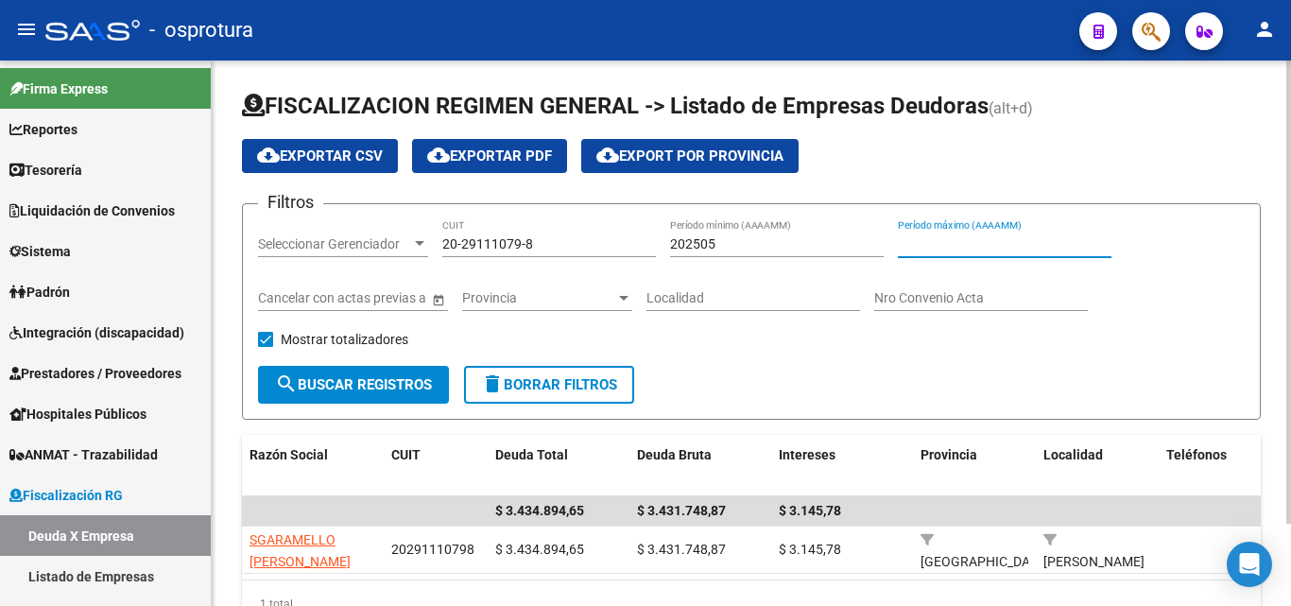
click at [839, 377] on form "Filtros Seleccionar Gerenciador Seleccionar Gerenciador 20-29111079-8 CUIT 2025…" at bounding box center [751, 311] width 1019 height 216
click at [566, 229] on div "20-29111079-8 CUIT" at bounding box center [549, 238] width 214 height 38
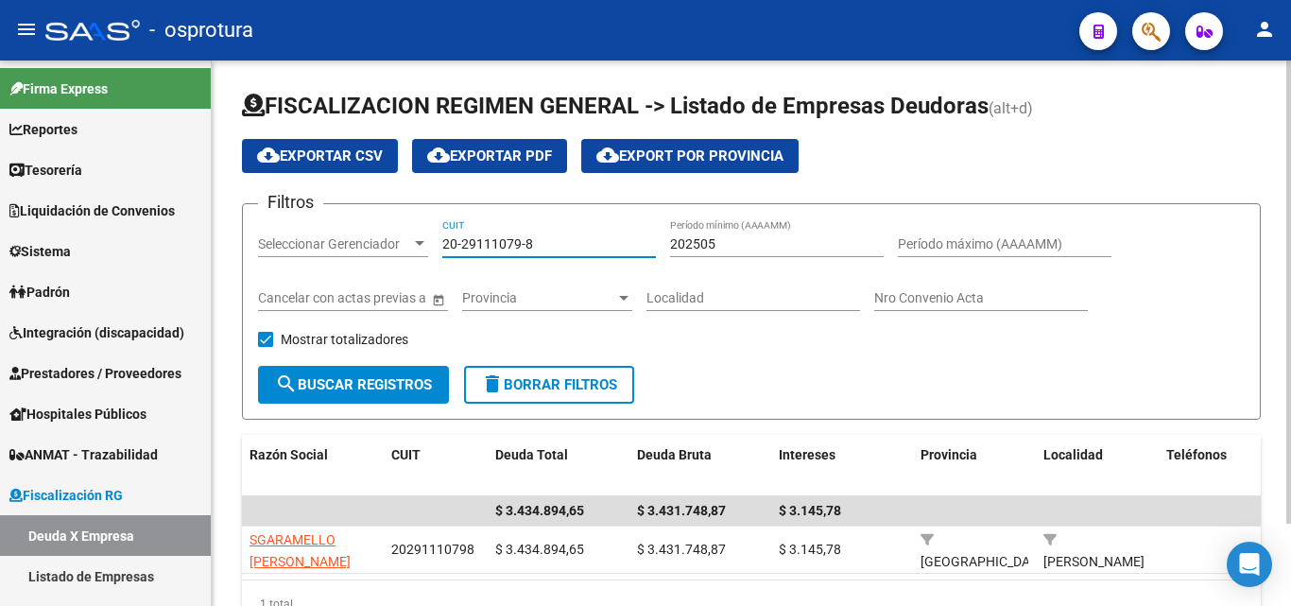
click at [577, 237] on input "20-29111079-8" at bounding box center [549, 244] width 214 height 16
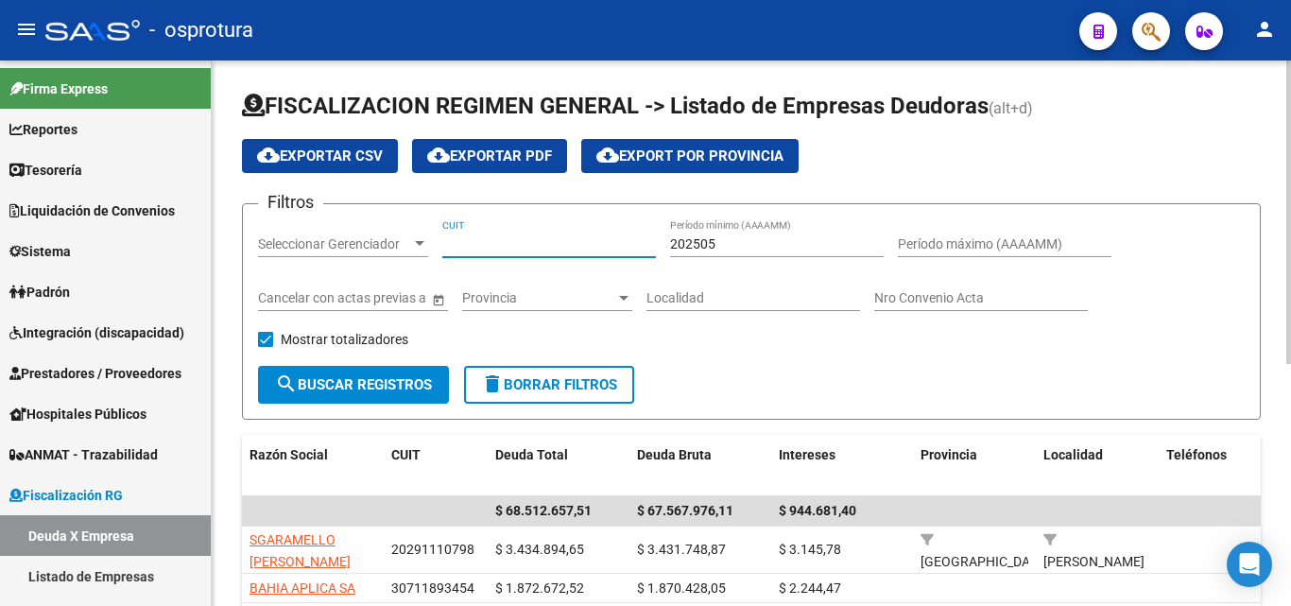
click at [938, 236] on input "Período máximo (AAAAMM)" at bounding box center [1005, 244] width 214 height 16
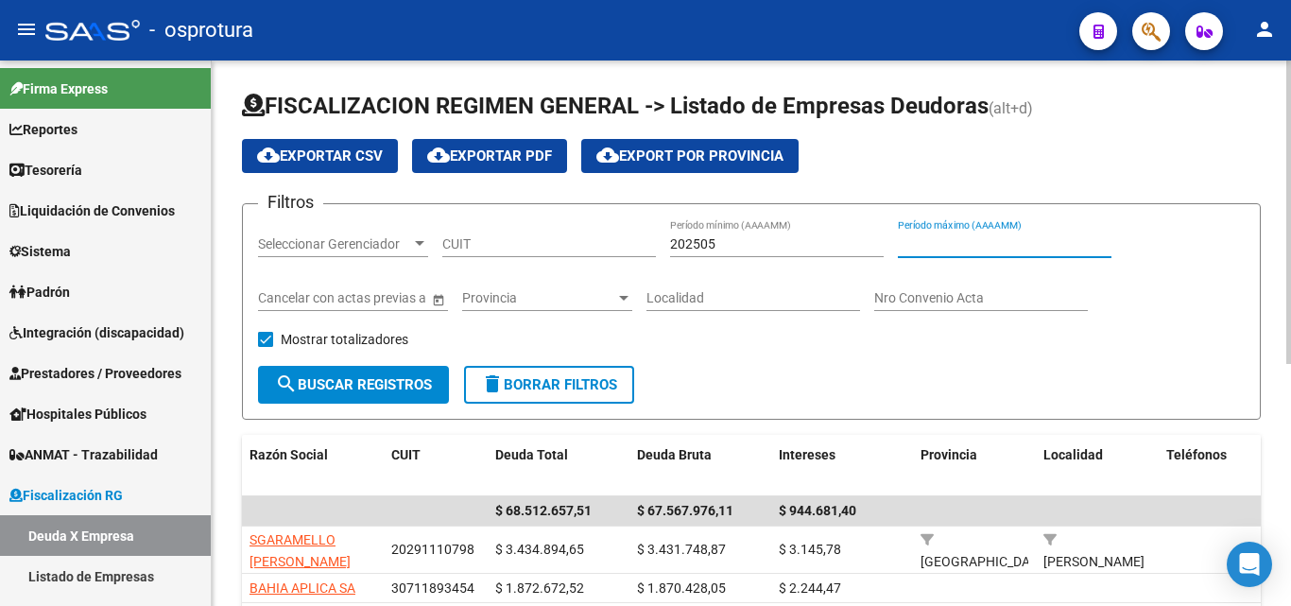
click at [837, 355] on div "Filtros Seleccionar Gerenciador Seleccionar Gerenciador CUIT 202505 Período mín…" at bounding box center [751, 292] width 987 height 147
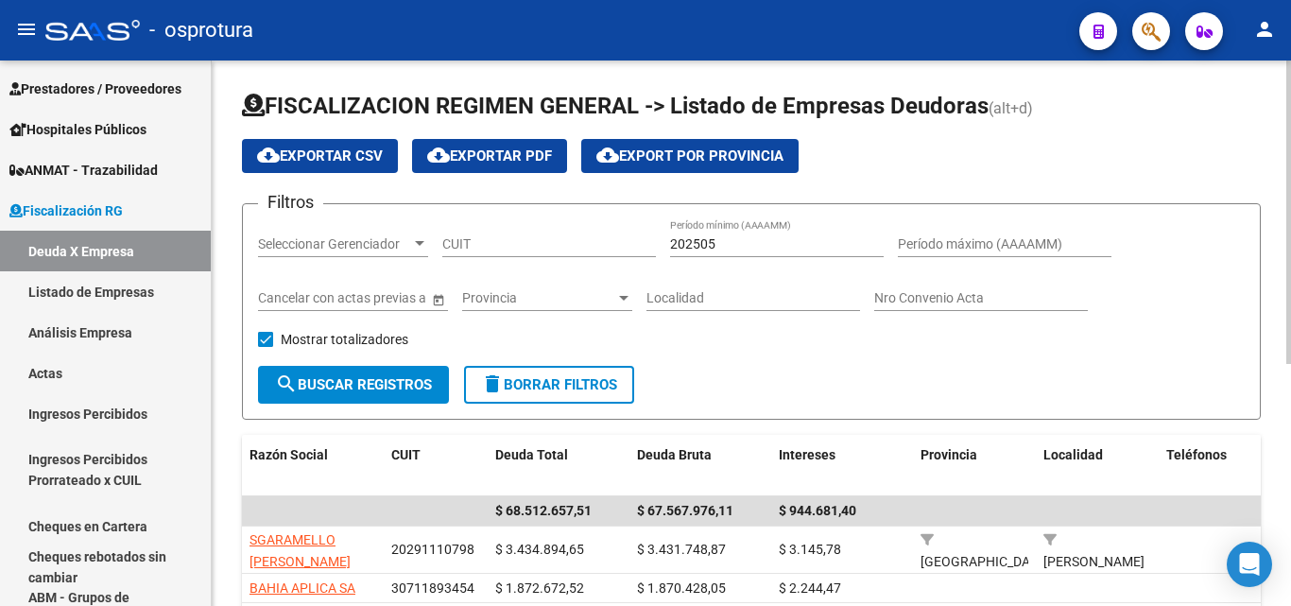
scroll to position [284, 0]
click at [957, 242] on input "Período máximo (AAAAMM)" at bounding box center [1005, 244] width 214 height 16
click at [676, 246] on input "202505" at bounding box center [777, 244] width 214 height 16
click at [987, 250] on input "Período máximo (AAAAMM)" at bounding box center [1005, 244] width 214 height 16
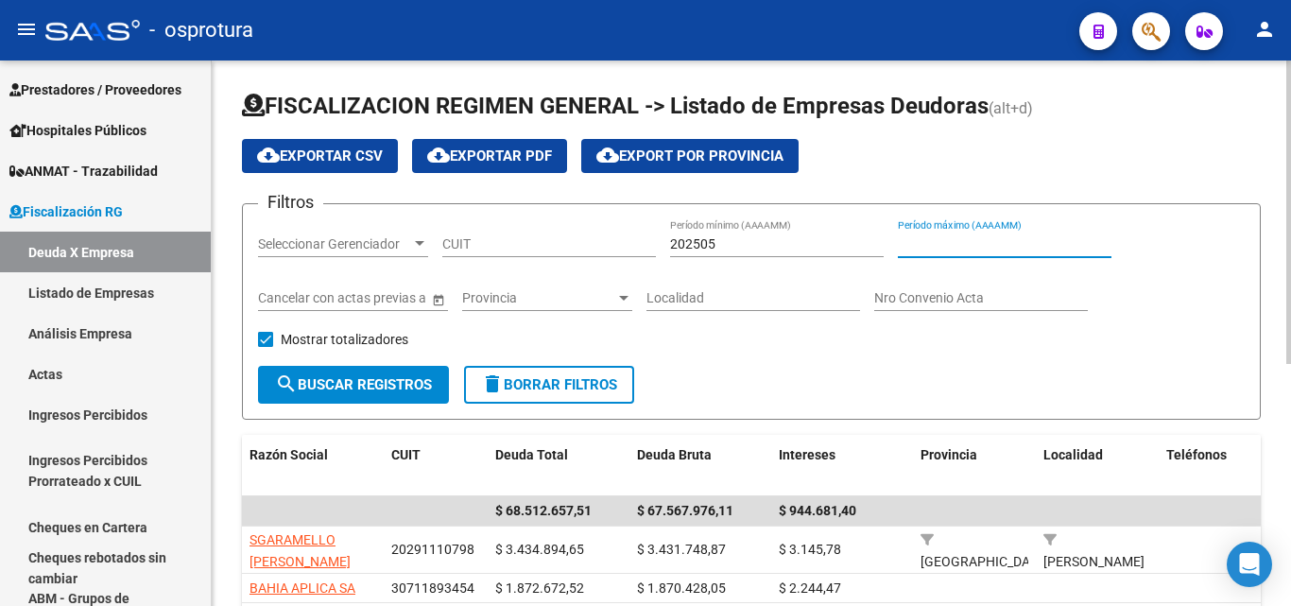
paste input "202505"
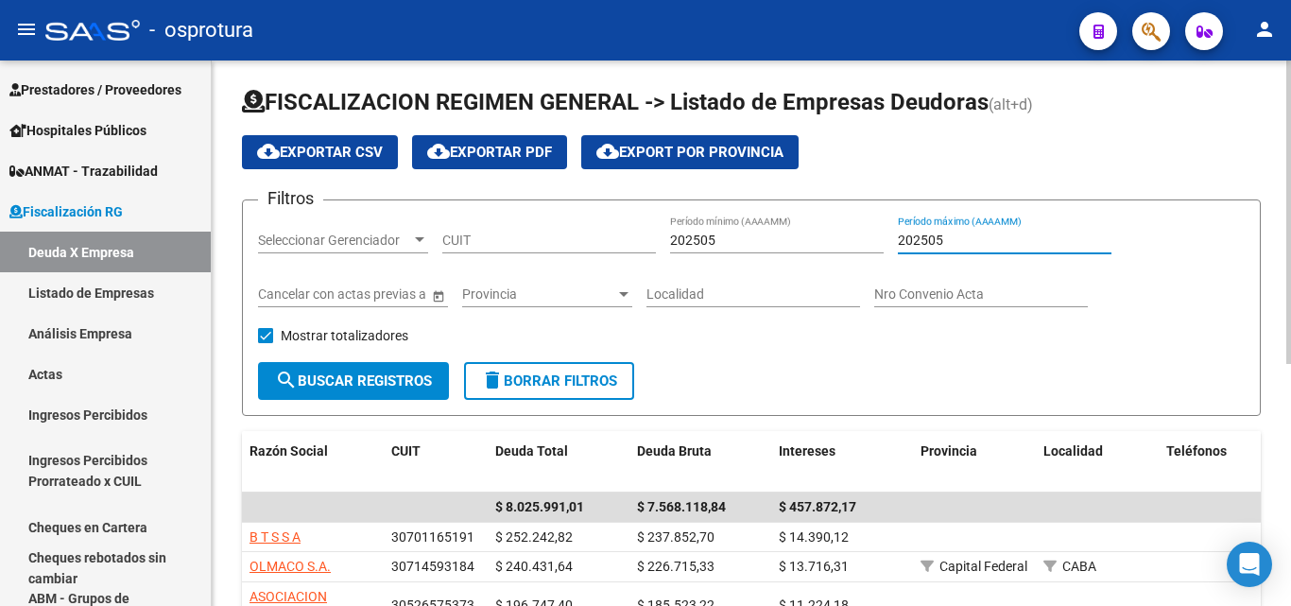
scroll to position [0, 0]
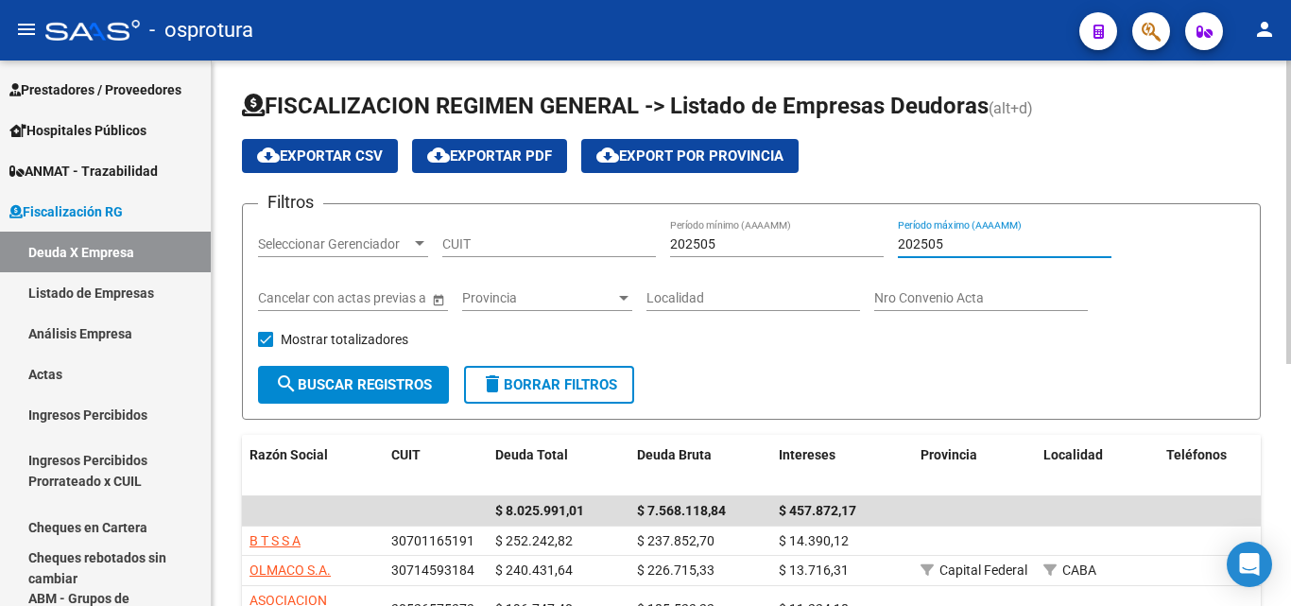
type input "202505"
click at [354, 149] on span "cloud_download Exportar CSV" at bounding box center [320, 155] width 126 height 17
click at [534, 247] on input "CUIT" at bounding box center [549, 244] width 214 height 16
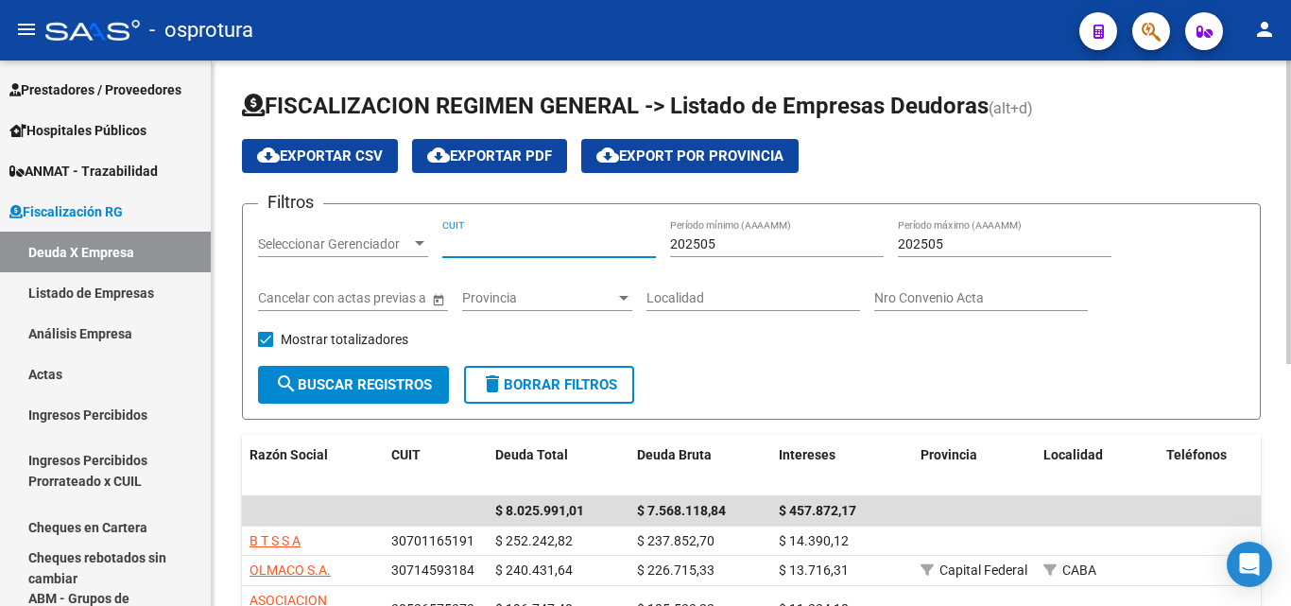
paste input "30-71459318-4"
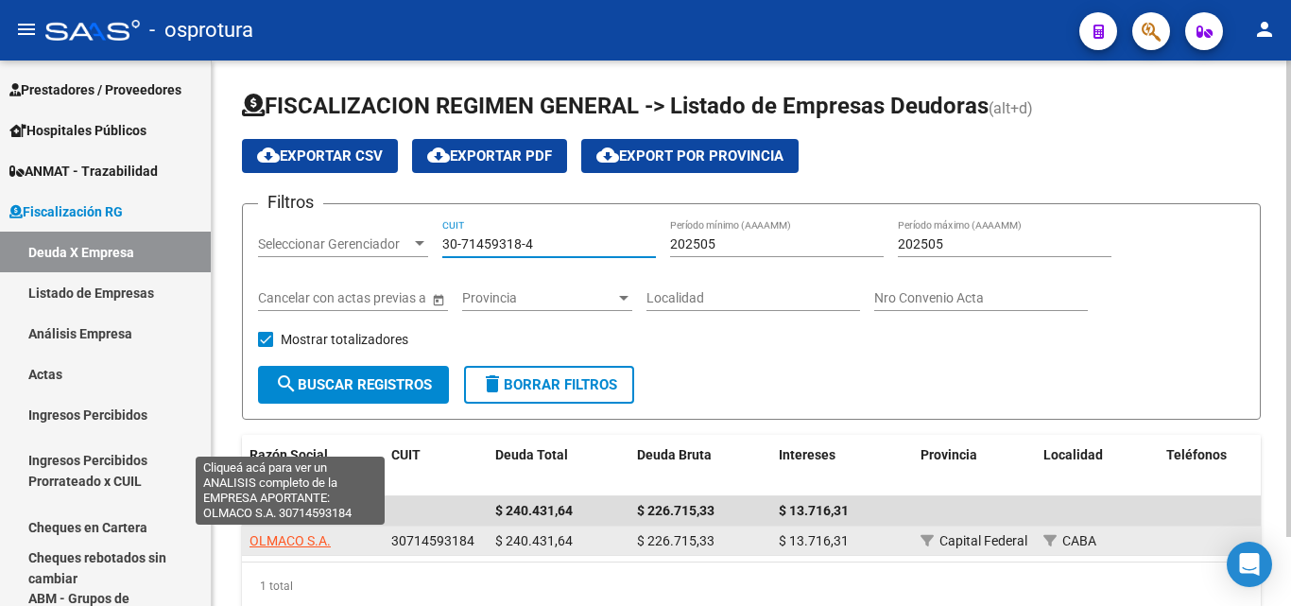
type input "30-71459318-4"
click at [309, 539] on span "OLMACO S.A." at bounding box center [290, 540] width 81 height 15
type textarea "30714593184"
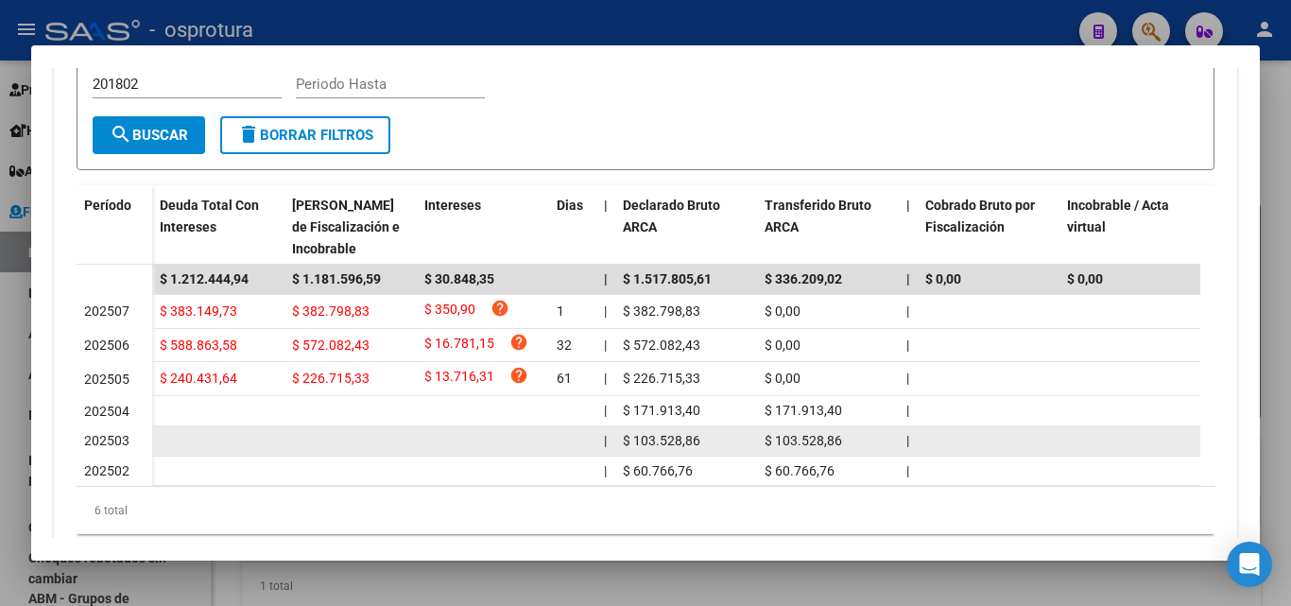
scroll to position [538, 0]
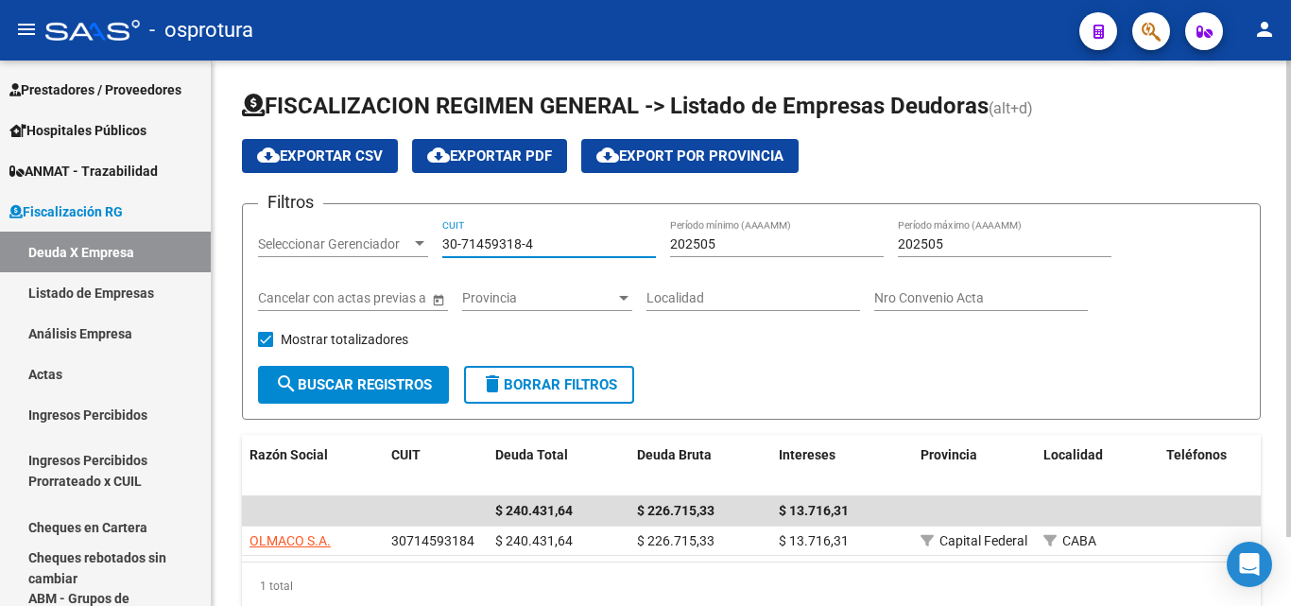
click at [560, 247] on input "30-71459318-4" at bounding box center [549, 244] width 214 height 16
paste input "53772271-8"
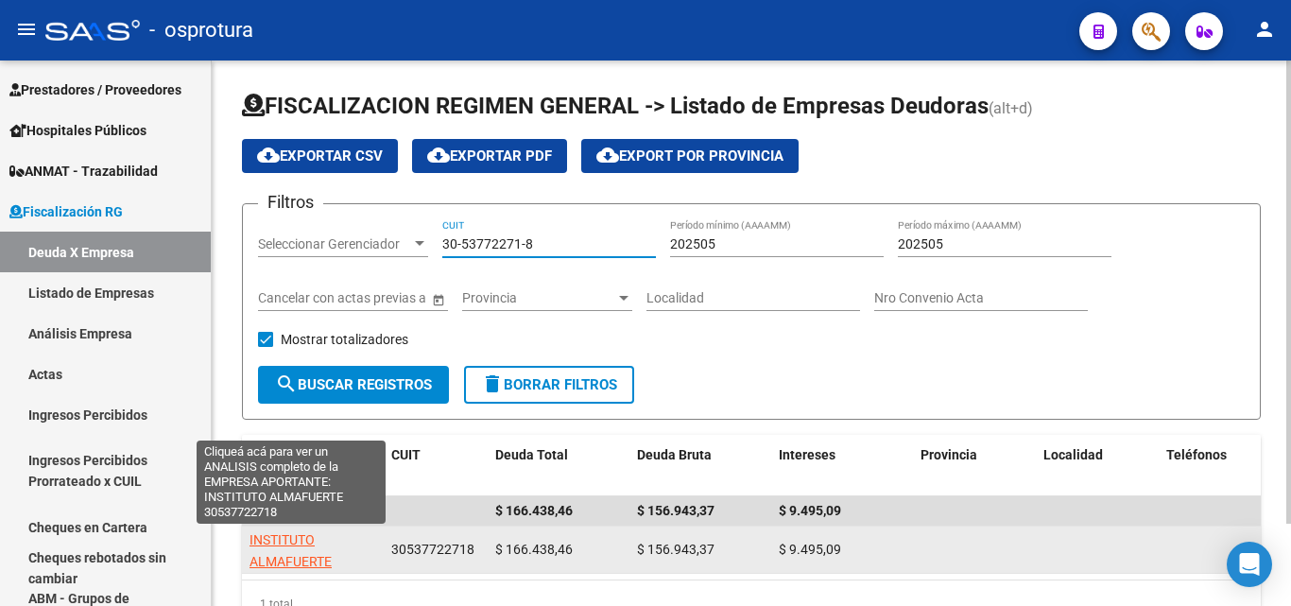
type input "30-53772271-8"
click at [285, 539] on span "INSTITUTO ALMAFUERTE" at bounding box center [291, 550] width 82 height 37
type textarea "30537722718"
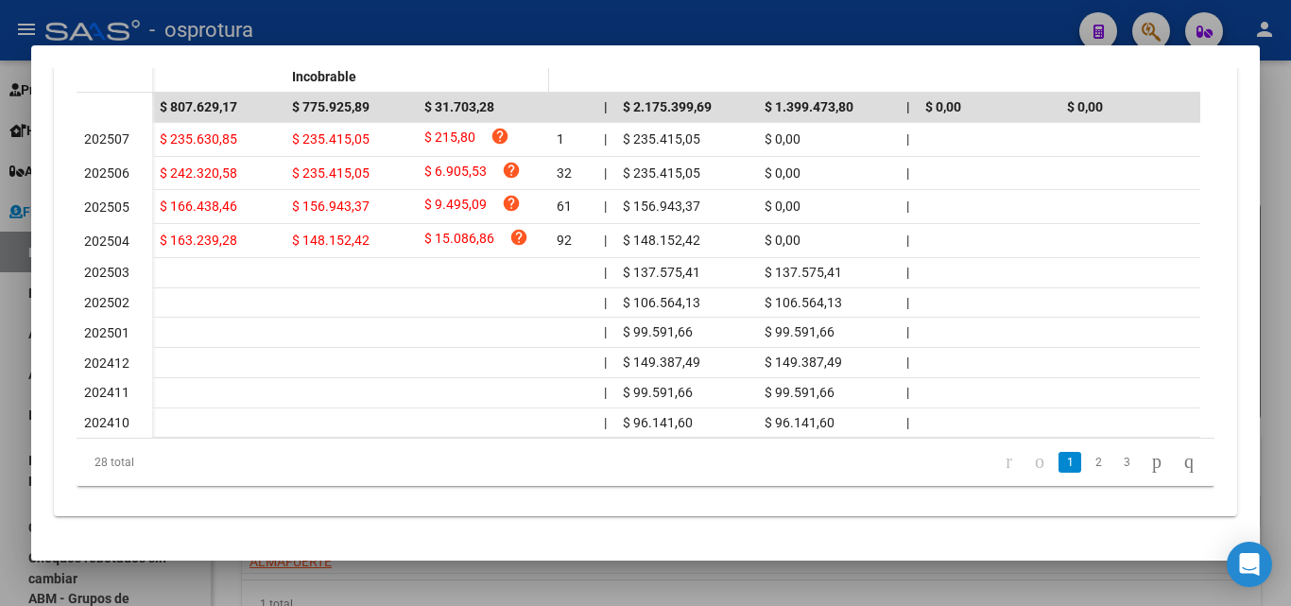
scroll to position [663, 0]
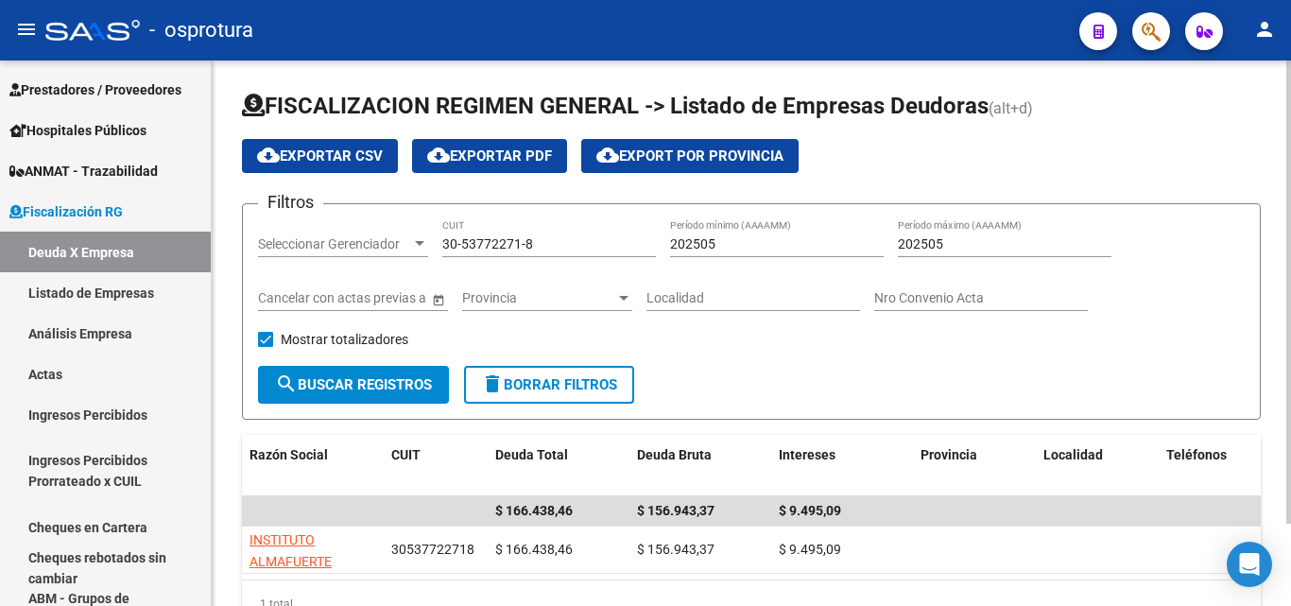
click at [567, 247] on input "30-53772271-8" at bounding box center [549, 244] width 214 height 16
paste input "70116519-1"
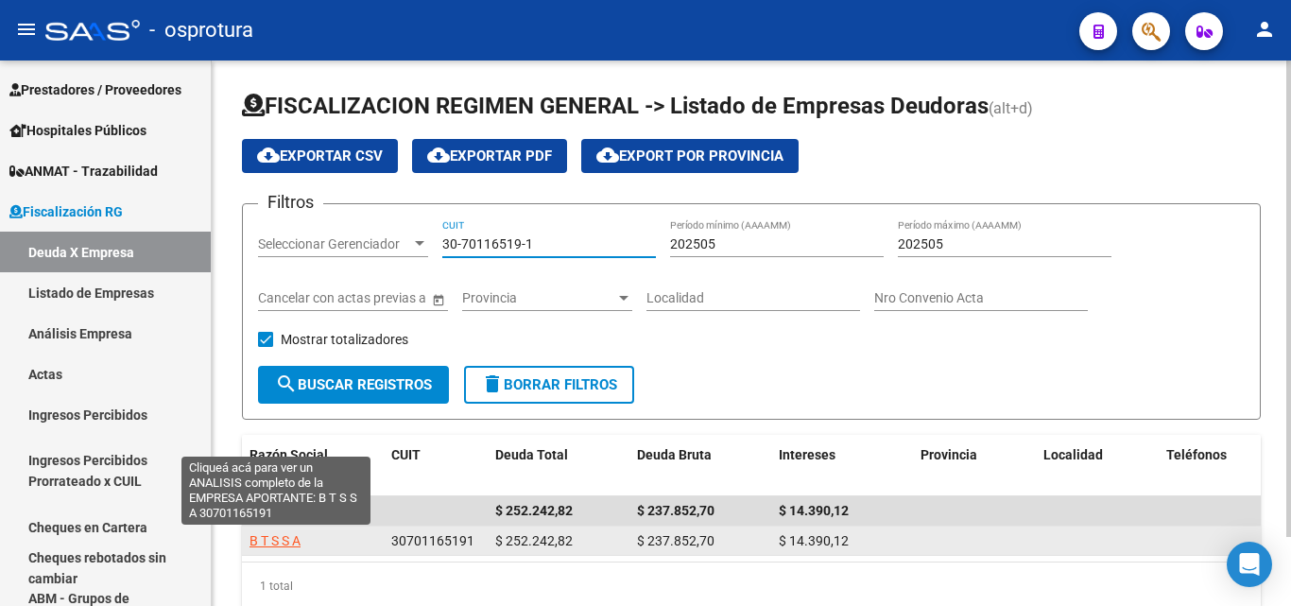
type input "30-70116519-1"
click at [280, 544] on span "B T S S A" at bounding box center [275, 540] width 51 height 15
type textarea "30701165191"
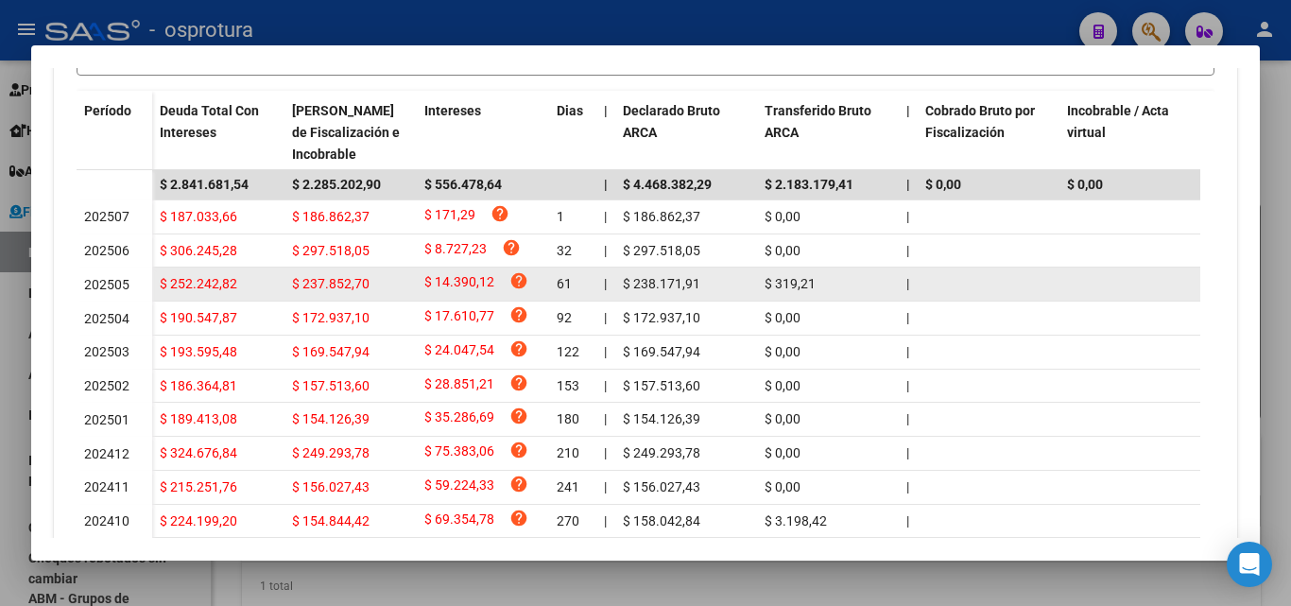
scroll to position [662, 0]
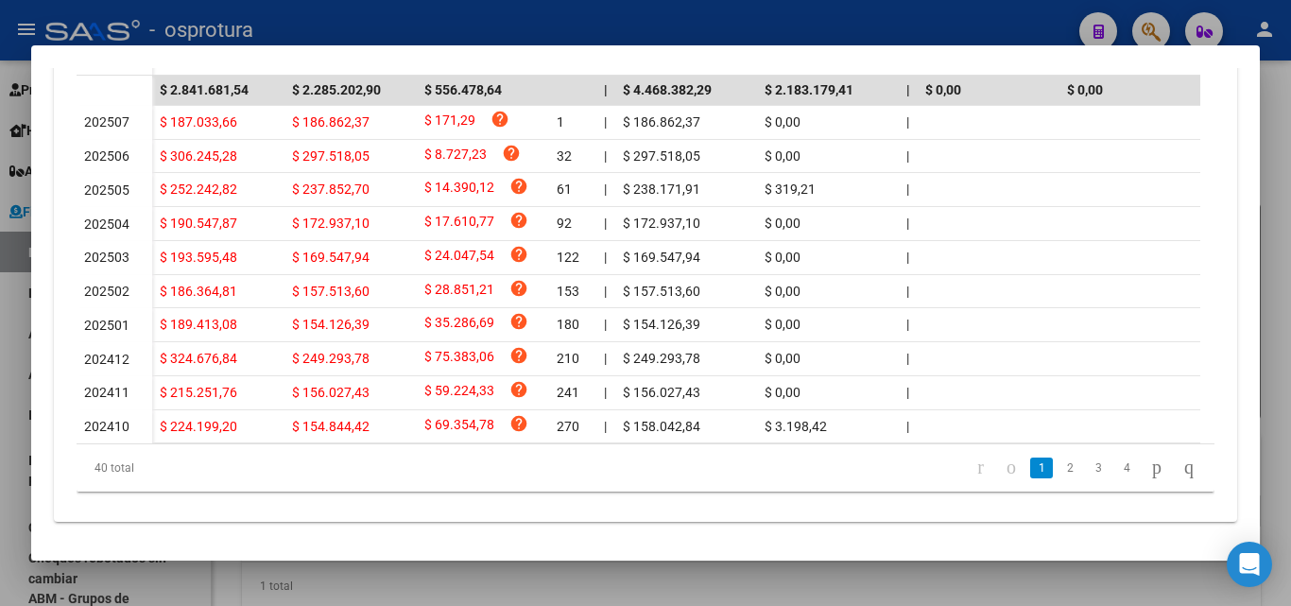
click at [1056, 484] on li "2" at bounding box center [1070, 468] width 28 height 32
click at [1059, 478] on link "2" at bounding box center [1070, 467] width 23 height 21
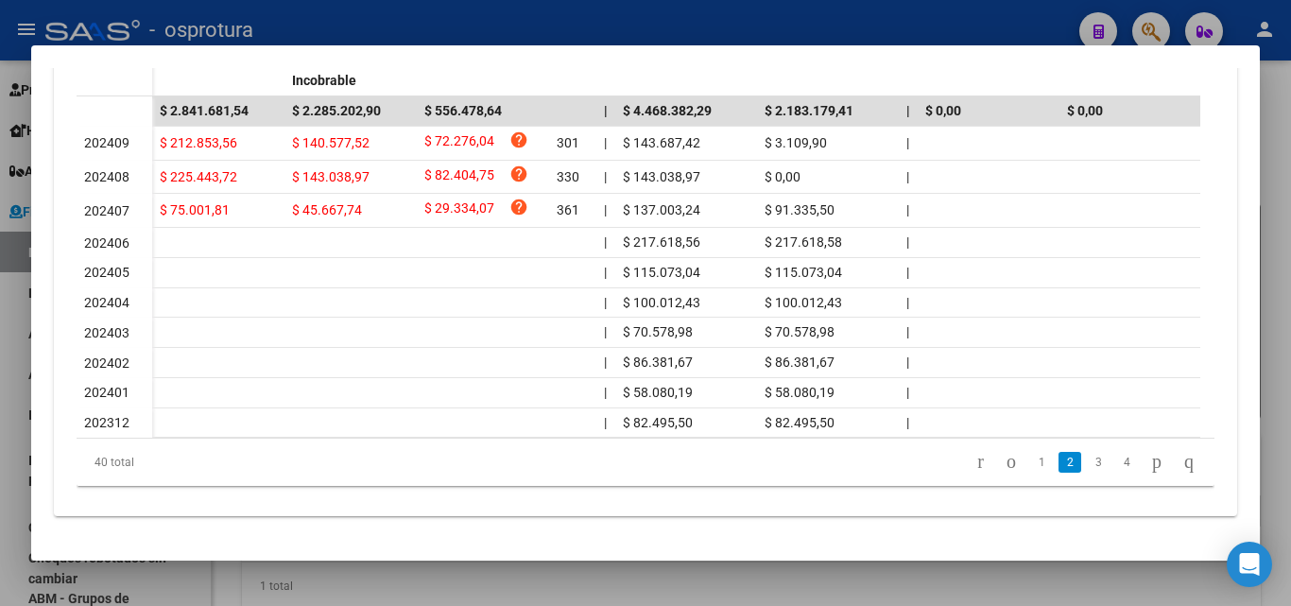
scroll to position [658, 0]
click at [1030, 466] on link "1" at bounding box center [1041, 462] width 23 height 21
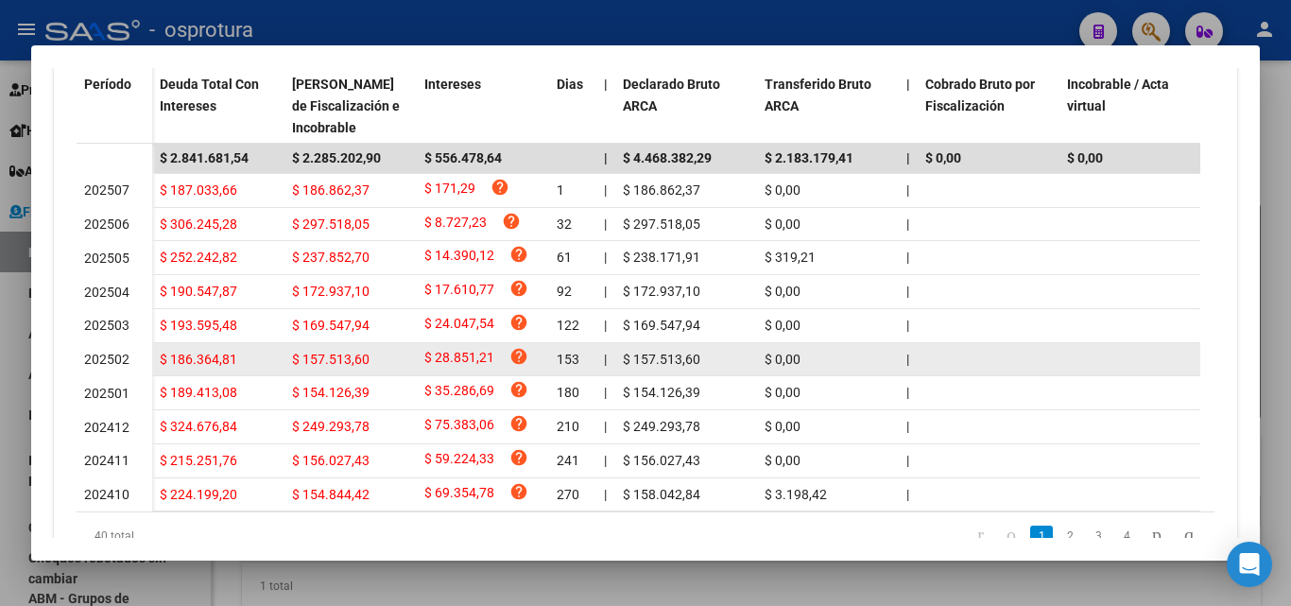
scroll to position [469, 0]
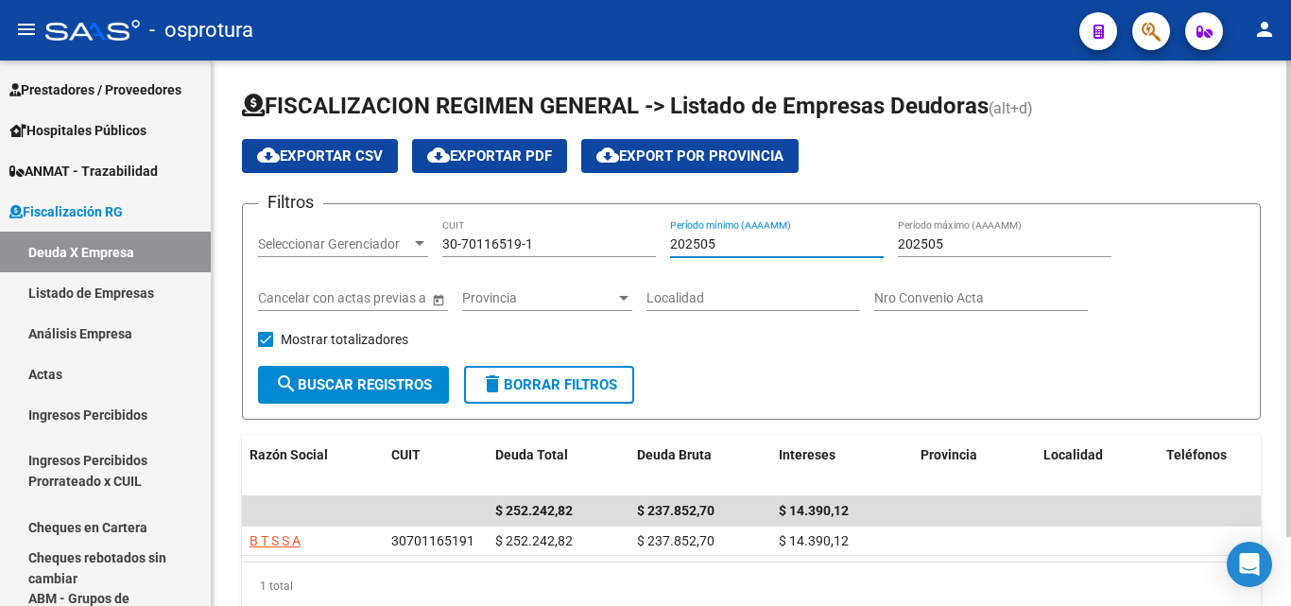
click at [758, 248] on input "202505" at bounding box center [777, 244] width 214 height 16
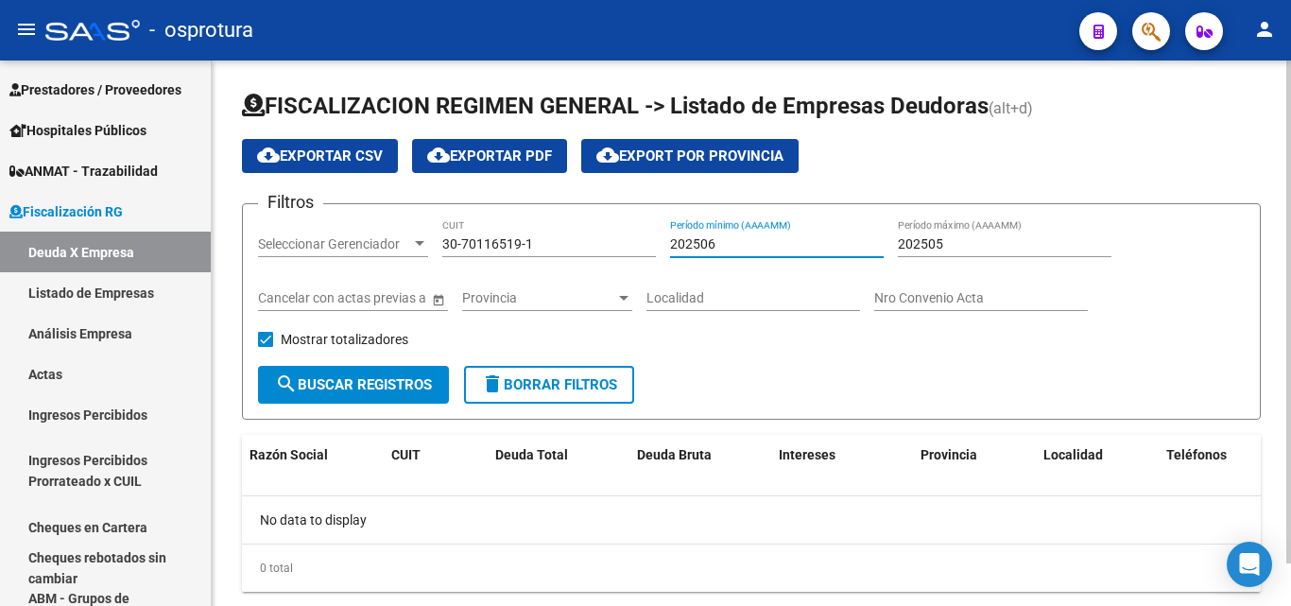
type input "202506"
click at [1000, 237] on input "202505" at bounding box center [1005, 244] width 214 height 16
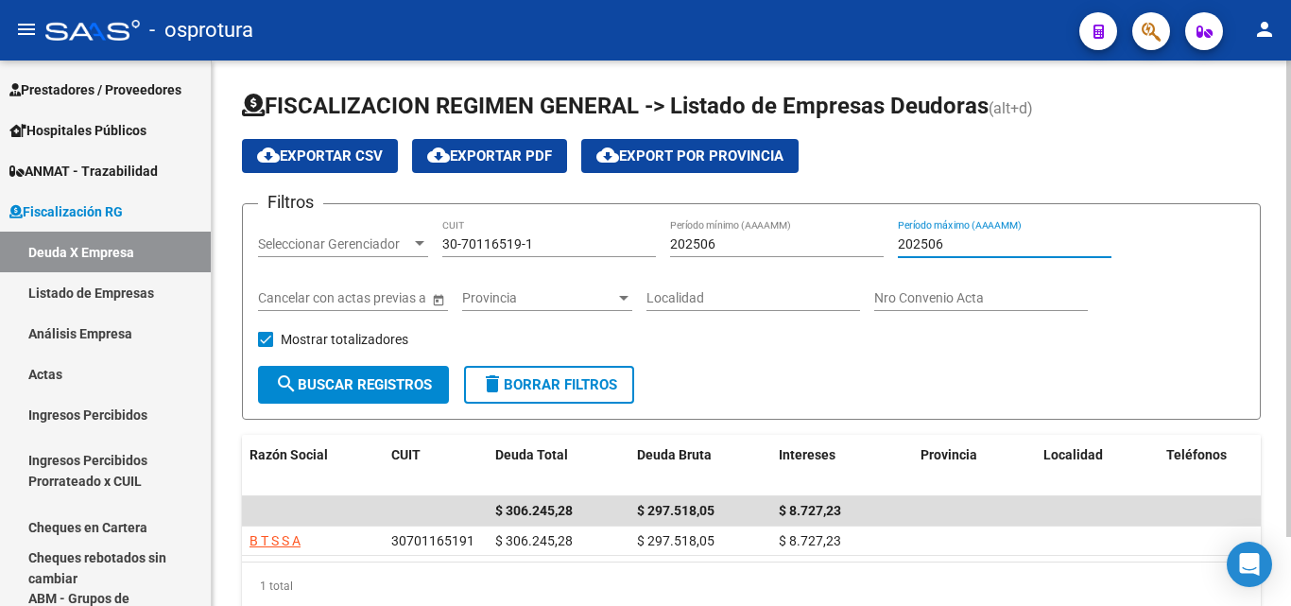
type input "202506"
click at [354, 158] on span "cloud_download Exportar CSV" at bounding box center [320, 155] width 126 height 17
click at [534, 243] on input "30-70116519-1" at bounding box center [549, 244] width 214 height 16
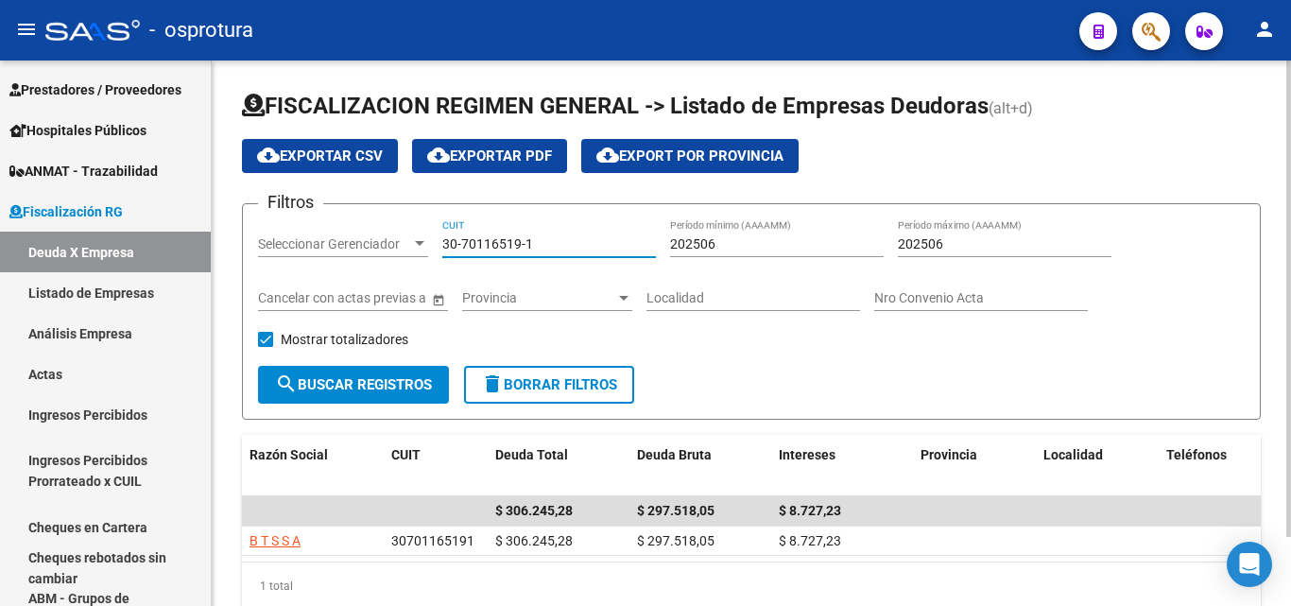
click at [534, 243] on input "30-70116519-1" at bounding box center [549, 244] width 214 height 16
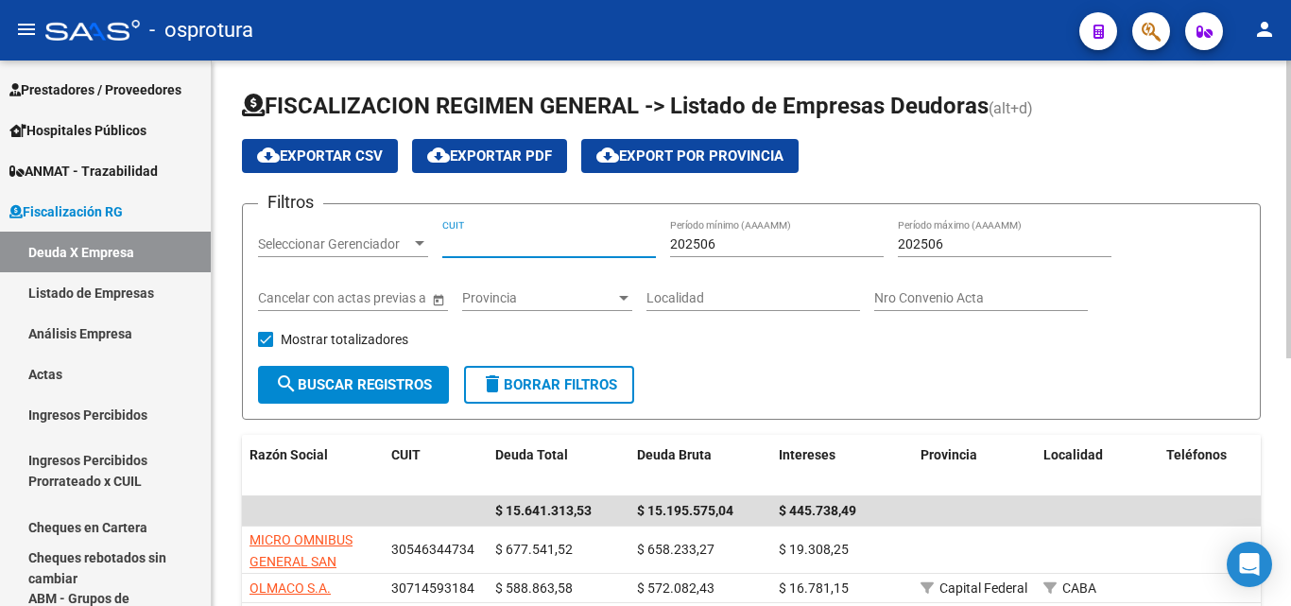
click at [340, 162] on span "cloud_download Exportar CSV" at bounding box center [320, 155] width 126 height 17
click at [743, 239] on input "202506" at bounding box center [777, 244] width 214 height 16
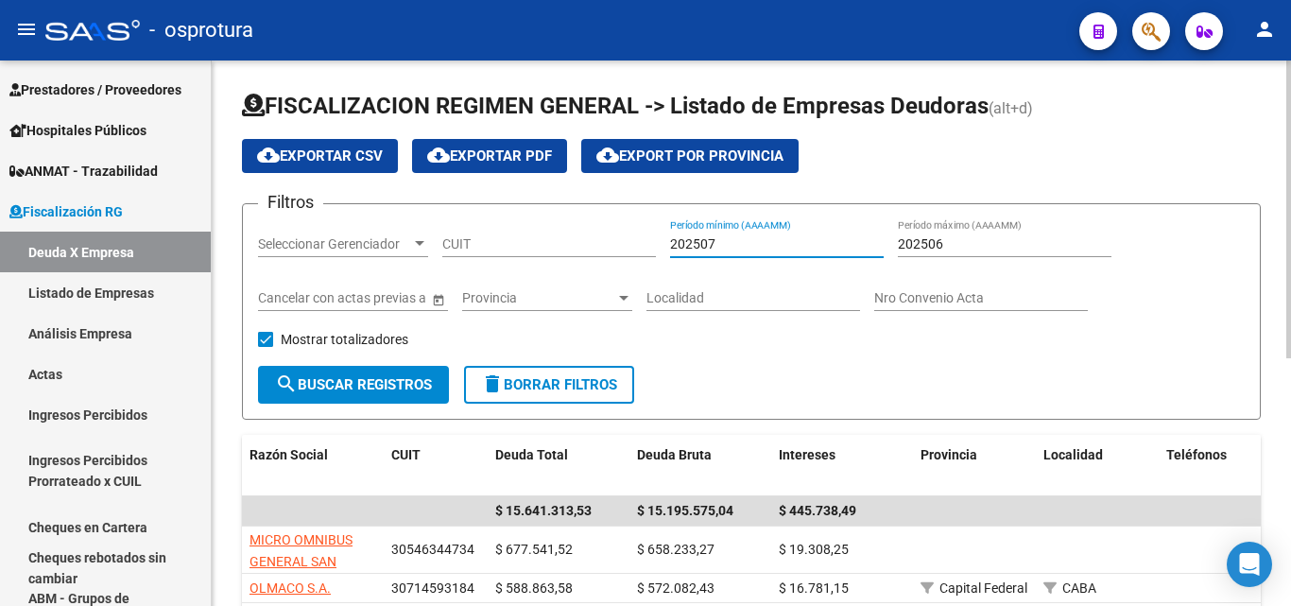
type input "202507"
click at [990, 248] on input "202506" at bounding box center [1005, 244] width 214 height 16
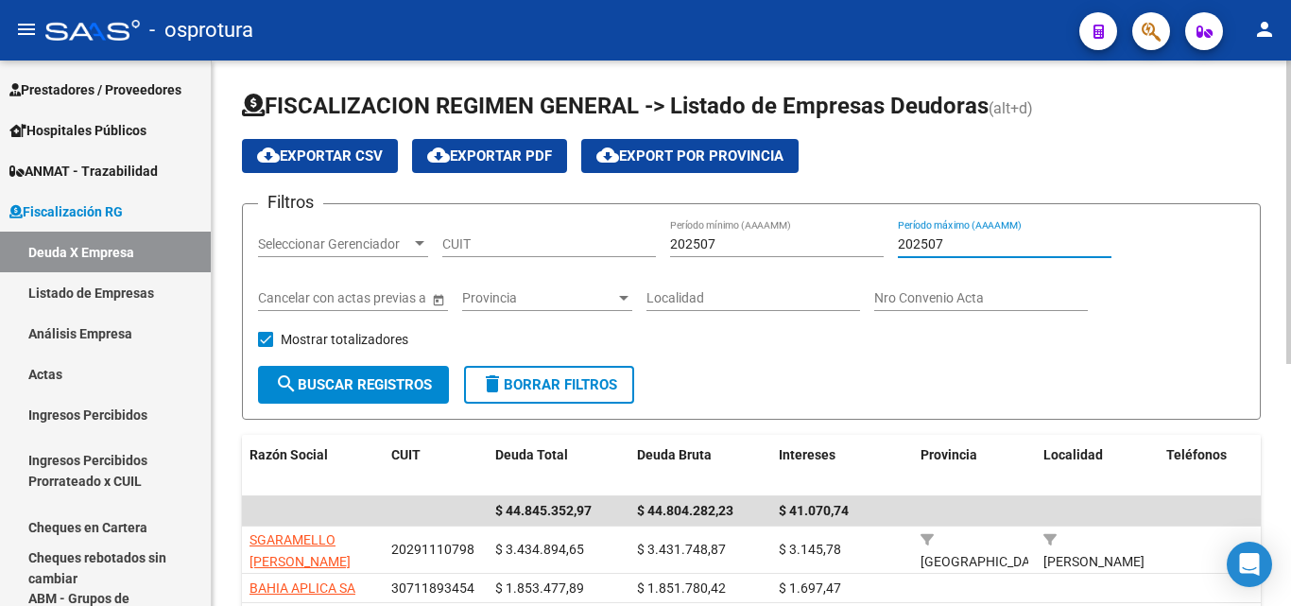
type input "202507"
click at [292, 147] on button "cloud_download Exportar CSV" at bounding box center [320, 156] width 156 height 34
click at [792, 247] on input "202507" at bounding box center [777, 244] width 214 height 16
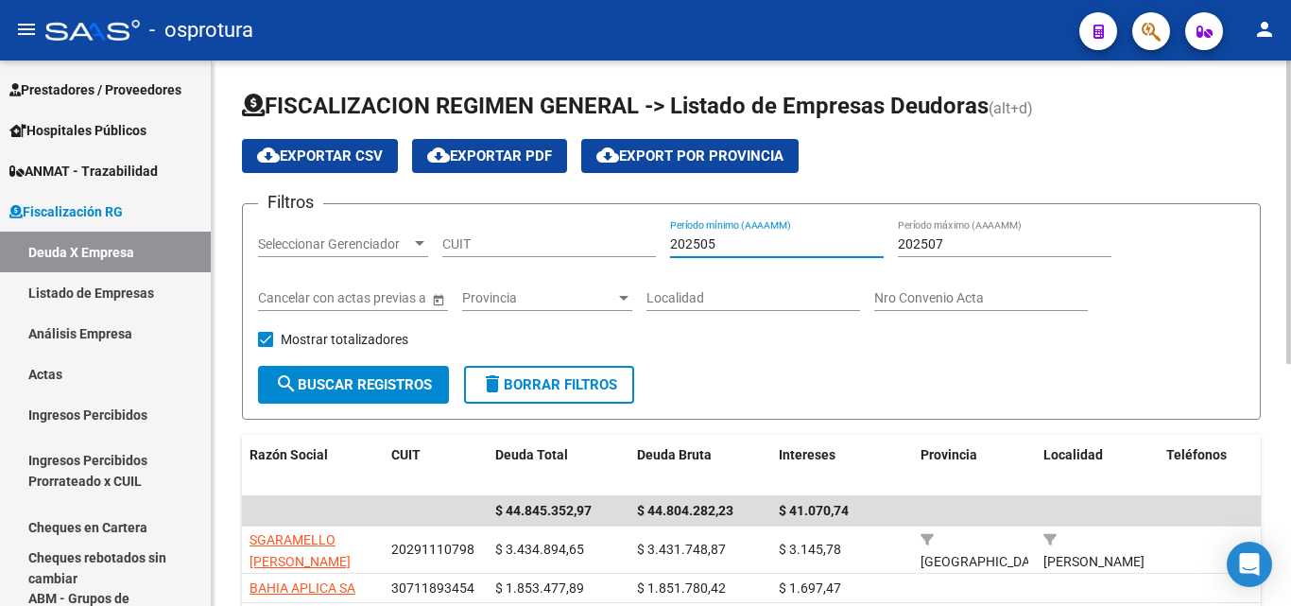
type input "202505"
click at [992, 242] on input "202507" at bounding box center [1005, 244] width 214 height 16
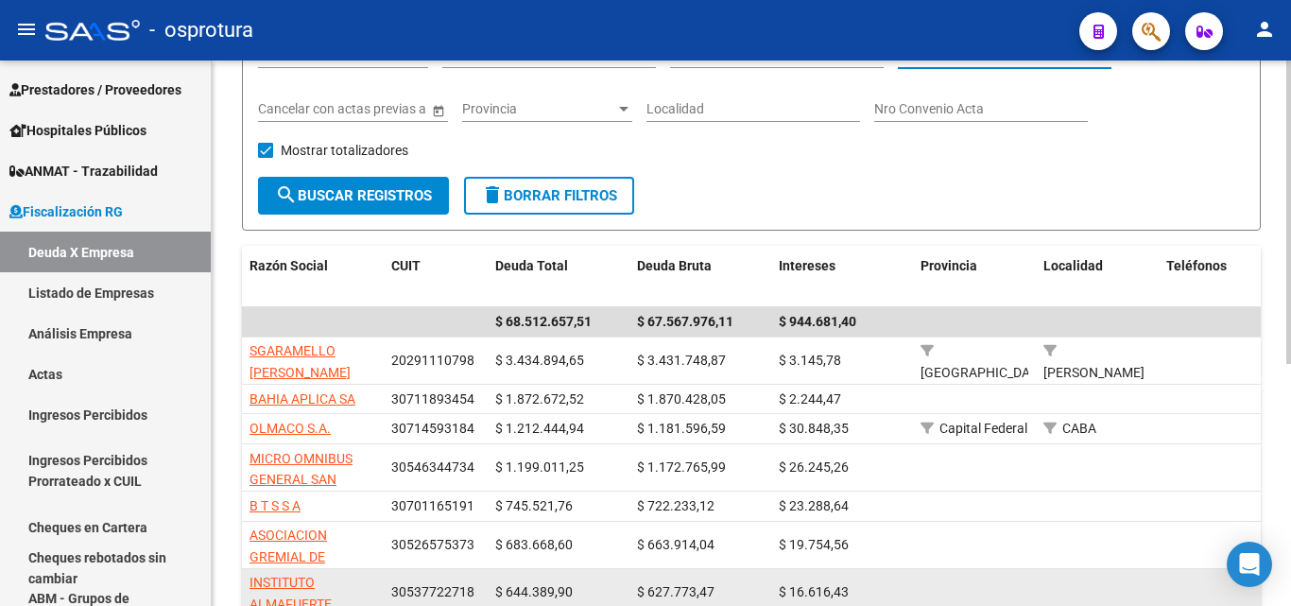
scroll to position [378, 0]
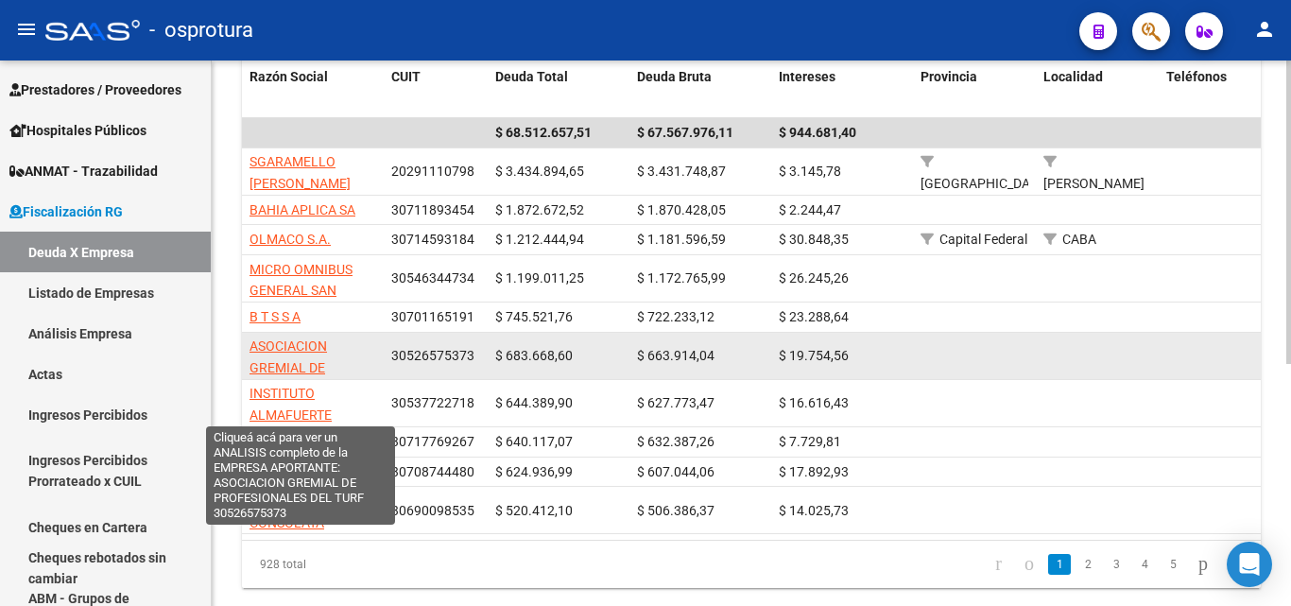
click at [304, 340] on span "ASOCIACION GREMIAL DE PROFESIONALES DEL TURF" at bounding box center [301, 377] width 103 height 79
type textarea "30526575373"
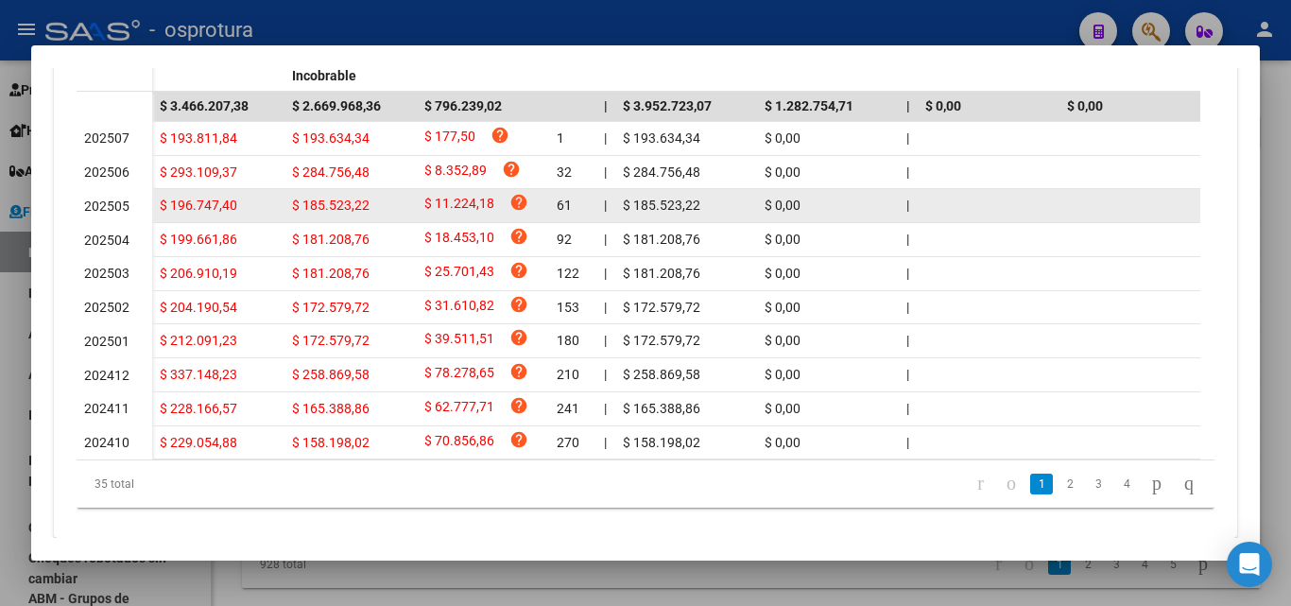
scroll to position [662, 0]
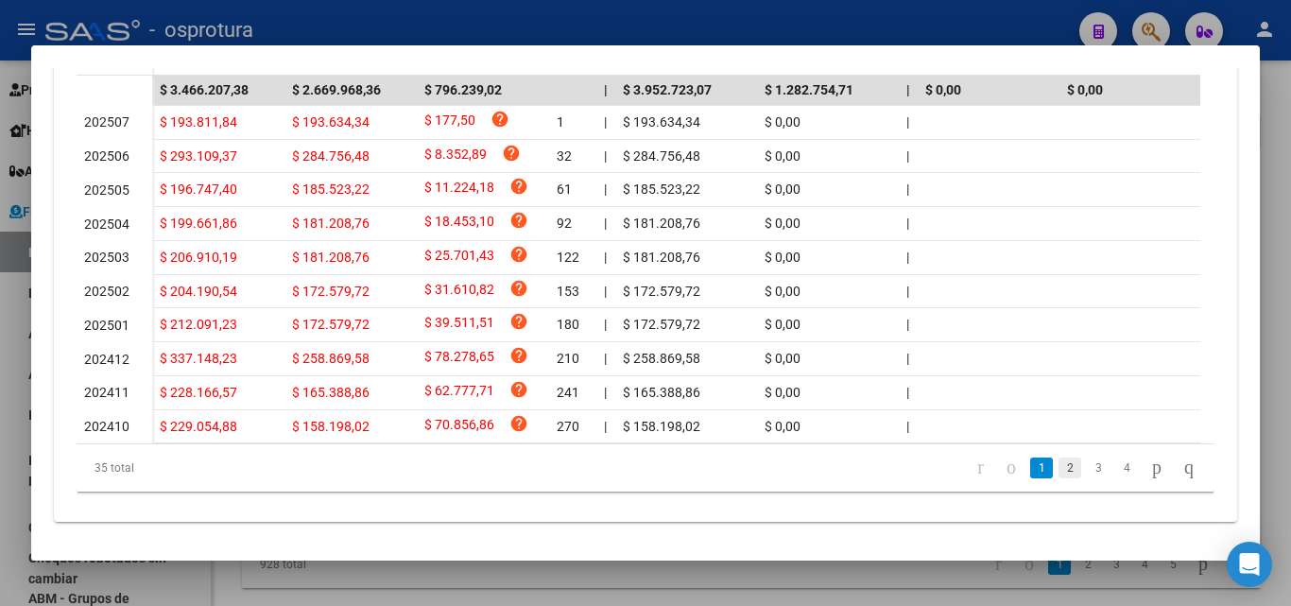
click at [1059, 478] on link "2" at bounding box center [1070, 467] width 23 height 21
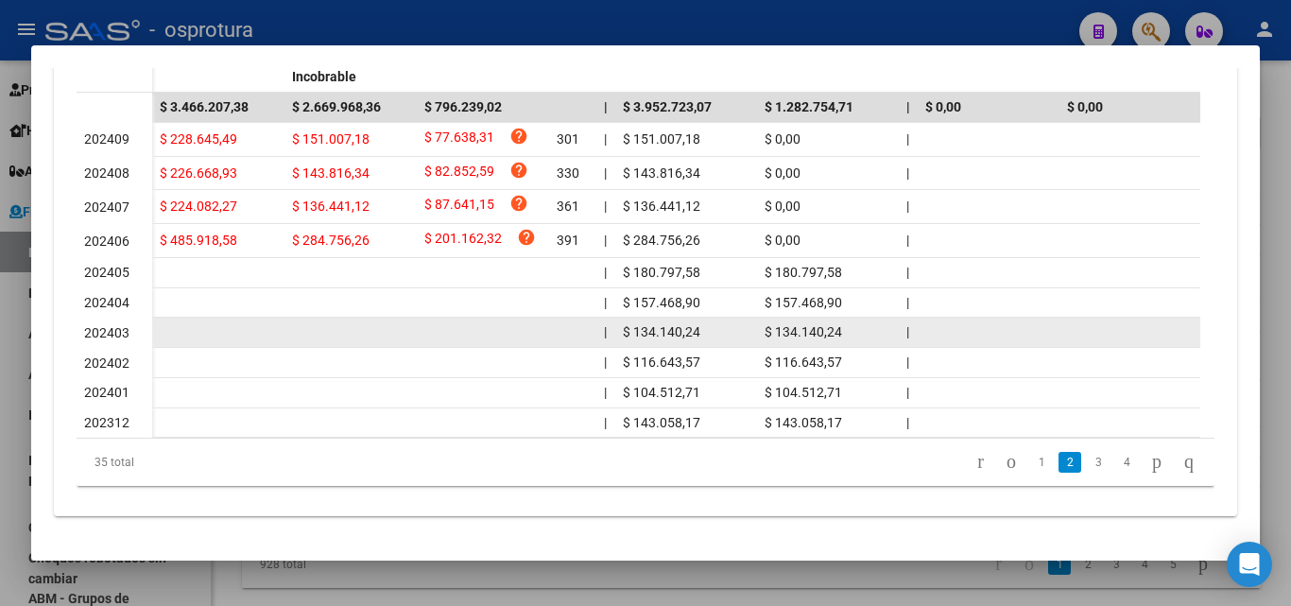
scroll to position [663, 0]
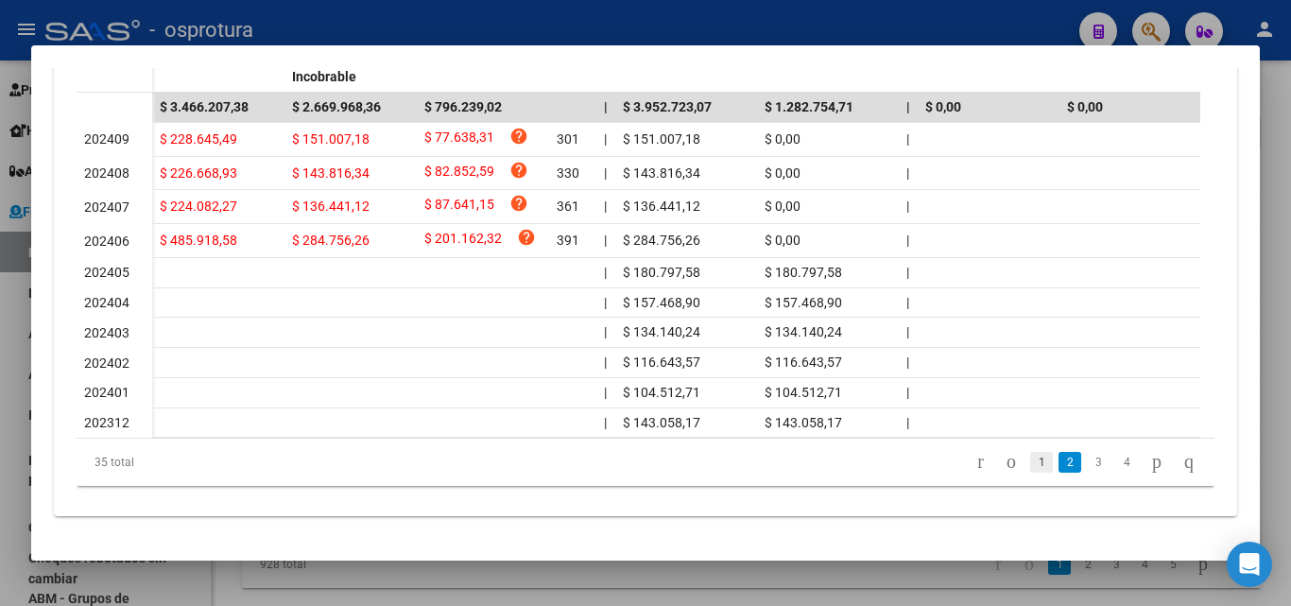
click at [1030, 468] on link "1" at bounding box center [1041, 462] width 23 height 21
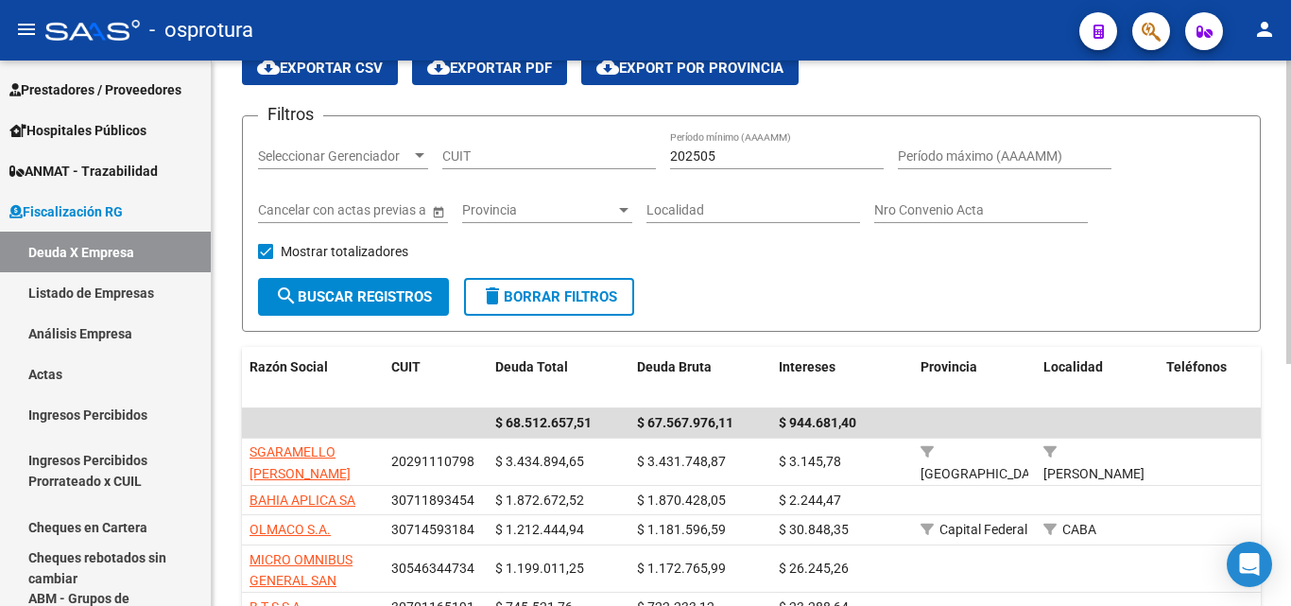
scroll to position [0, 0]
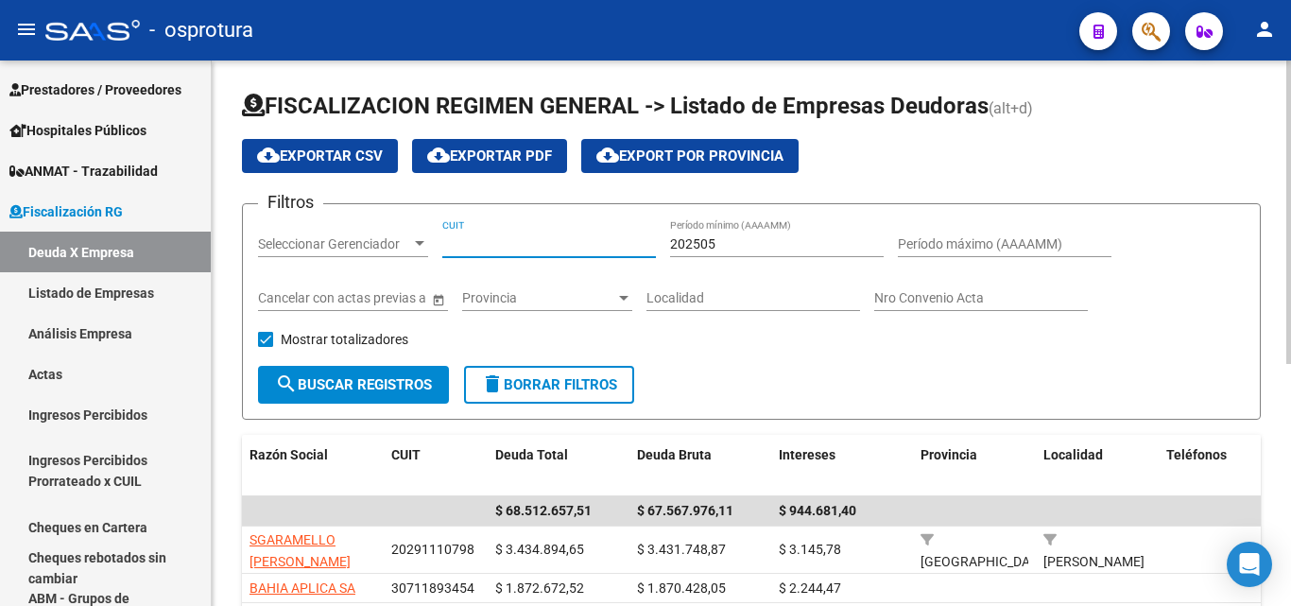
click at [526, 243] on input "CUIT" at bounding box center [549, 244] width 214 height 16
paste input "30-70831437-0"
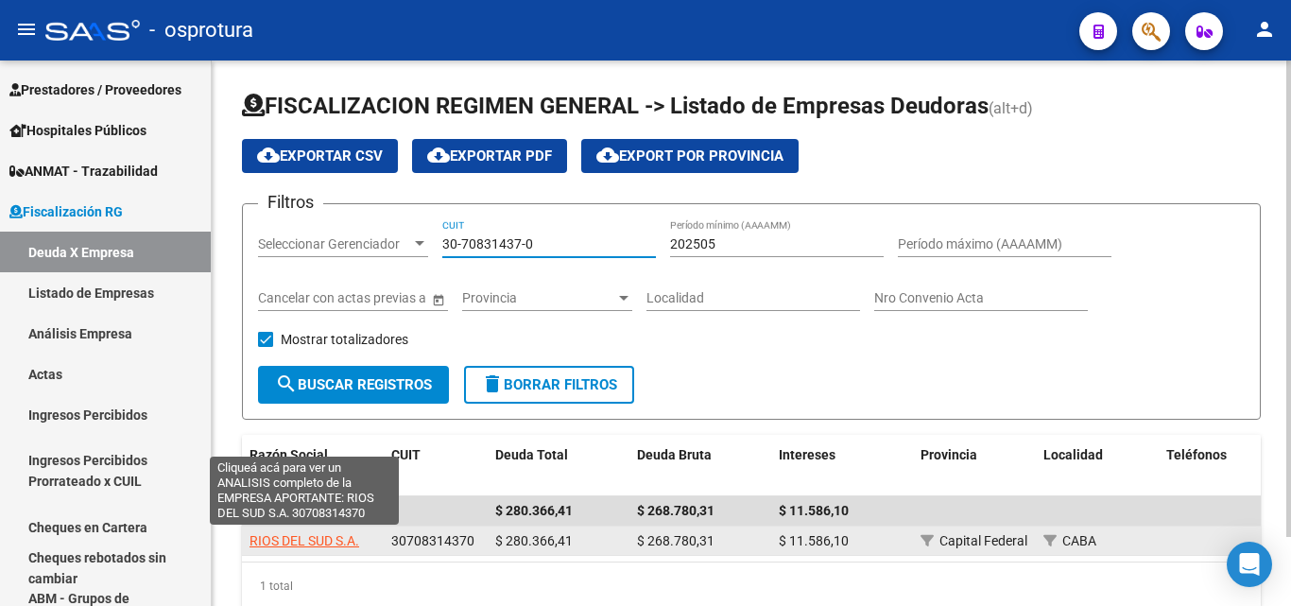
type input "30-70831437-0"
click at [333, 541] on span "RIOS DEL SUD S.A." at bounding box center [305, 540] width 110 height 15
type textarea "30708314370"
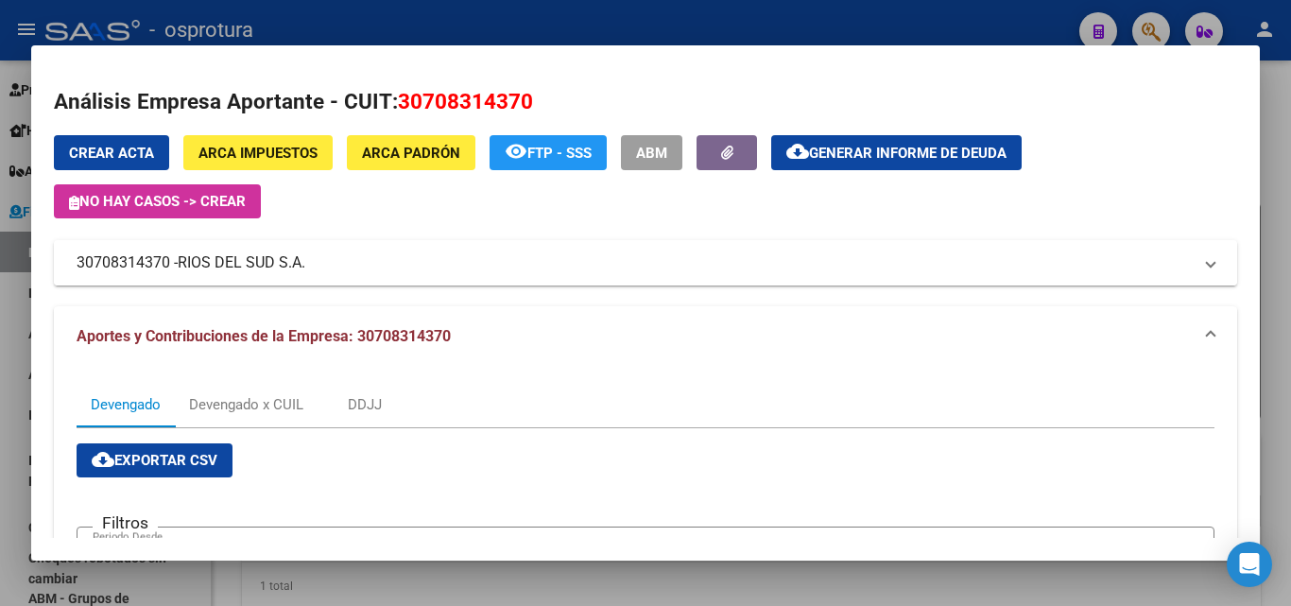
click at [640, 274] on mat-expansion-panel-header "30708314370 - RIOS DEL SUD S.A." at bounding box center [645, 262] width 1183 height 45
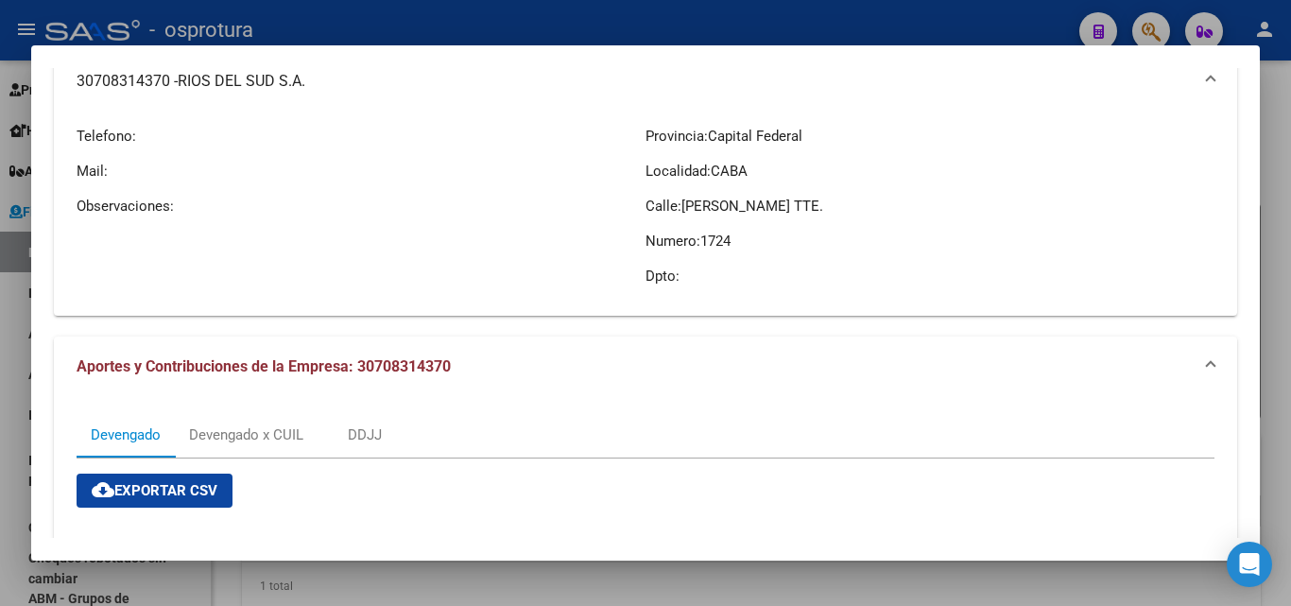
scroll to position [95, 0]
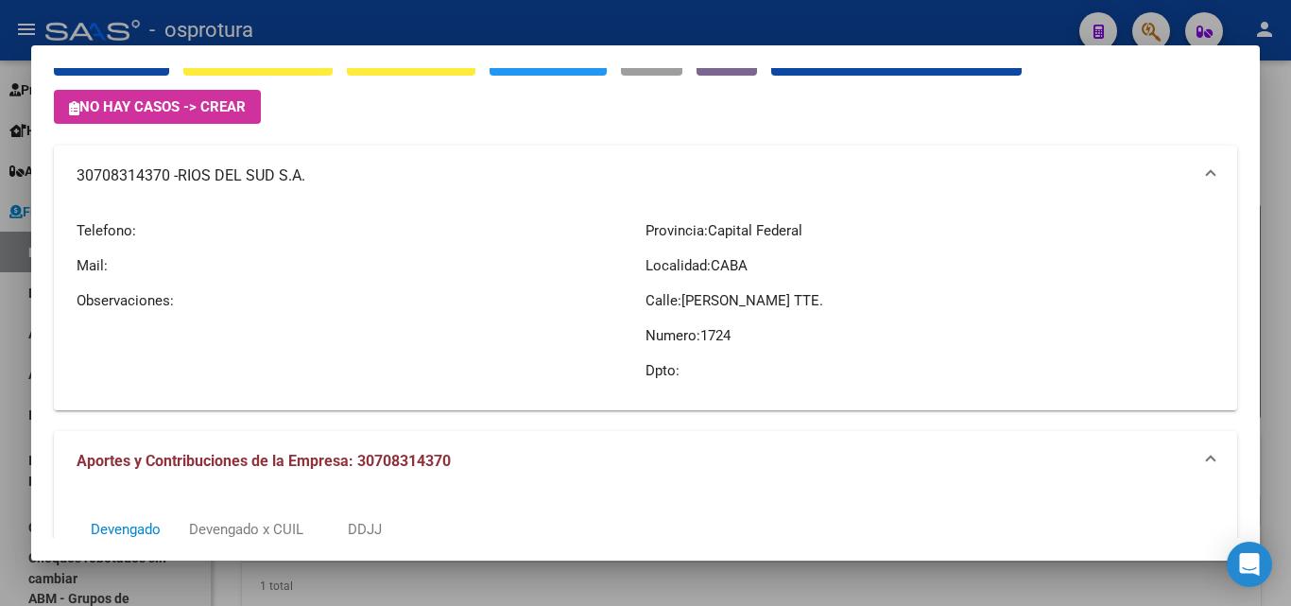
click at [750, 287] on div "Provincia: Capital Federal Localidad: CABA Calle: [PERSON_NAME] TTE. Numero: 17…" at bounding box center [930, 300] width 569 height 189
click at [700, 263] on p "Localidad: CABA" at bounding box center [930, 265] width 569 height 21
click at [304, 261] on p "Mail:" at bounding box center [361, 265] width 569 height 21
click at [112, 226] on p "Telefono:" at bounding box center [361, 230] width 569 height 21
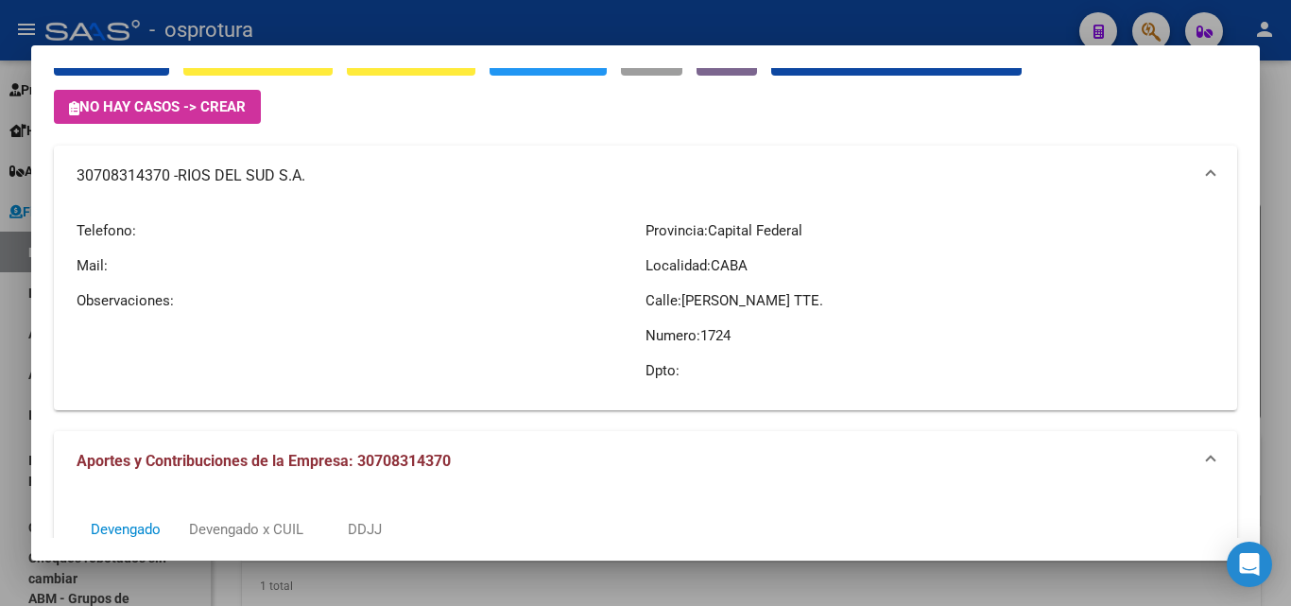
click at [112, 226] on p "Telefono:" at bounding box center [361, 230] width 569 height 21
click at [145, 230] on p "Telefono:" at bounding box center [361, 230] width 569 height 21
click at [215, 228] on p "Telefono:" at bounding box center [361, 230] width 569 height 21
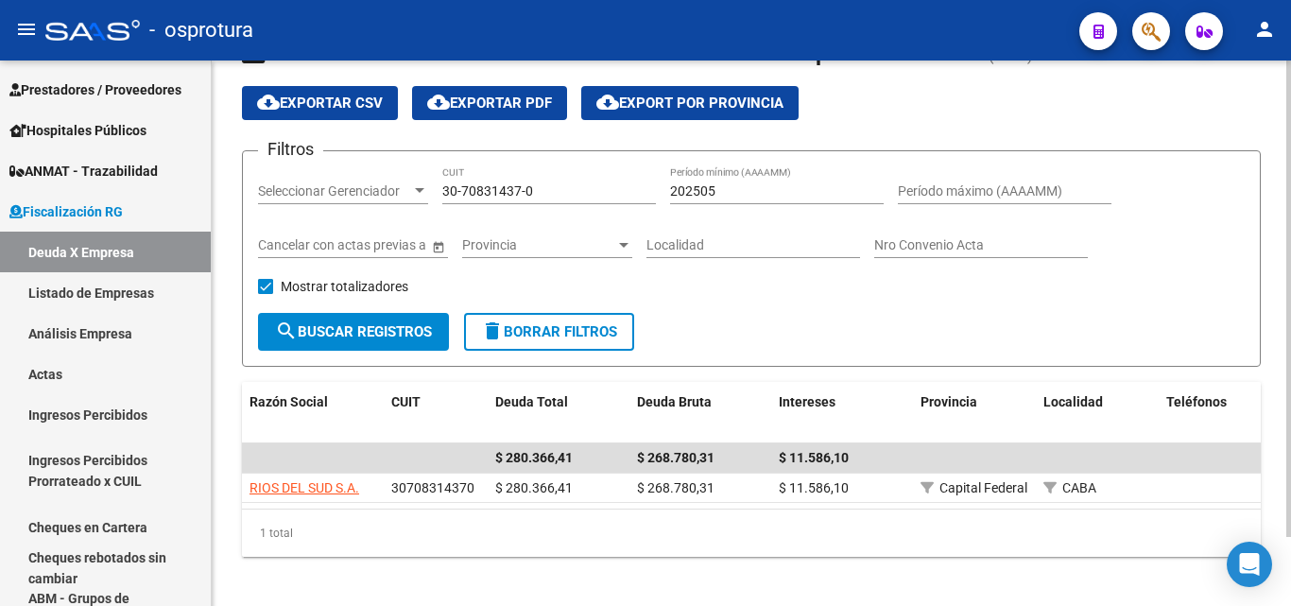
scroll to position [79, 0]
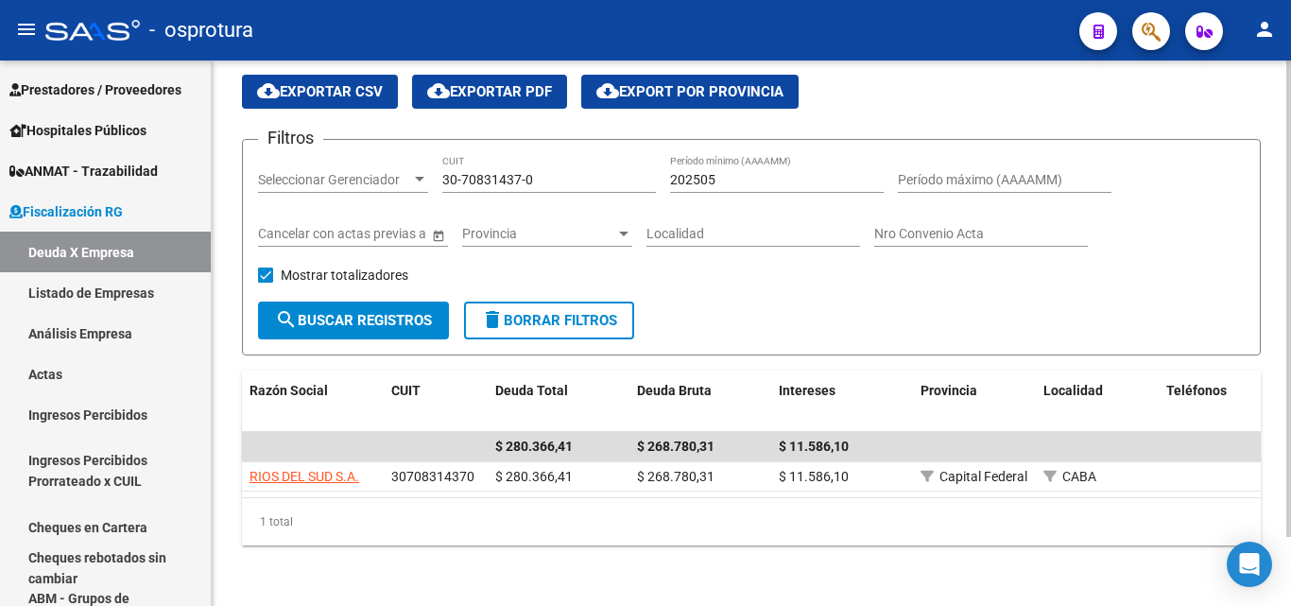
click at [574, 172] on input "30-70831437-0" at bounding box center [549, 180] width 214 height 16
click at [573, 172] on input "30-70831437-0" at bounding box center [549, 180] width 214 height 16
paste input "116519-1"
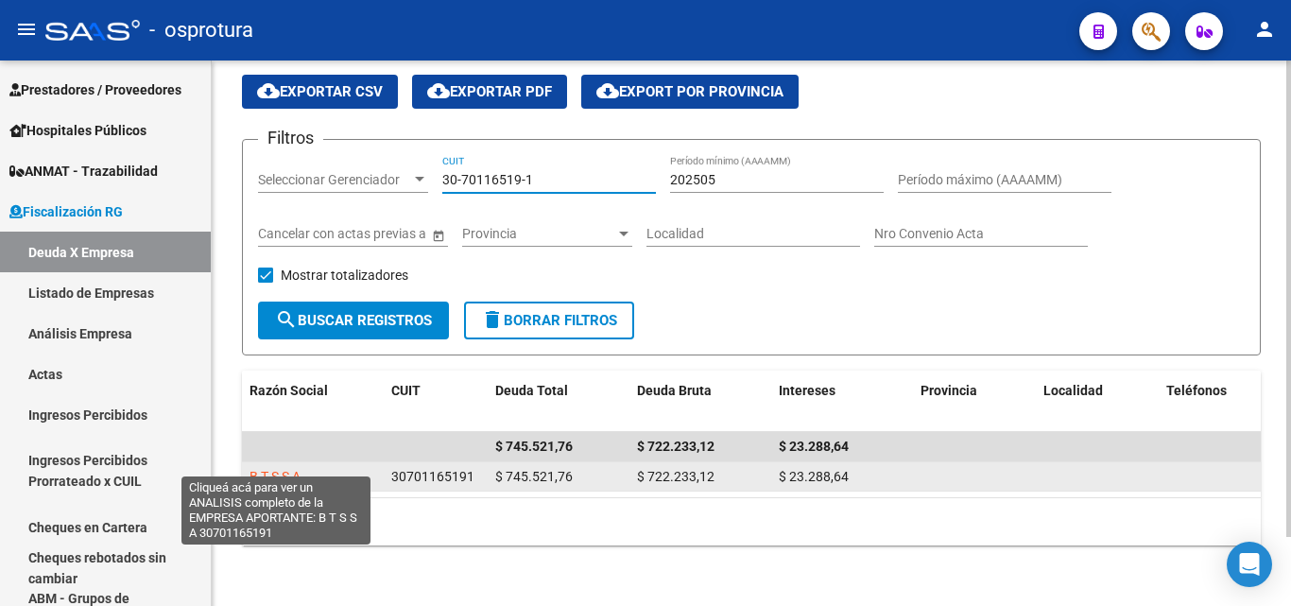
type input "30-70116519-1"
click at [292, 469] on span "B T S S A" at bounding box center [275, 476] width 51 height 15
type textarea "30701165191"
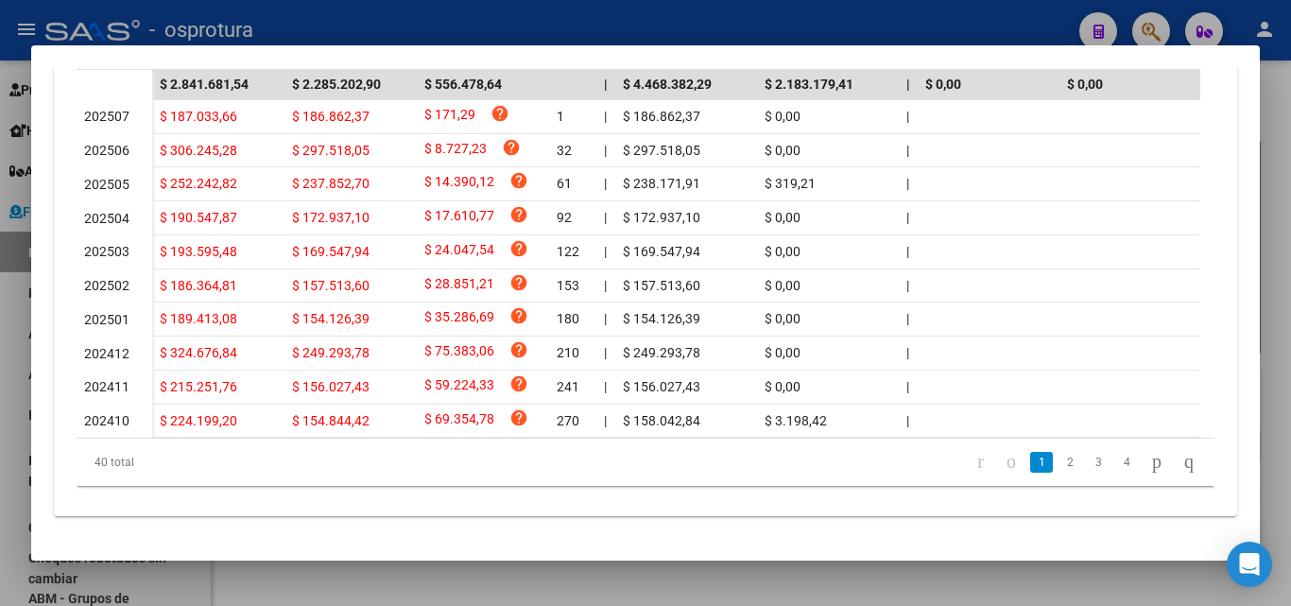
scroll to position [596, 0]
click at [1059, 456] on link "2" at bounding box center [1070, 462] width 23 height 21
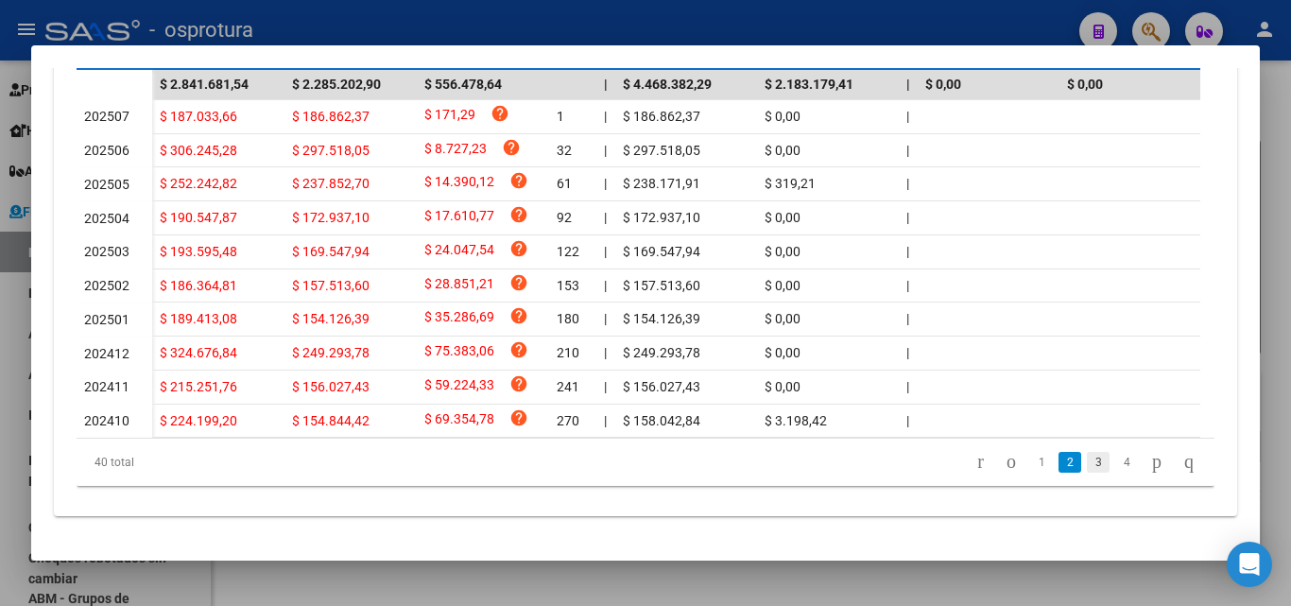
scroll to position [658, 0]
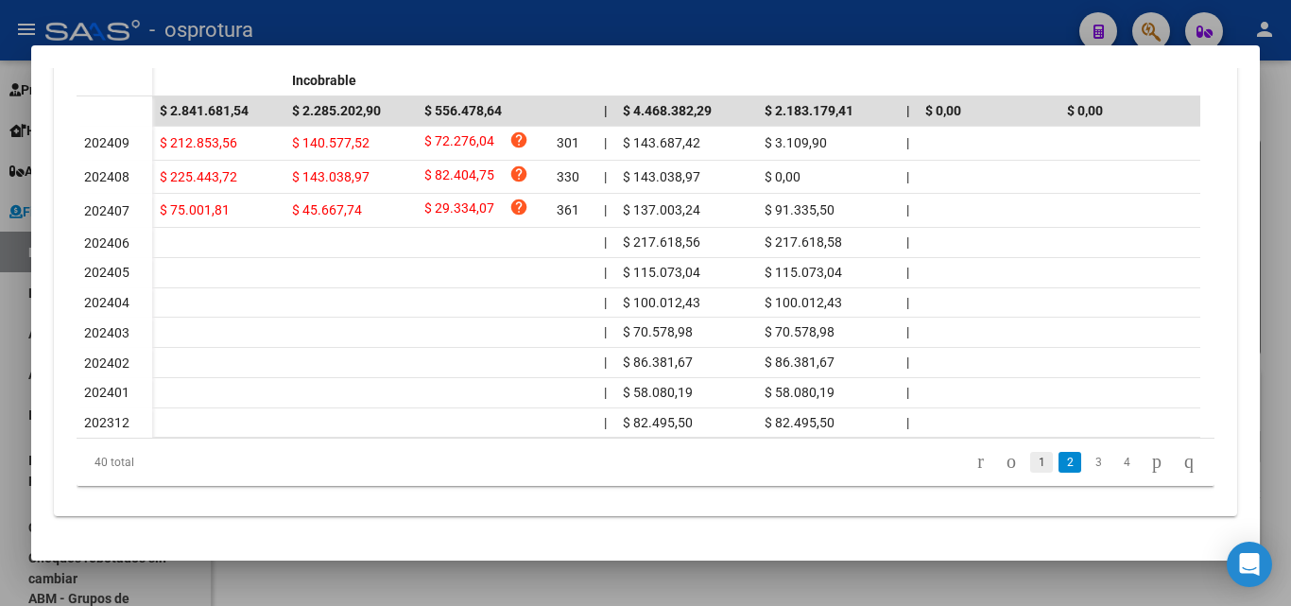
click at [1030, 464] on link "1" at bounding box center [1041, 462] width 23 height 21
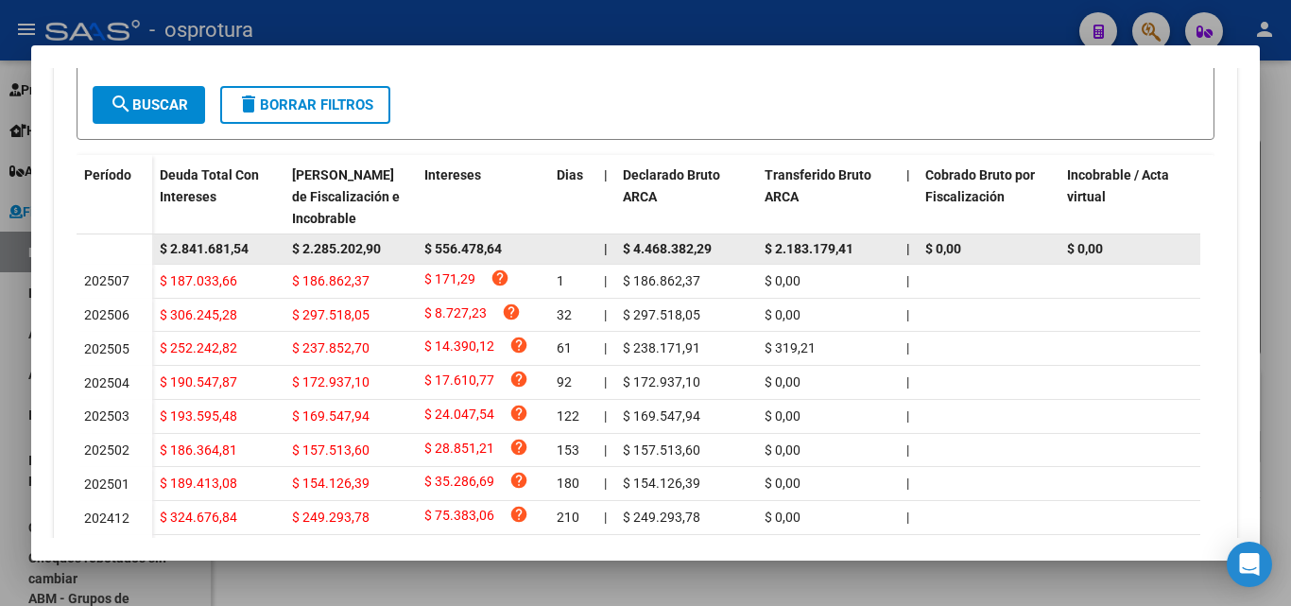
scroll to position [280, 0]
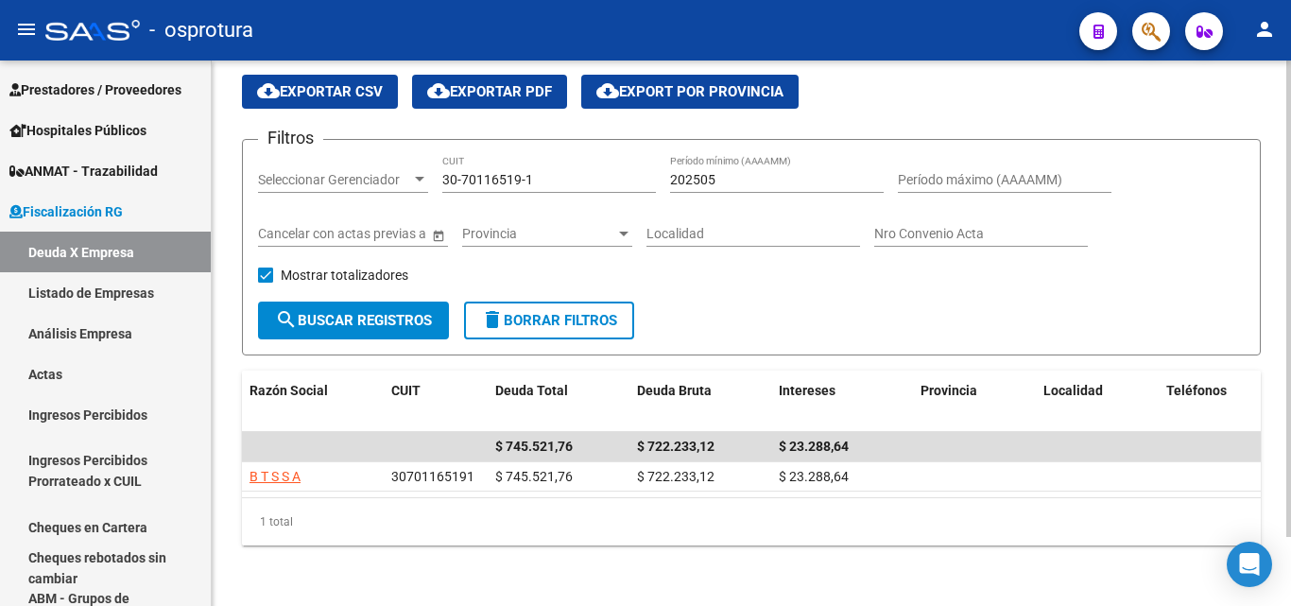
click at [536, 172] on input "30-70116519-1" at bounding box center [549, 180] width 214 height 16
paste input "1813002-2"
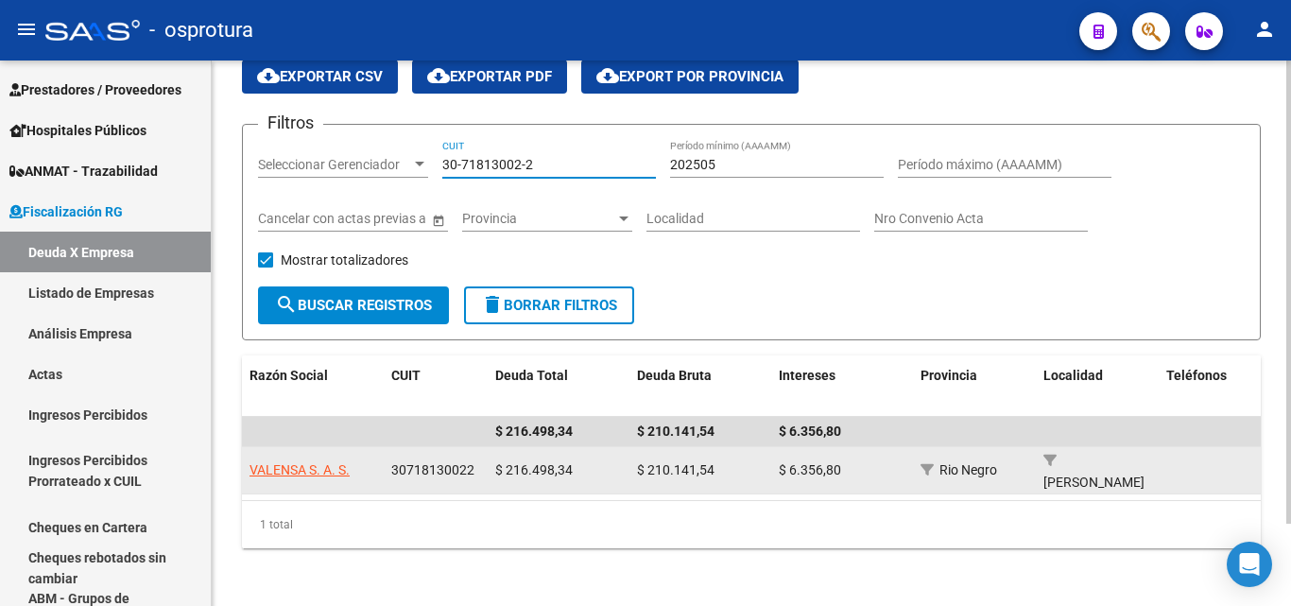
type input "30-71813002-2"
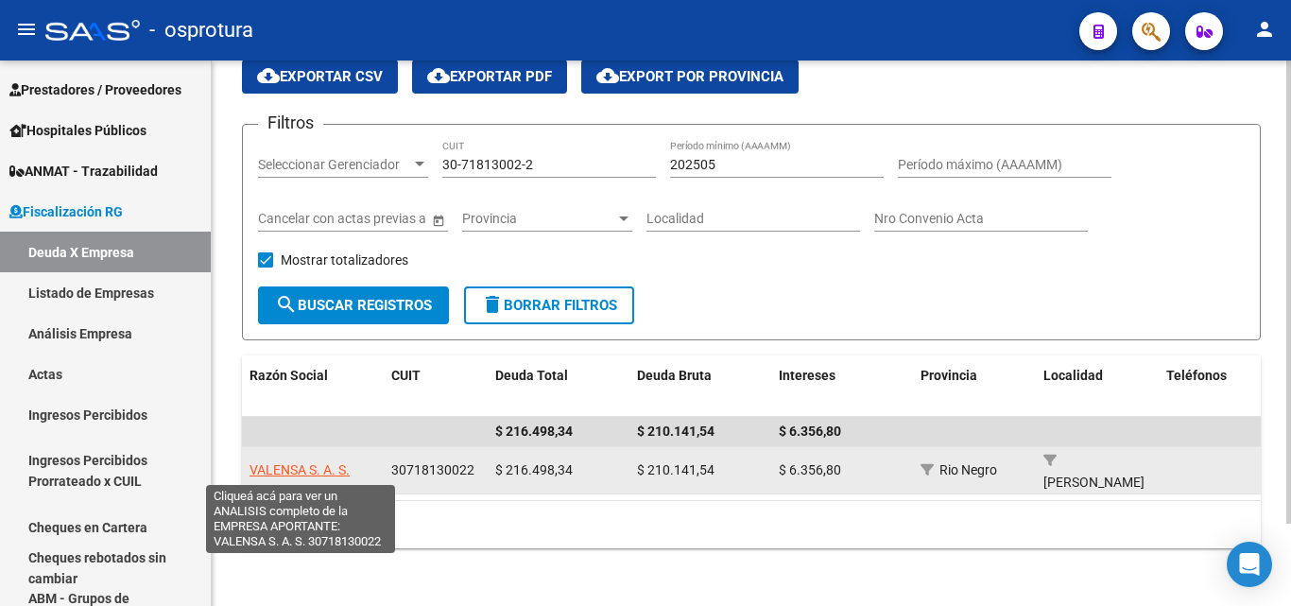
click at [332, 473] on span "VALENSA S. A. S." at bounding box center [300, 469] width 100 height 15
type textarea "30718130022"
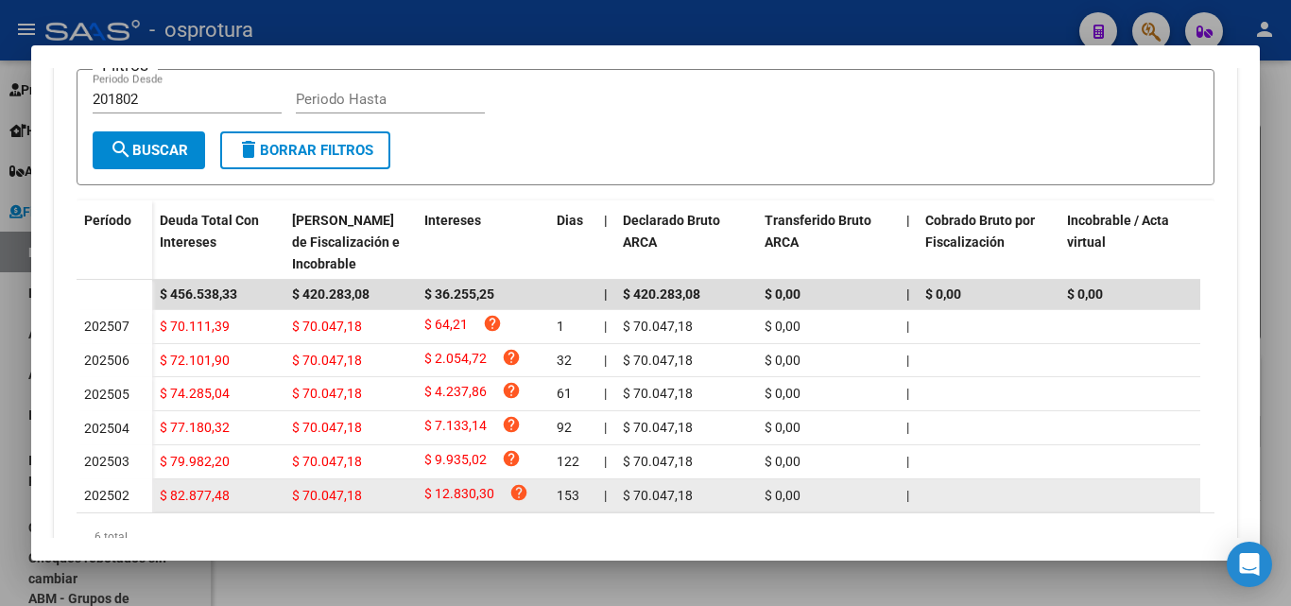
scroll to position [552, 0]
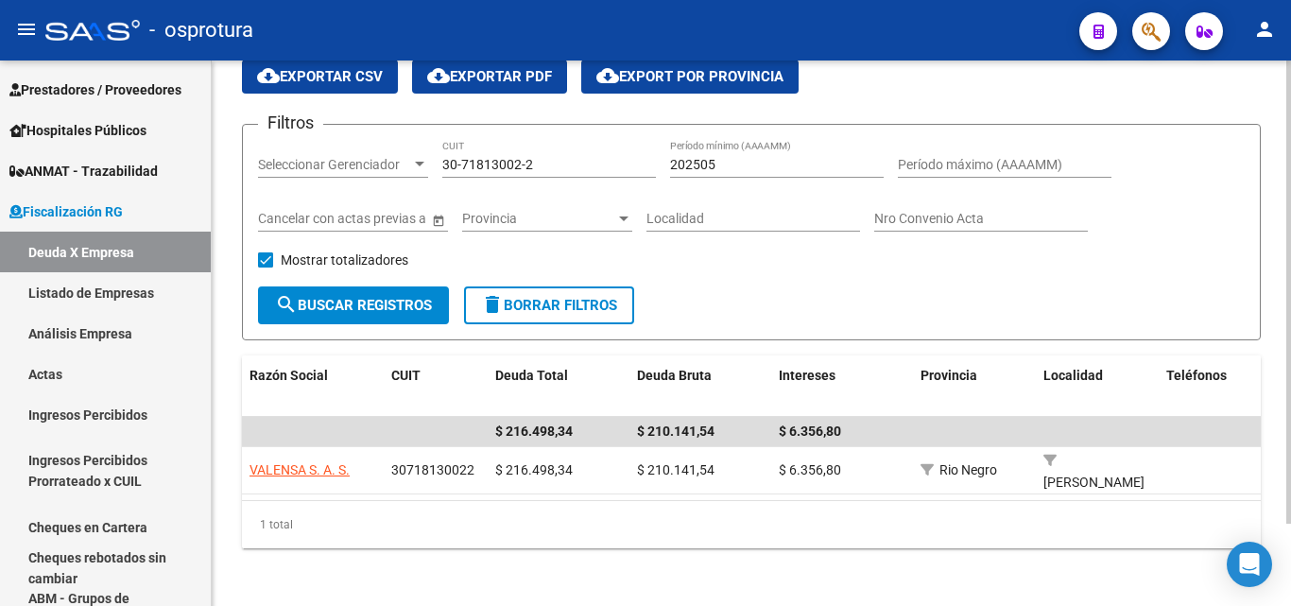
click at [571, 159] on input "30-71813002-2" at bounding box center [549, 165] width 214 height 16
paste input "545011-5"
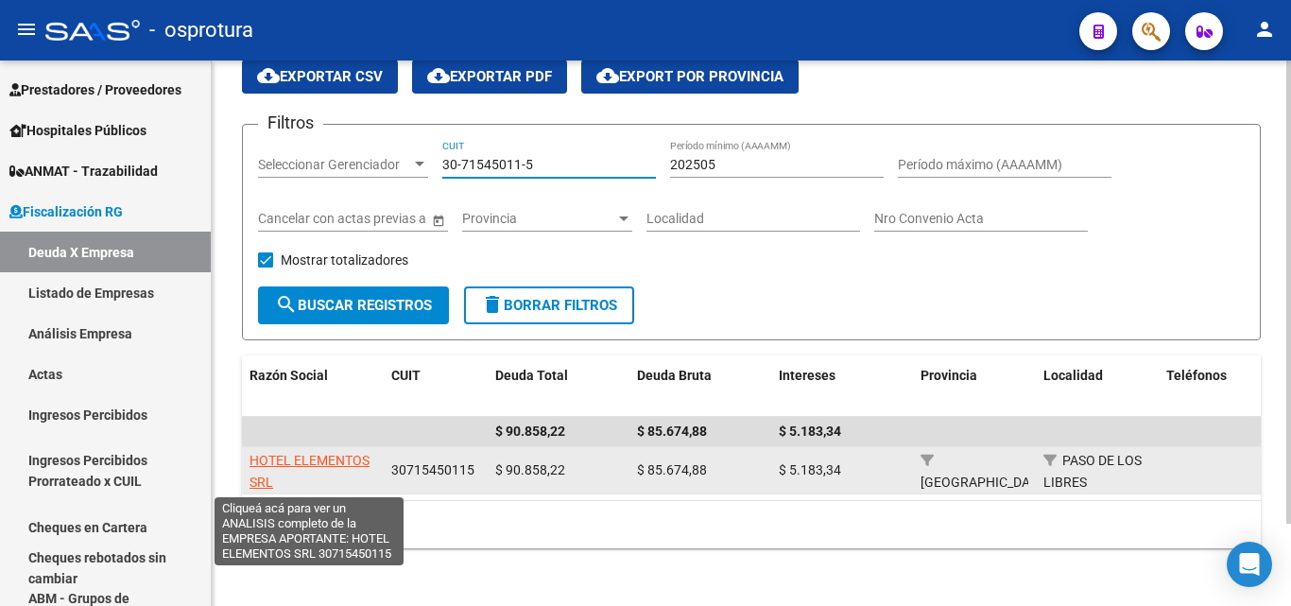
type input "30-71545011-5"
click at [285, 462] on span "HOTEL ELEMENTOS SRL" at bounding box center [310, 471] width 120 height 37
type textarea "30715450115"
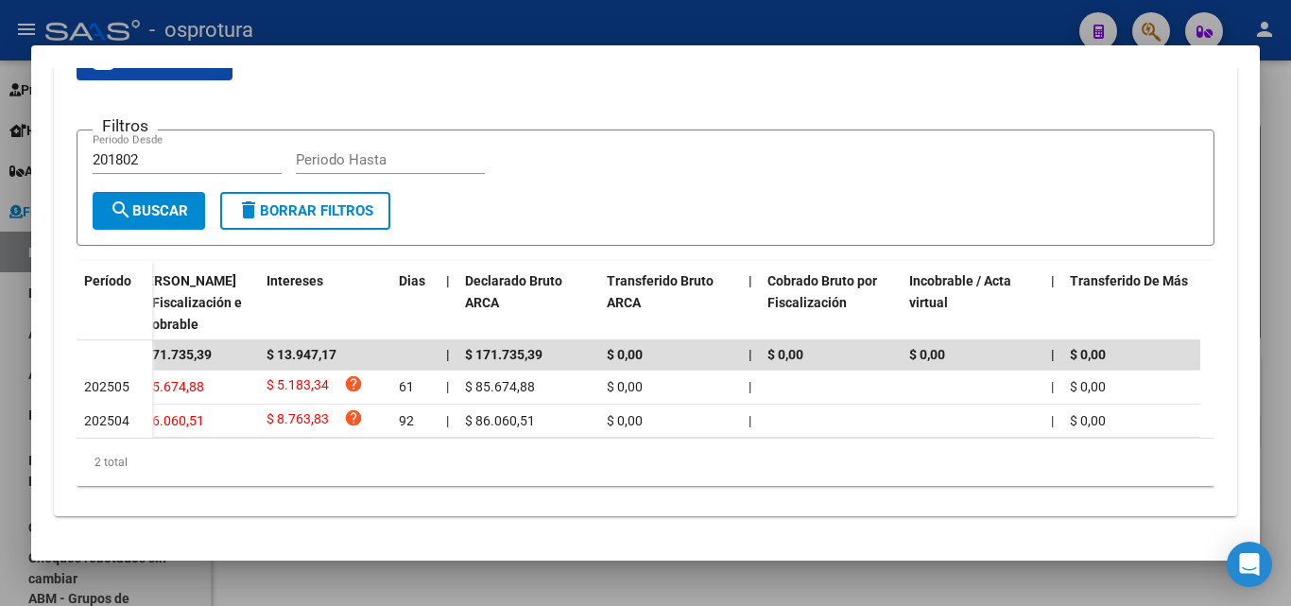
scroll to position [0, 0]
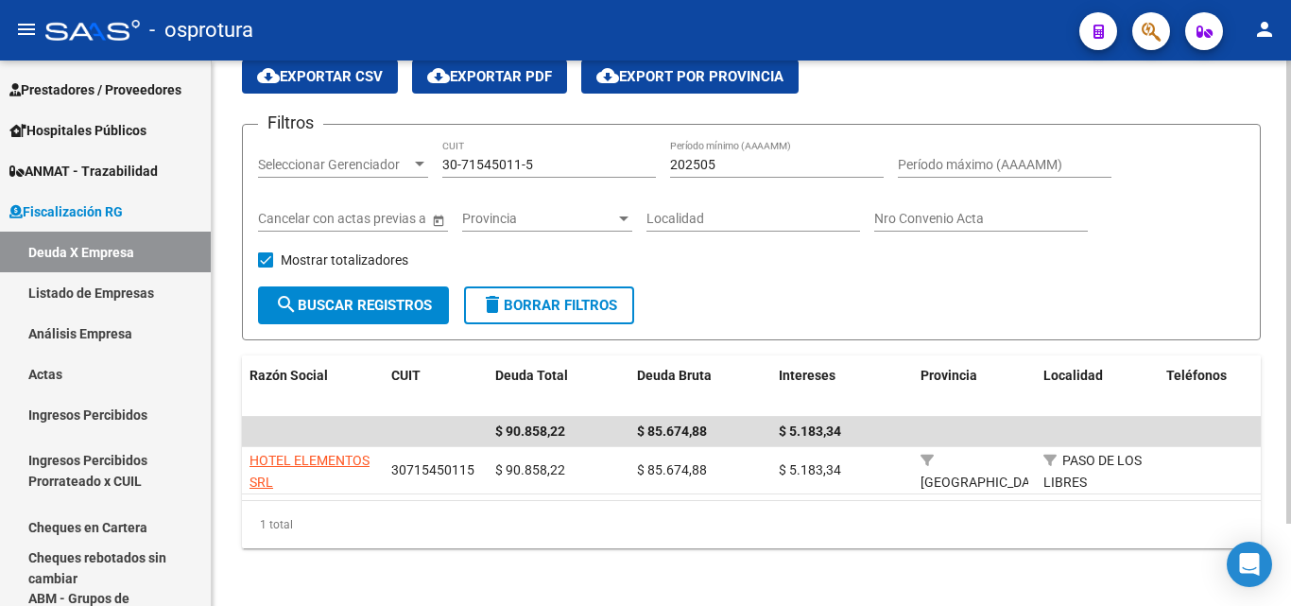
click at [563, 163] on input "30-71545011-5" at bounding box center [549, 165] width 214 height 16
paste input "440607-4"
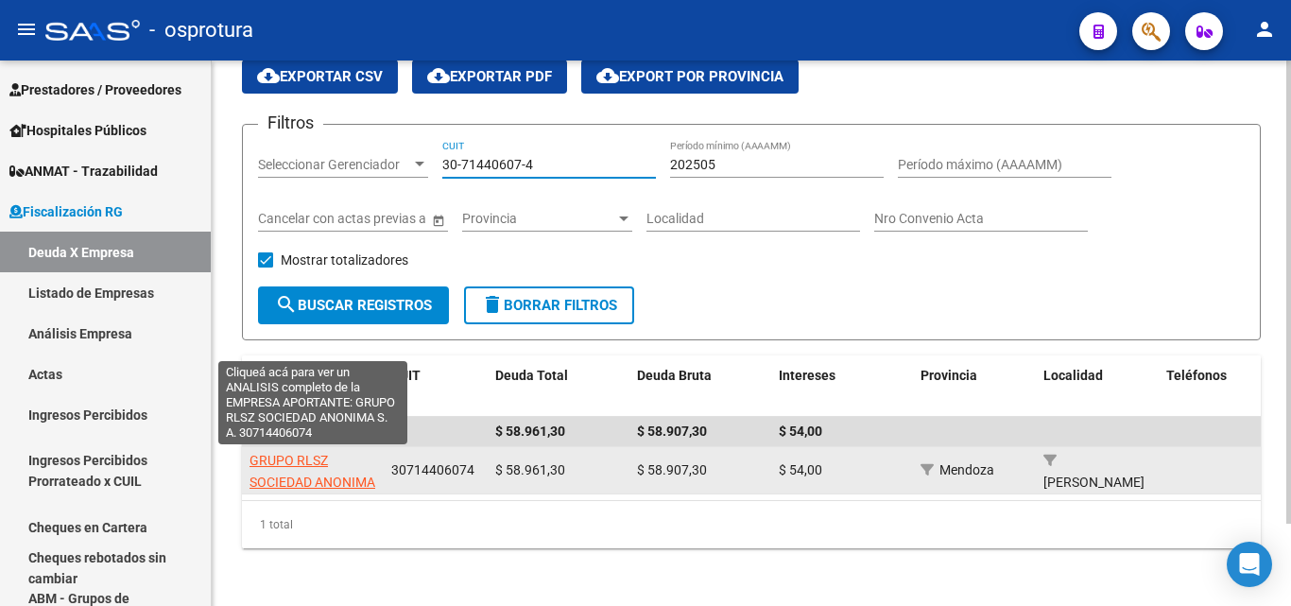
type input "30-71440607-4"
click at [307, 458] on span "GRUPO RLSZ SOCIEDAD ANONIMA S. A." at bounding box center [313, 482] width 126 height 59
type textarea "30714406074"
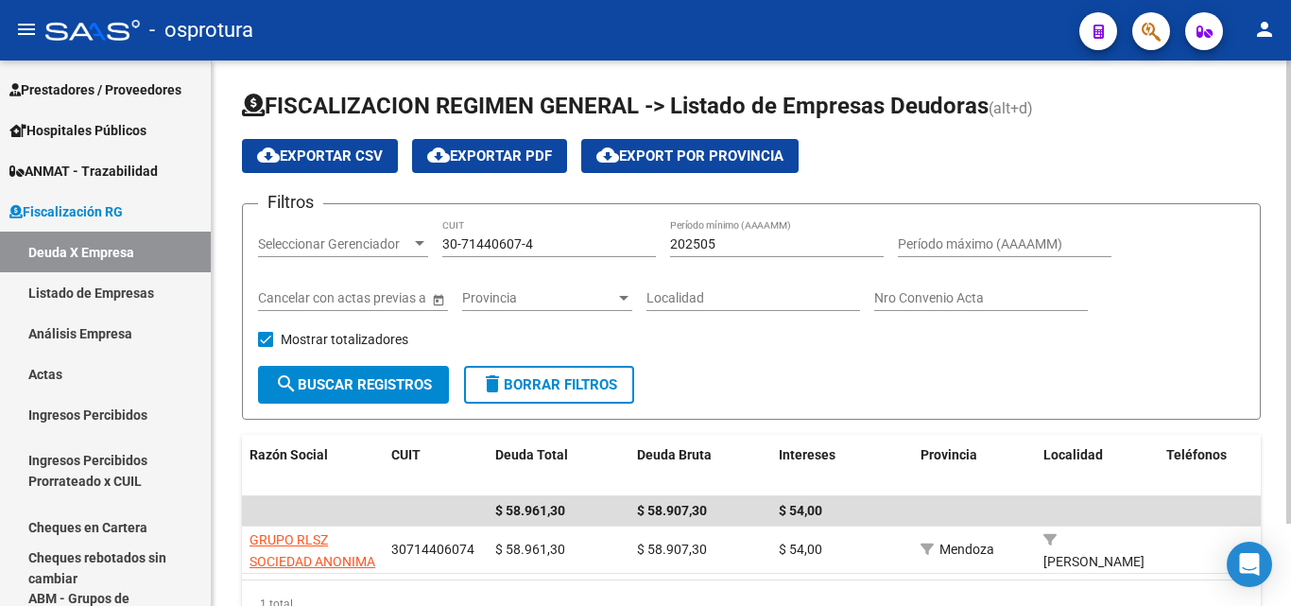
click at [557, 243] on input "30-71440607-4" at bounding box center [549, 244] width 214 height 16
paste input "52605833-6"
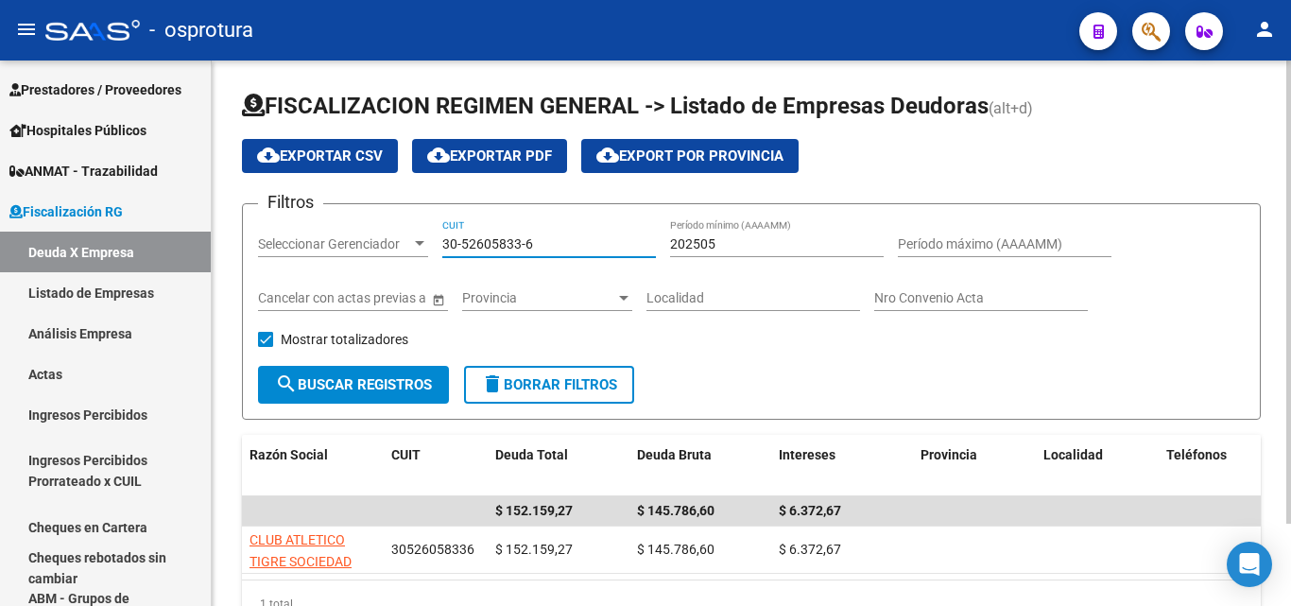
scroll to position [95, 0]
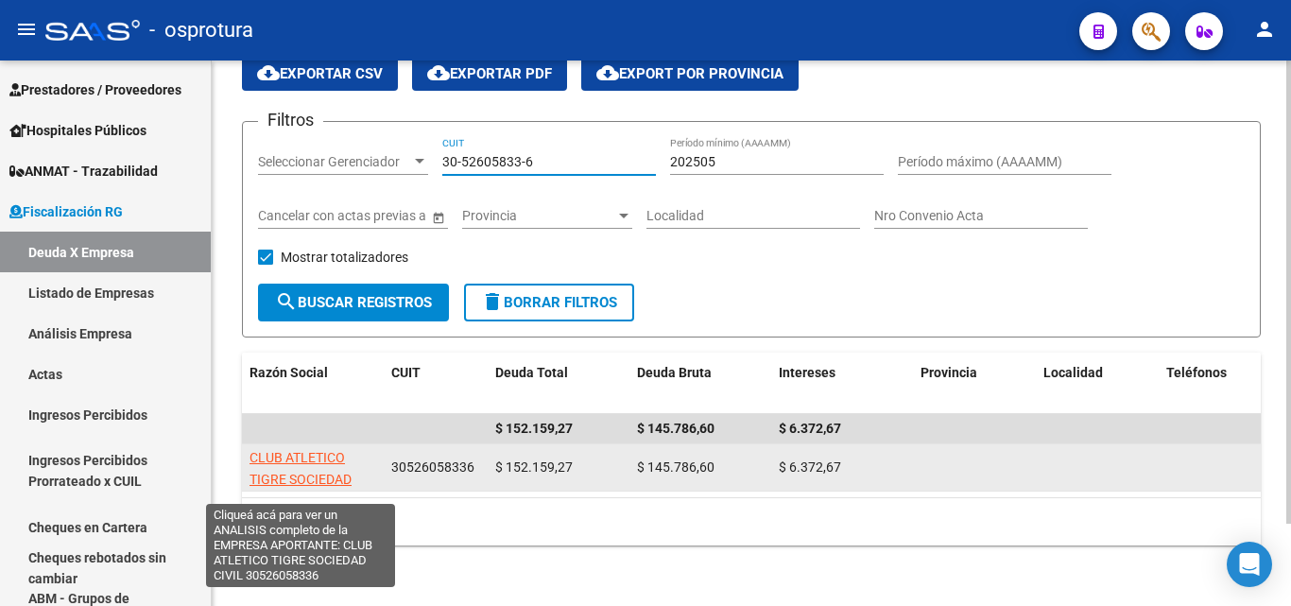
type input "30-52605833-6"
click at [330, 450] on span "CLUB ATLETICO TIGRE SOCIEDAD CIVIL" at bounding box center [301, 479] width 102 height 59
type textarea "30526058336"
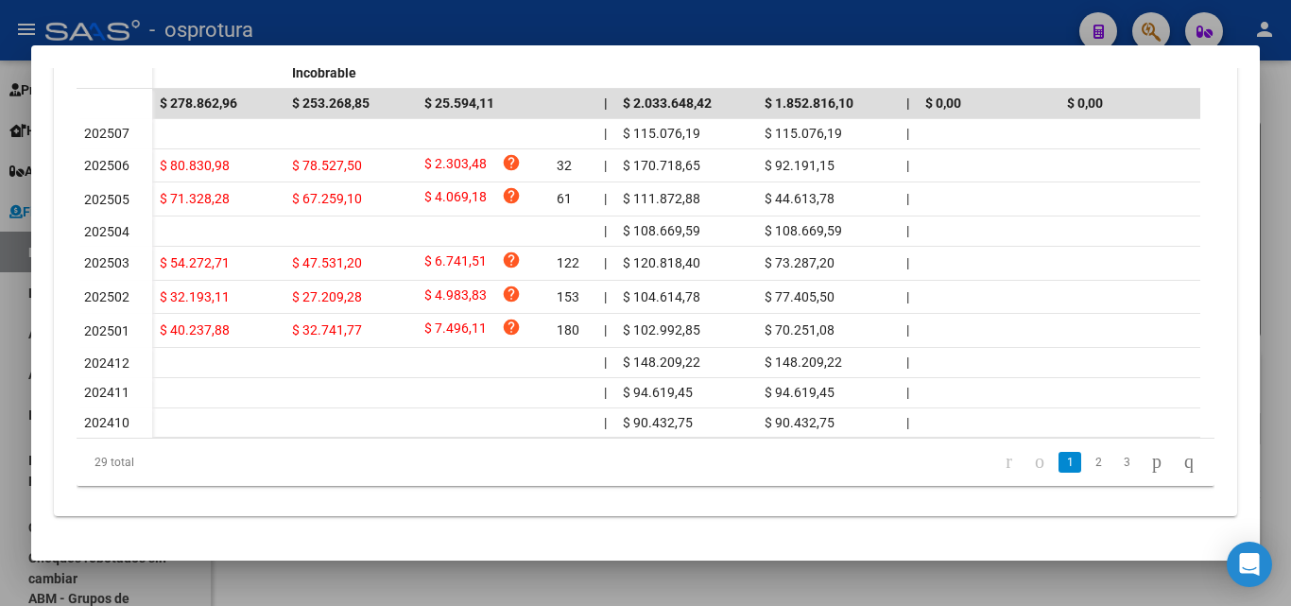
scroll to position [662, 0]
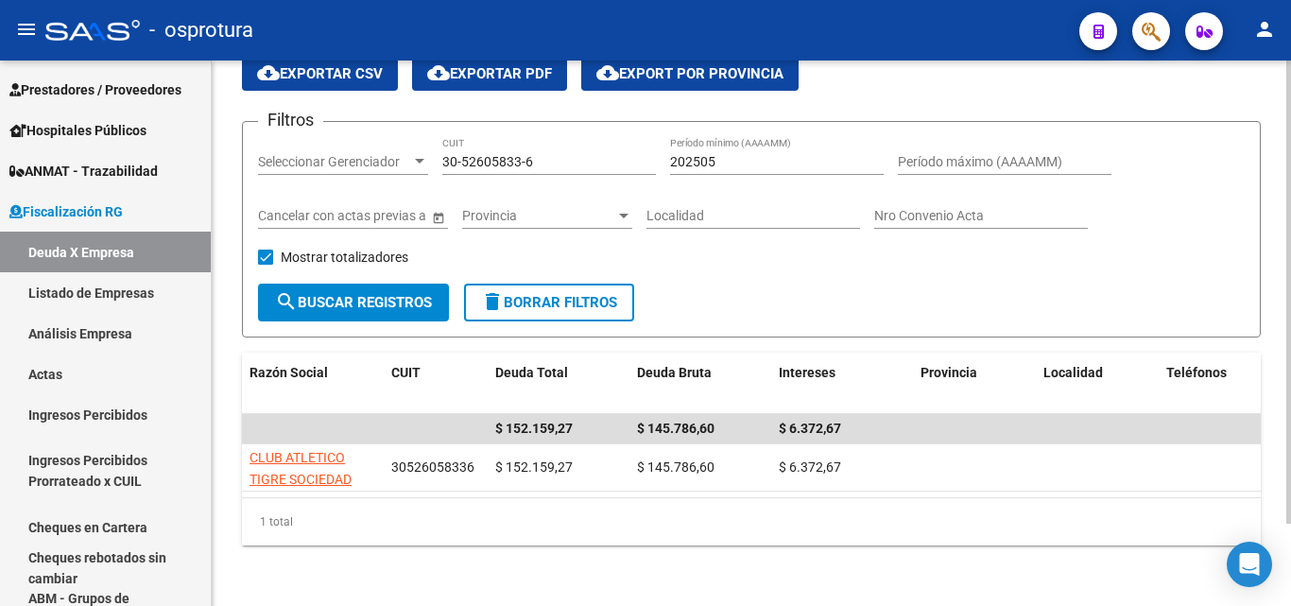
click at [542, 154] on input "30-52605833-6" at bounding box center [549, 162] width 214 height 16
paste input "68232348-1"
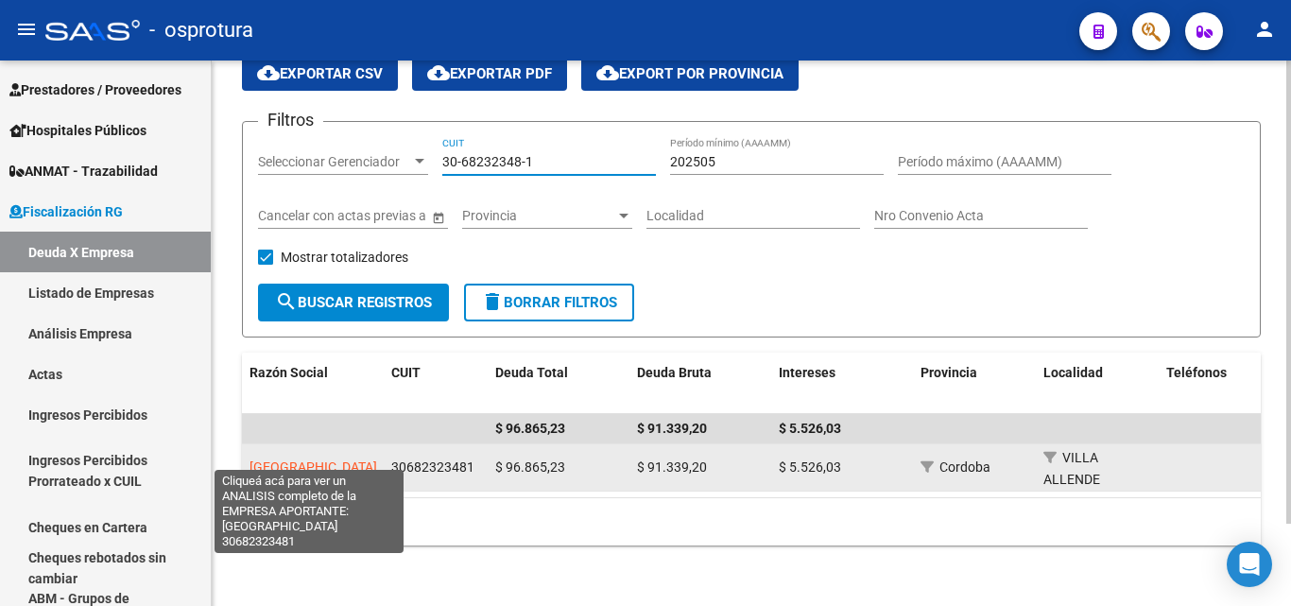
type input "30-68232348-1"
click at [337, 459] on span "[GEOGRAPHIC_DATA]" at bounding box center [314, 466] width 128 height 15
type textarea "30682323481"
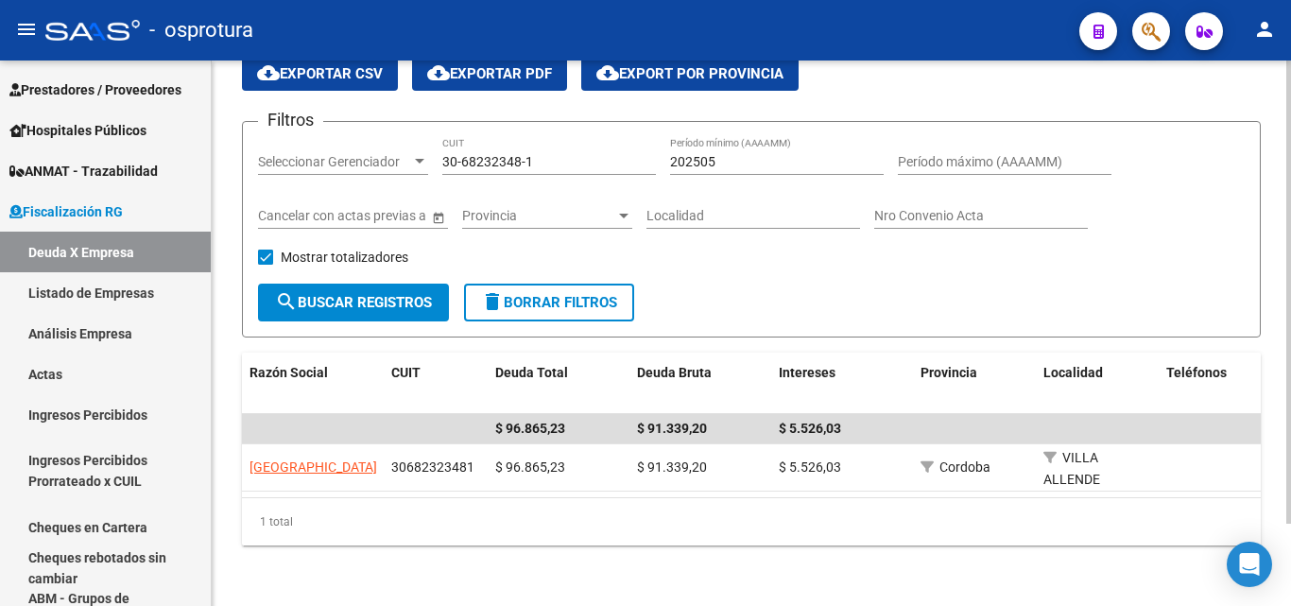
scroll to position [0, 0]
